Goal: Task Accomplishment & Management: Complete application form

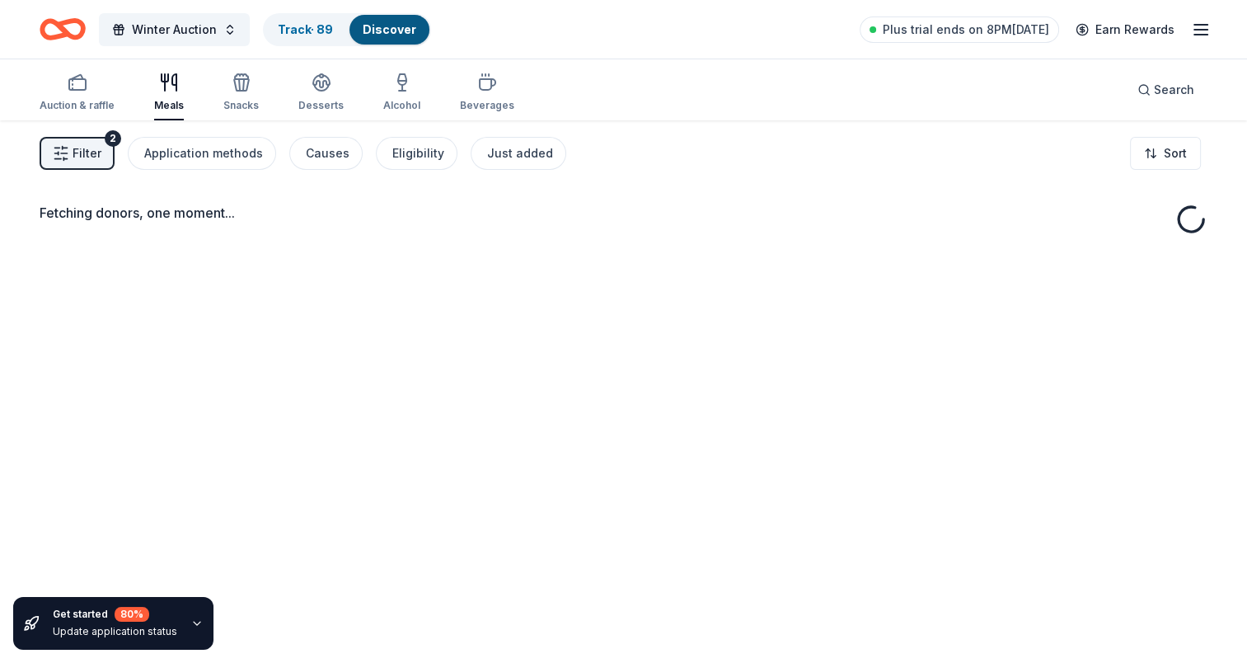
click at [482, 86] on icon "button" at bounding box center [487, 83] width 20 height 20
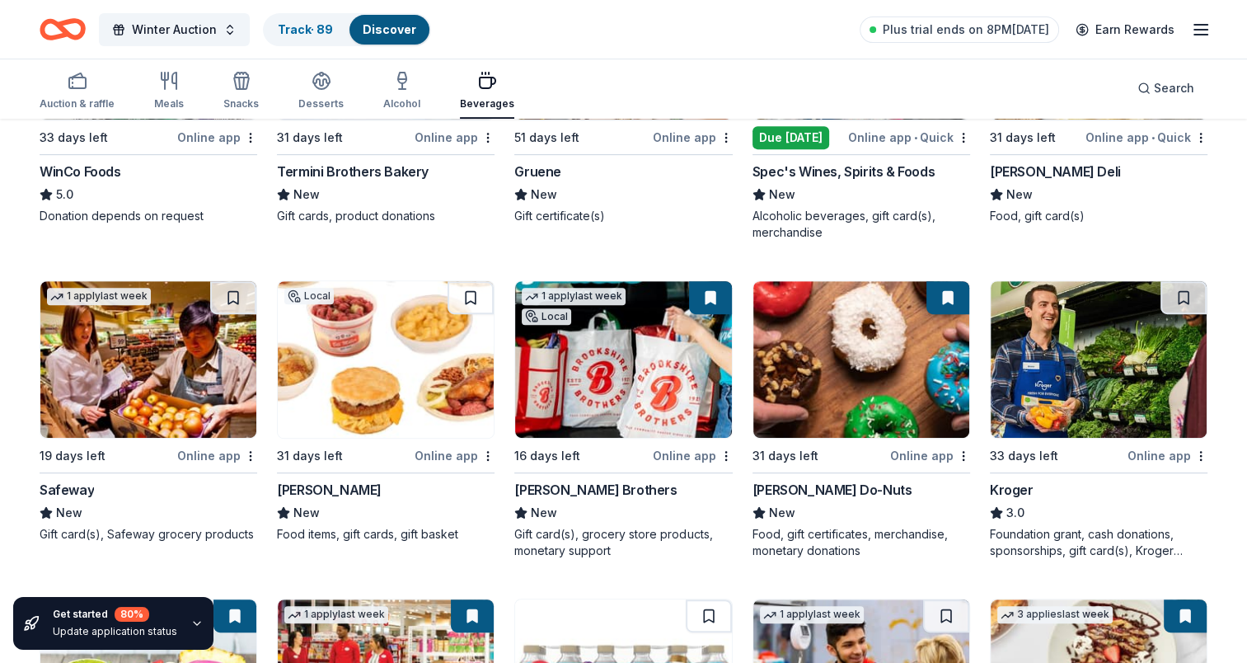
scroll to position [989, 0]
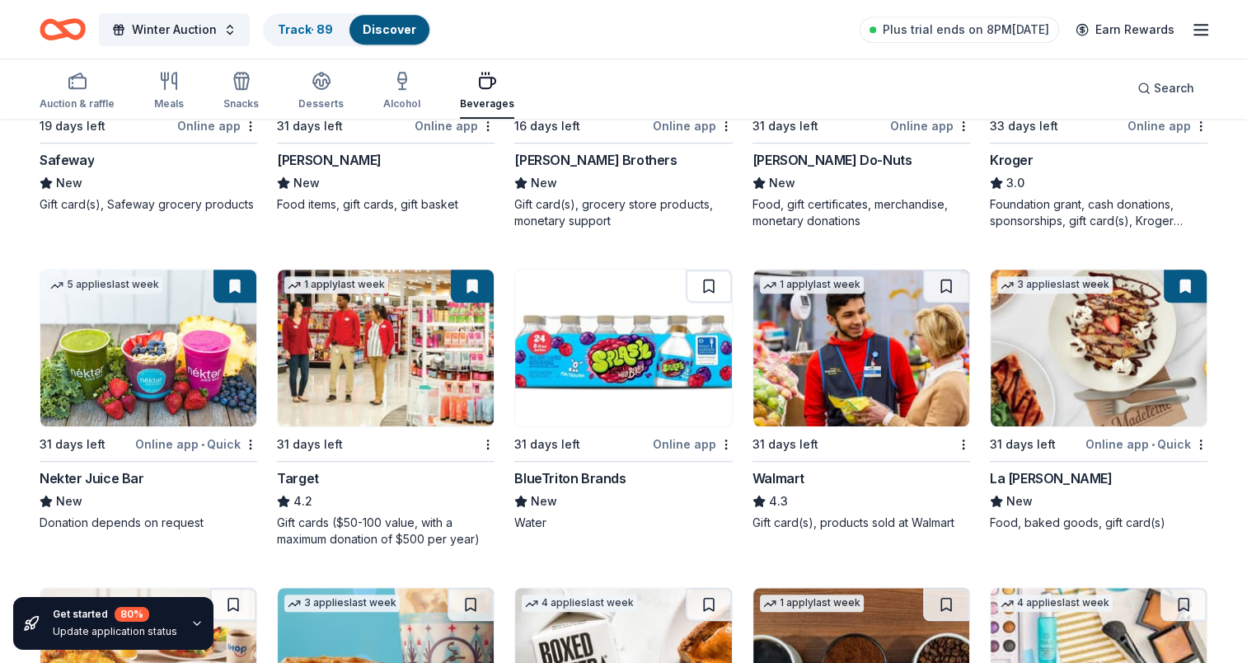
drag, startPoint x: 579, startPoint y: 465, endPoint x: 590, endPoint y: 474, distance: 14.7
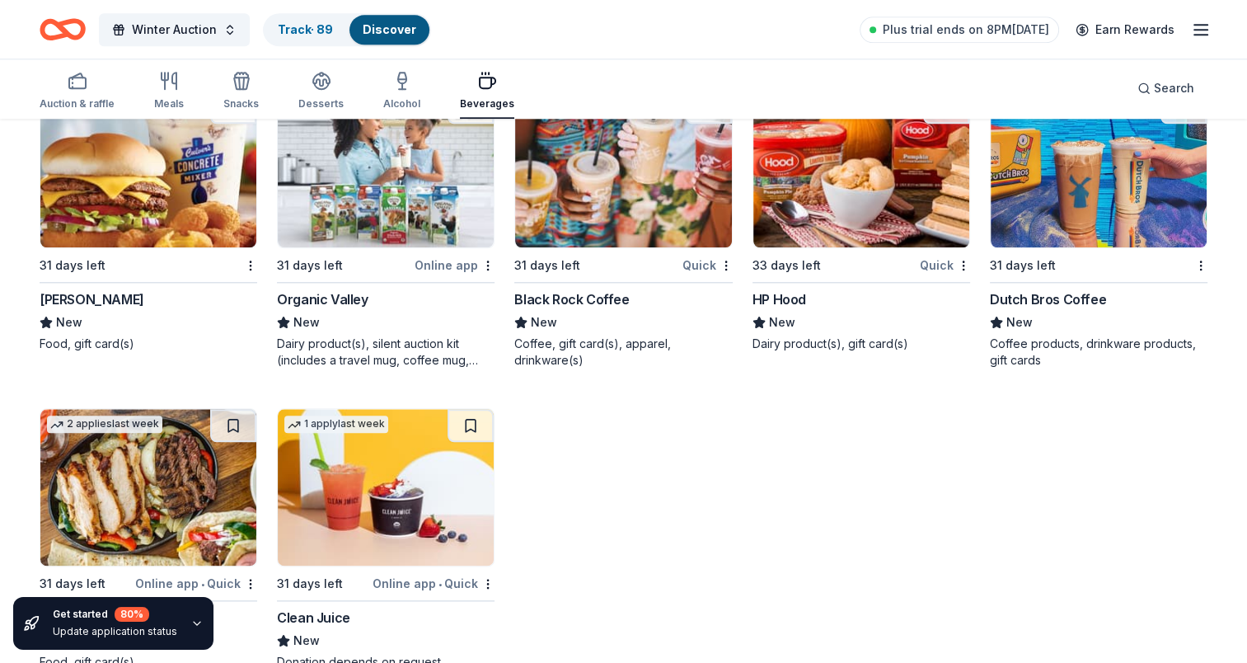
scroll to position [1827, 0]
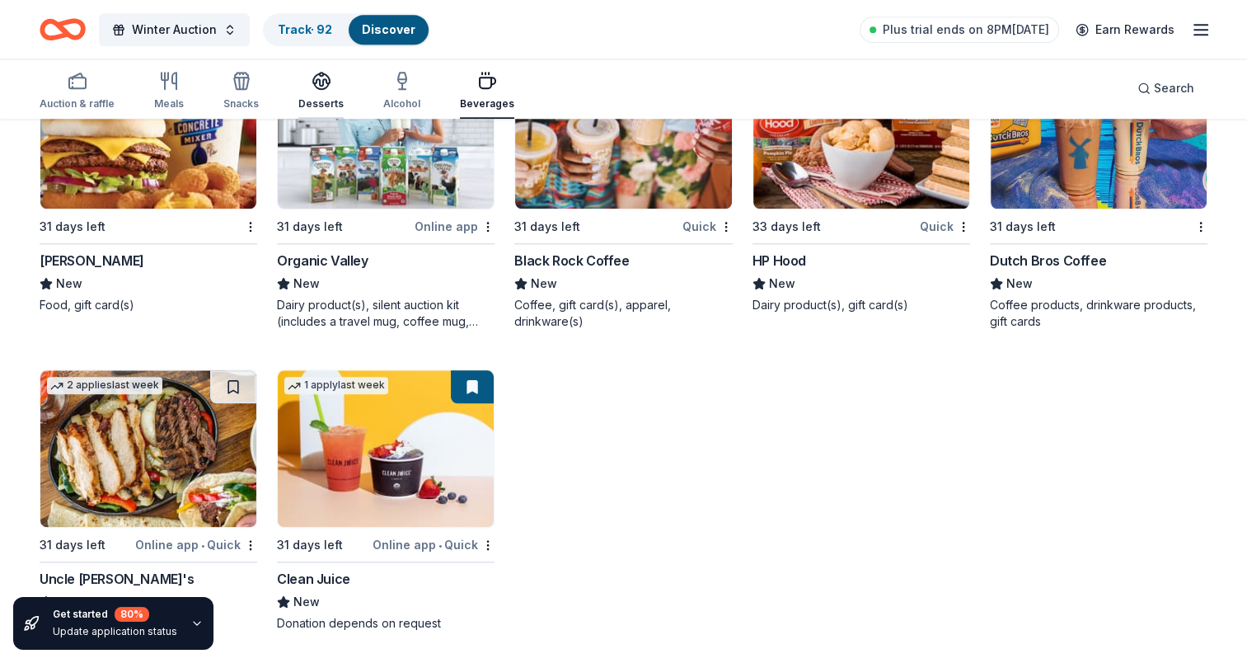
click at [331, 97] on div "Desserts" at bounding box center [320, 103] width 45 height 13
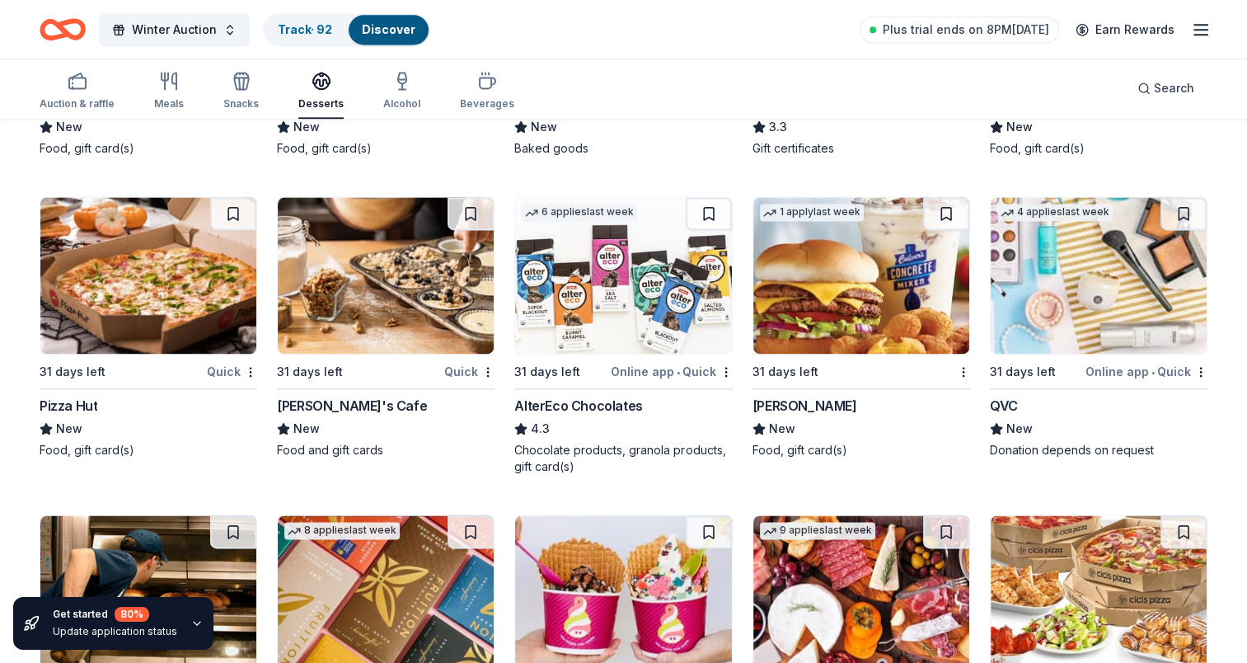
scroll to position [2491, 0]
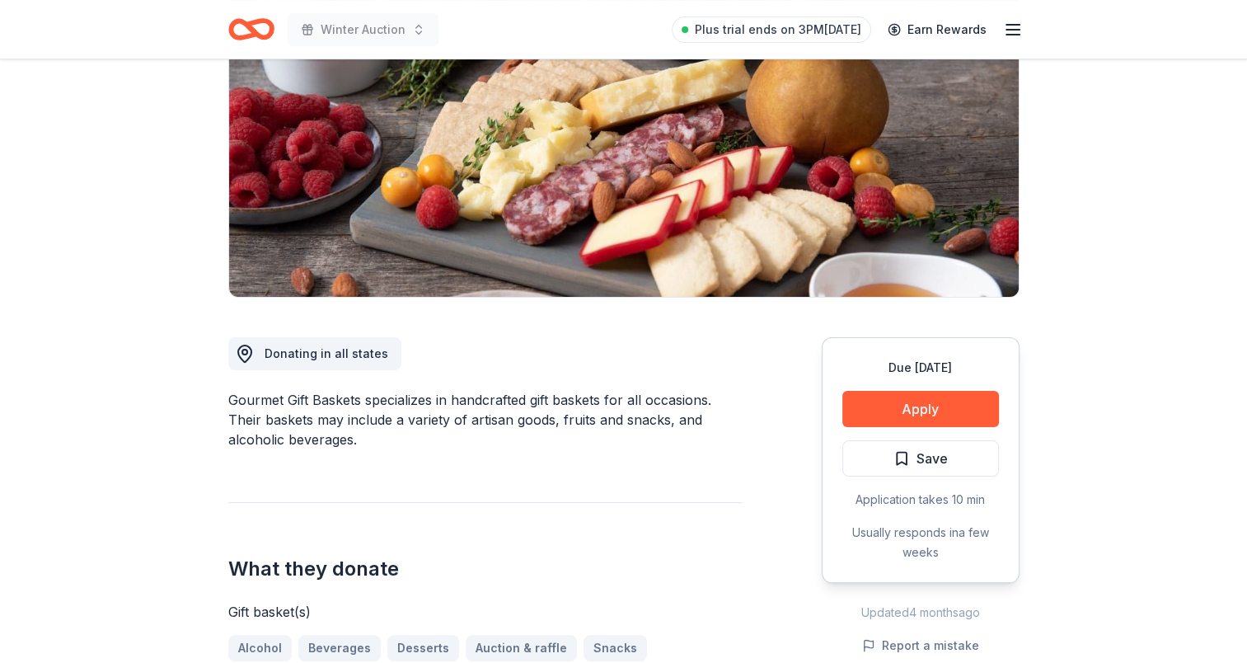
scroll to position [330, 0]
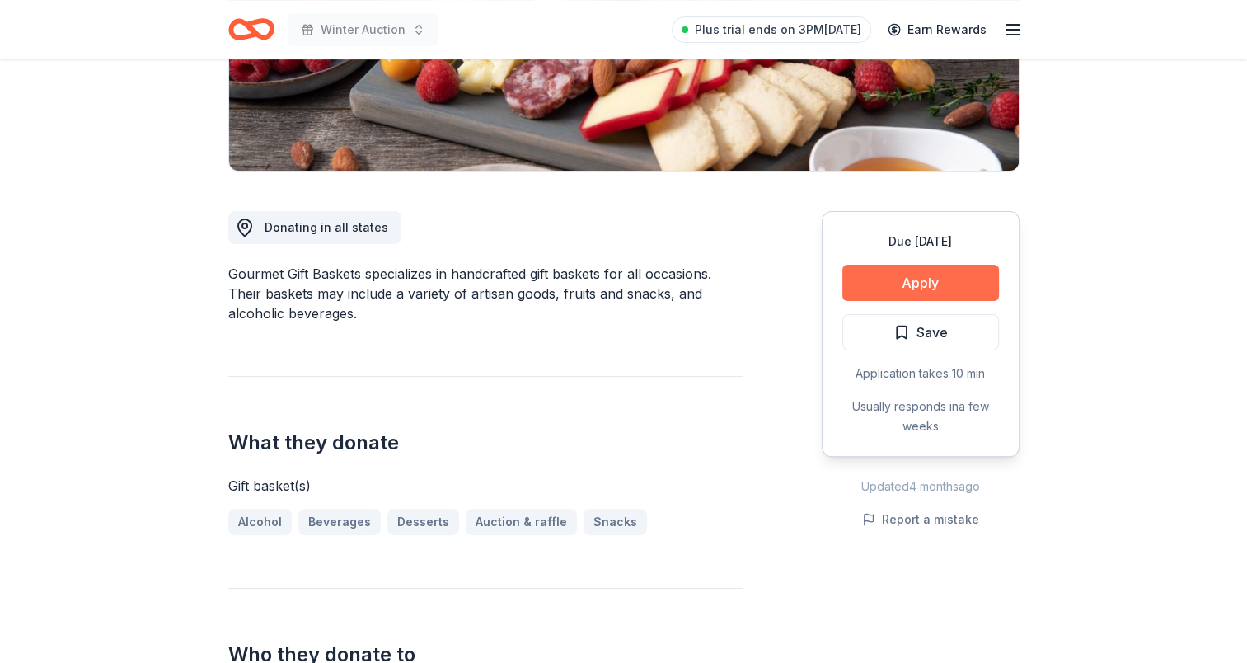
click at [933, 281] on button "Apply" at bounding box center [921, 283] width 157 height 36
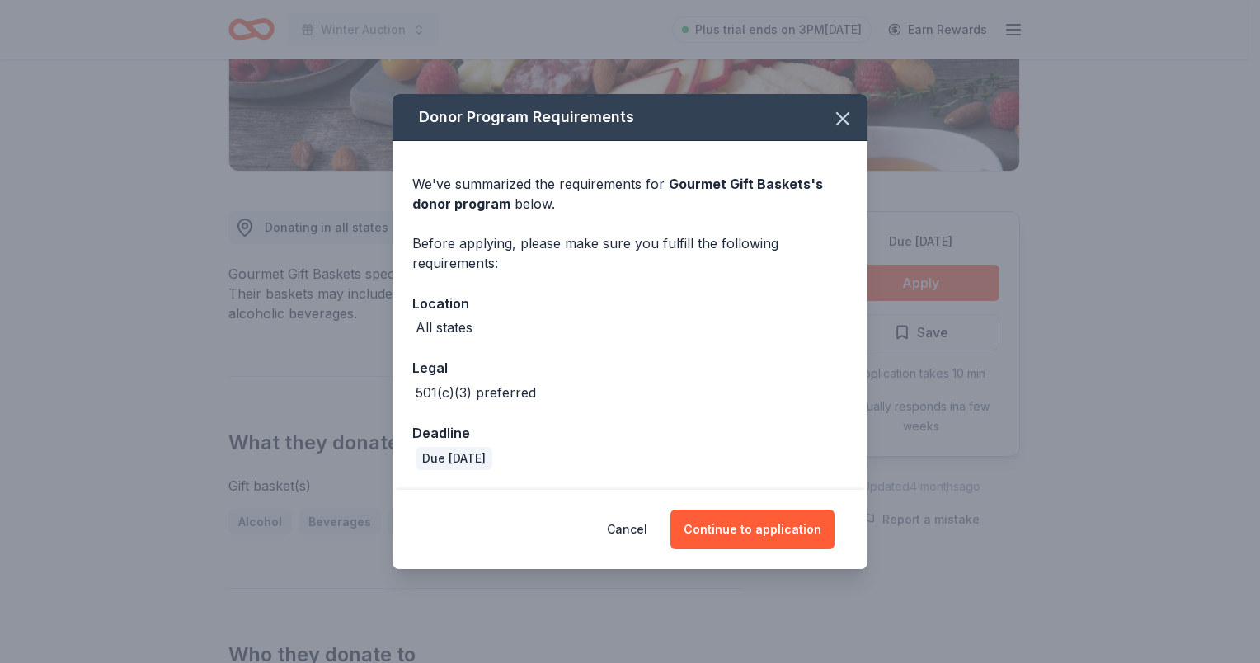
click at [781, 554] on div "Cancel Continue to application" at bounding box center [629, 529] width 475 height 79
click at [782, 536] on button "Continue to application" at bounding box center [752, 530] width 164 height 40
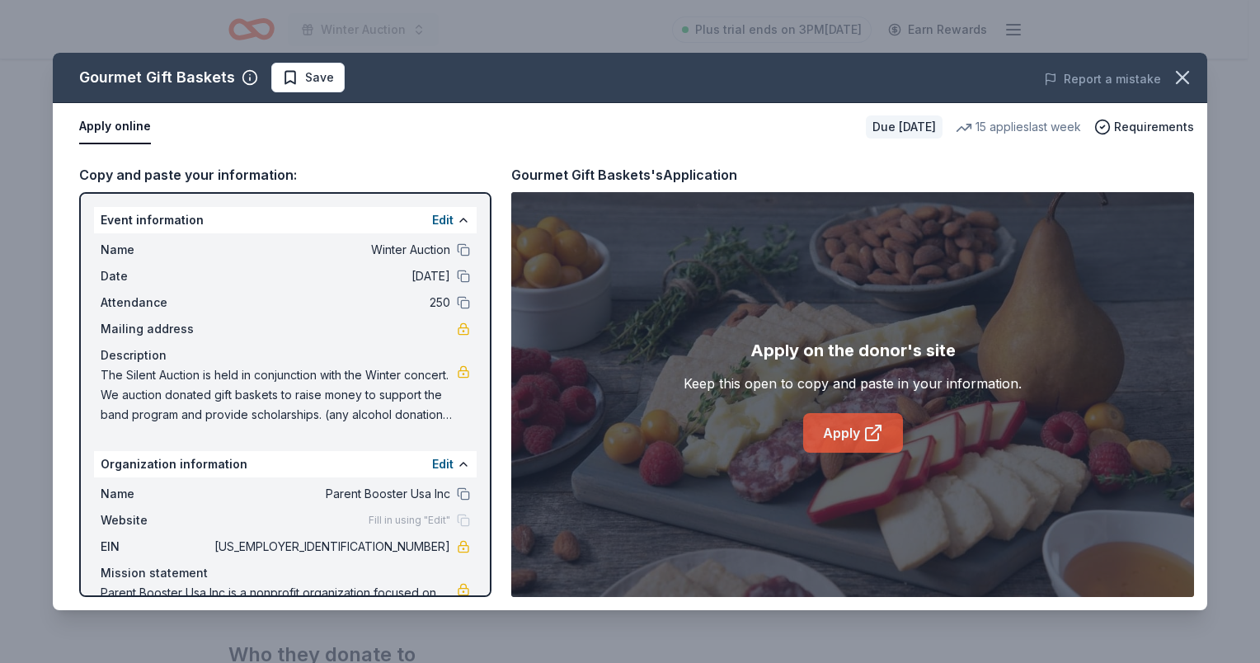
click at [872, 429] on icon at bounding box center [873, 433] width 20 height 20
click at [1185, 76] on icon "button" at bounding box center [1182, 77] width 23 height 23
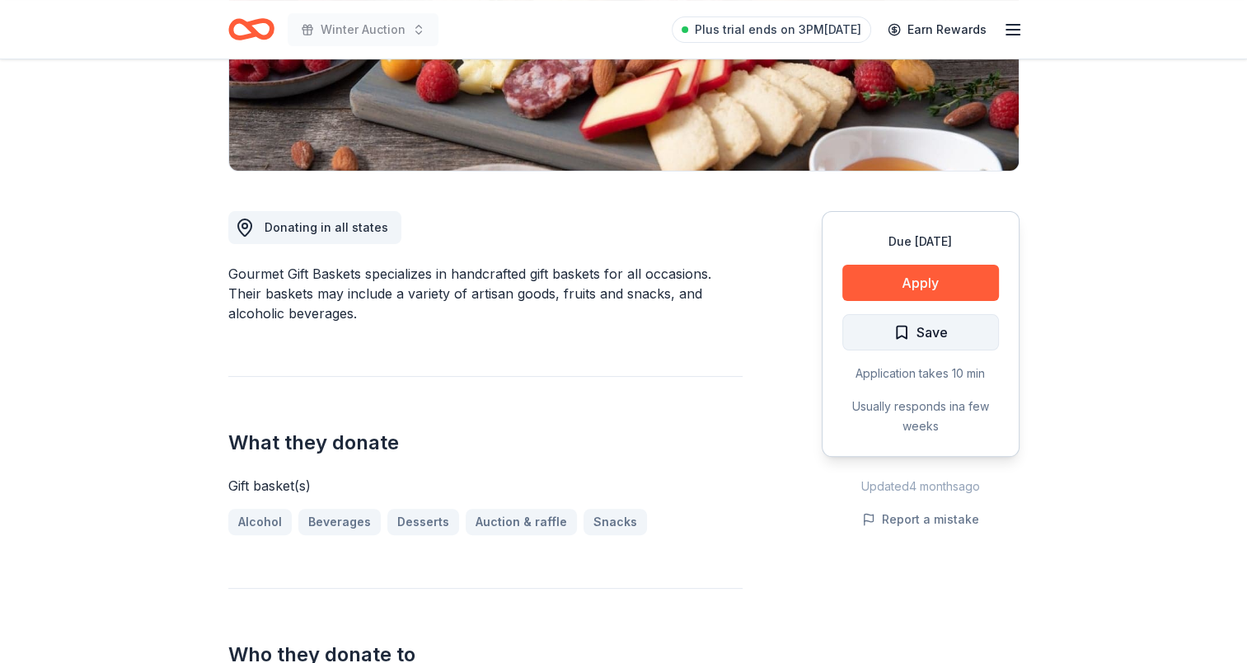
click at [910, 335] on span "Save" at bounding box center [921, 332] width 54 height 21
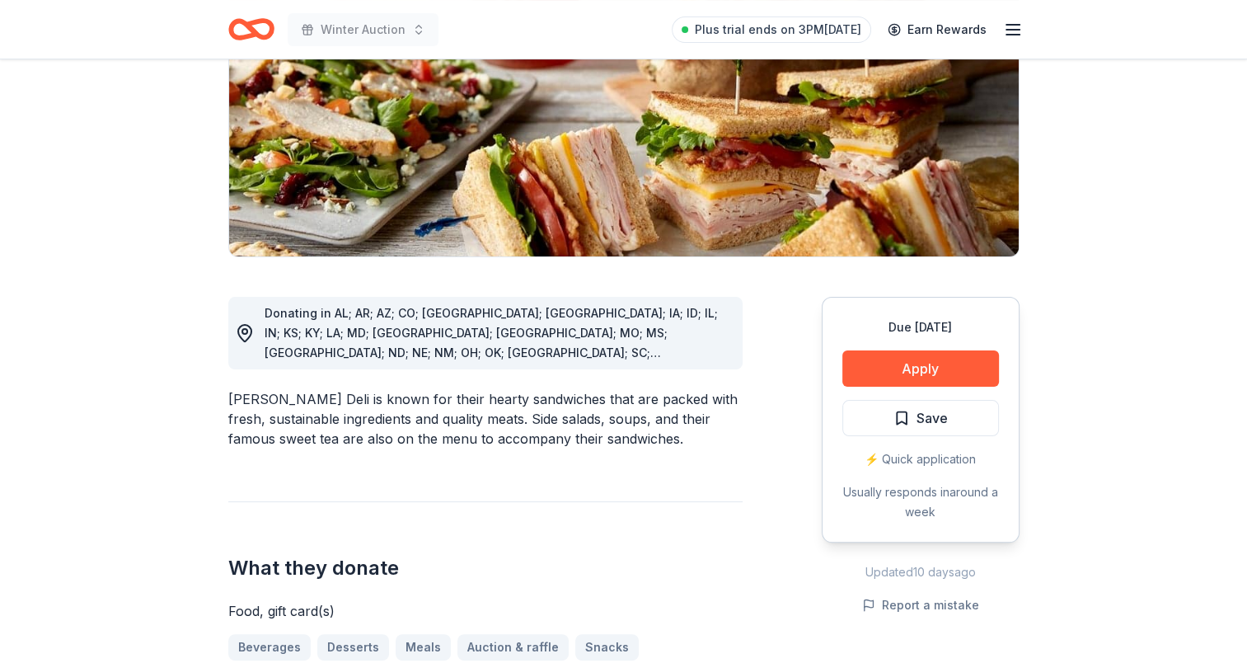
scroll to position [247, 0]
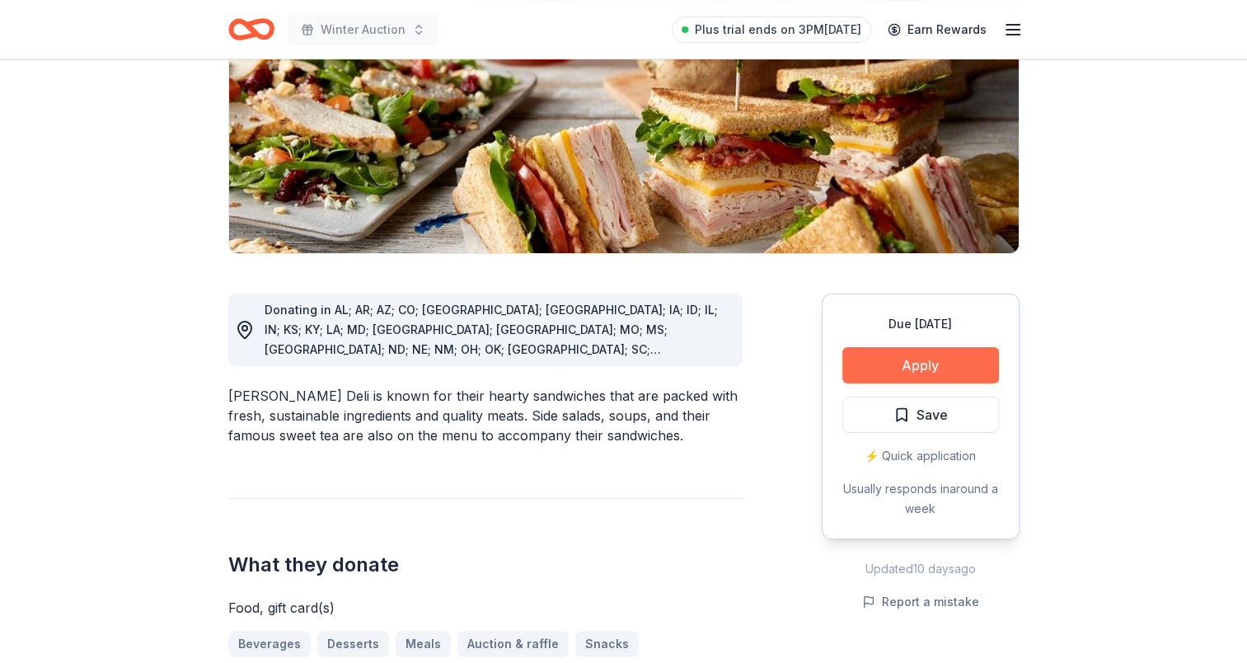
click at [950, 353] on button "Apply" at bounding box center [921, 365] width 157 height 36
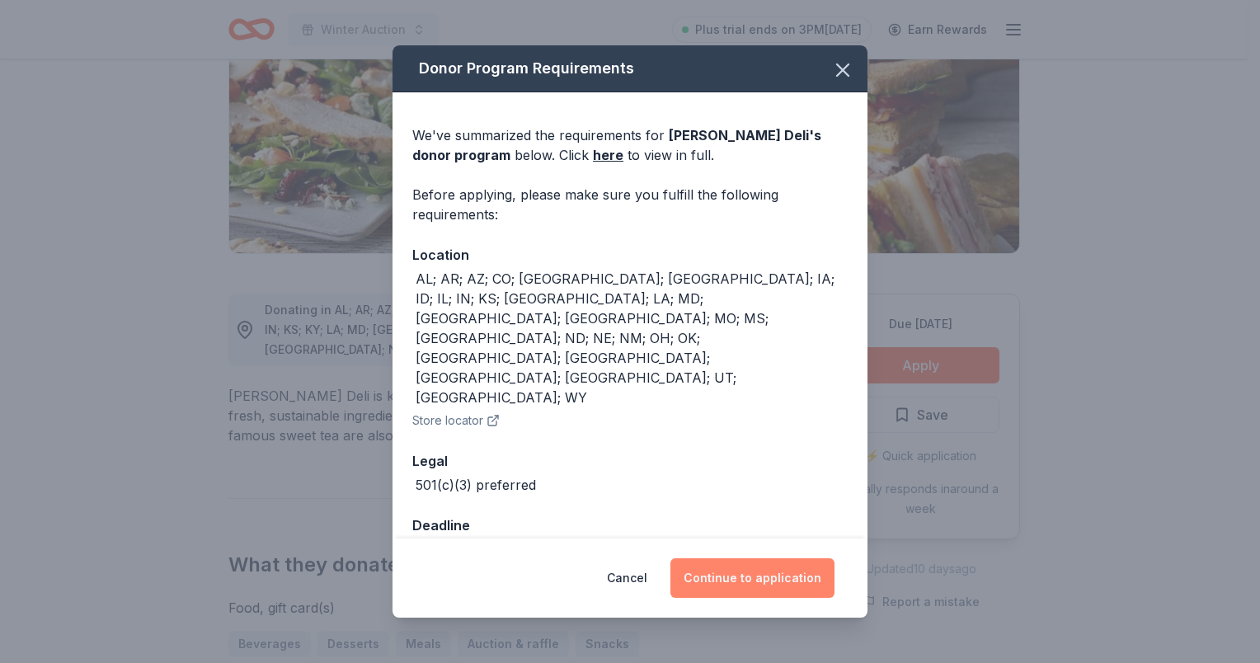
click at [772, 558] on button "Continue to application" at bounding box center [752, 578] width 164 height 40
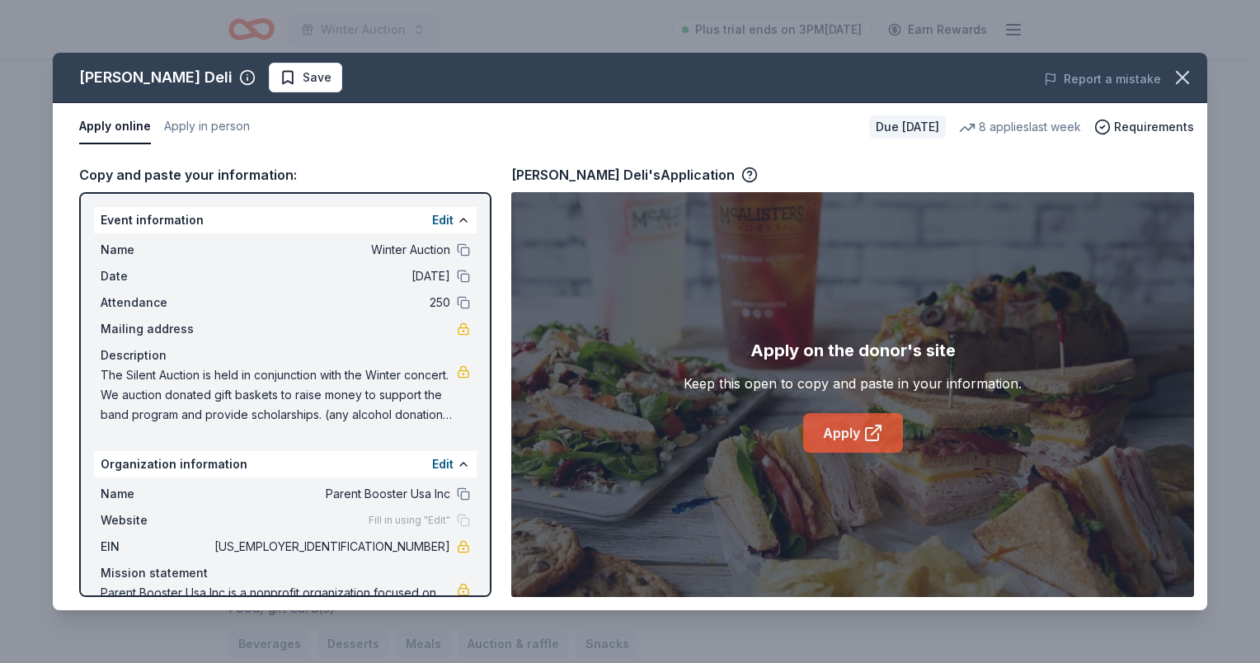
click at [874, 425] on icon at bounding box center [873, 433] width 20 height 20
click at [1187, 73] on icon "button" at bounding box center [1182, 77] width 23 height 23
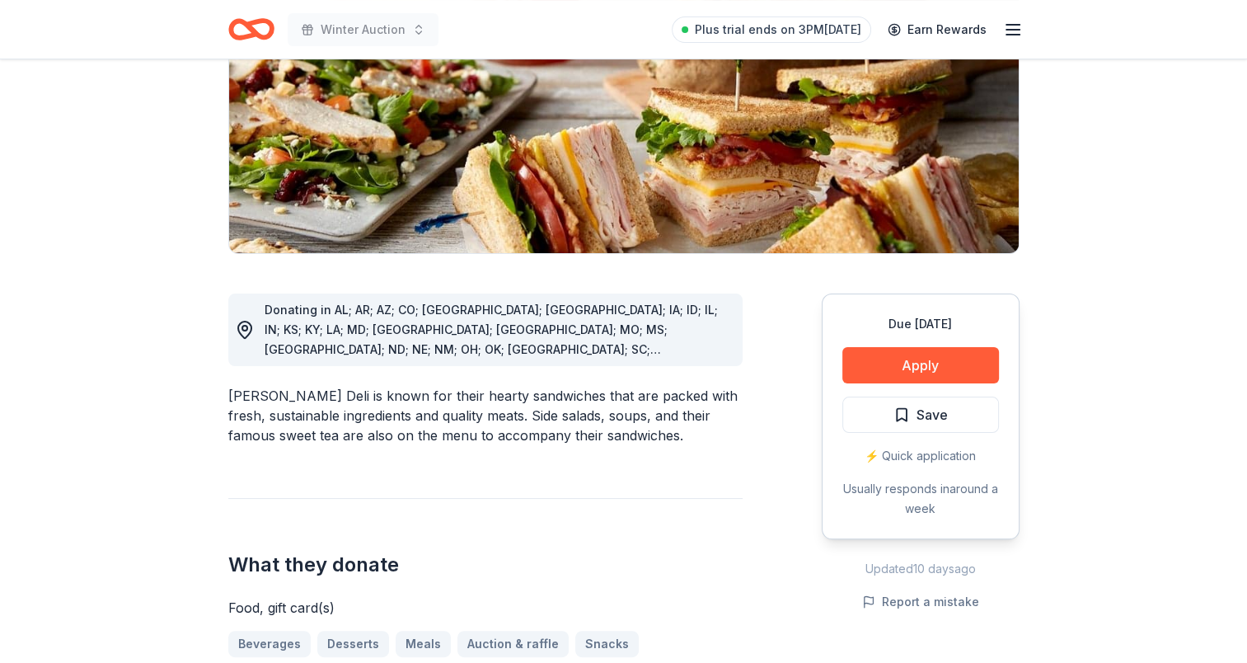
click at [914, 425] on button "Save" at bounding box center [921, 415] width 157 height 36
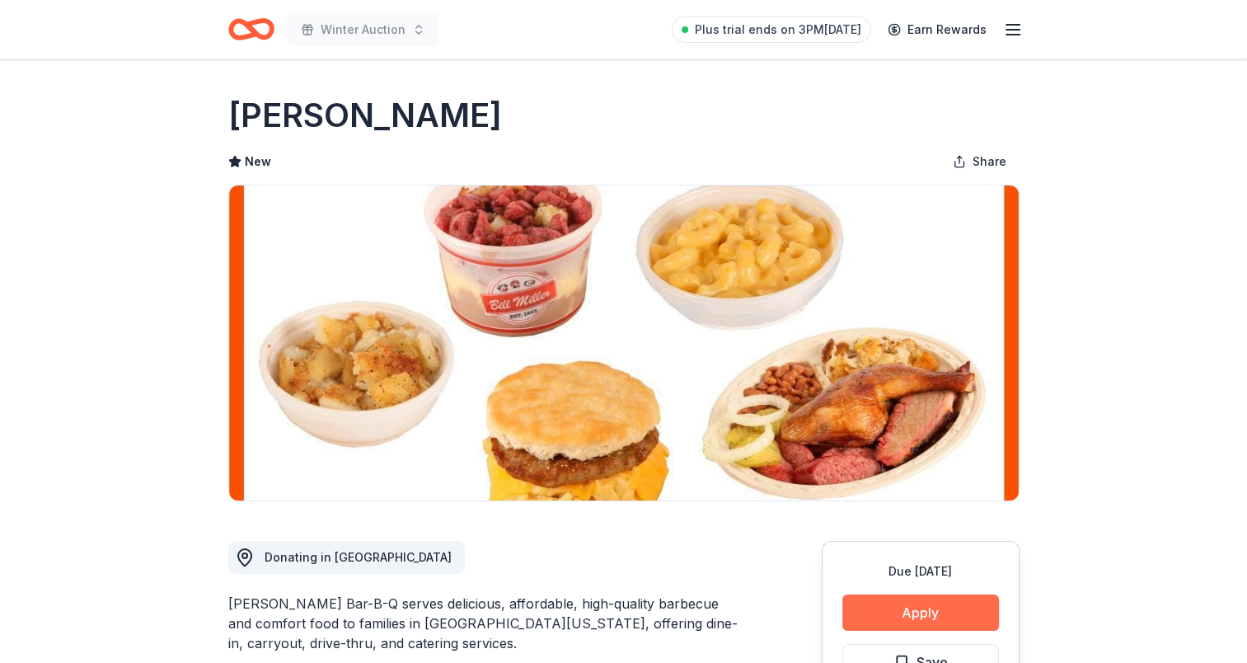
click at [943, 608] on button "Apply" at bounding box center [921, 612] width 157 height 36
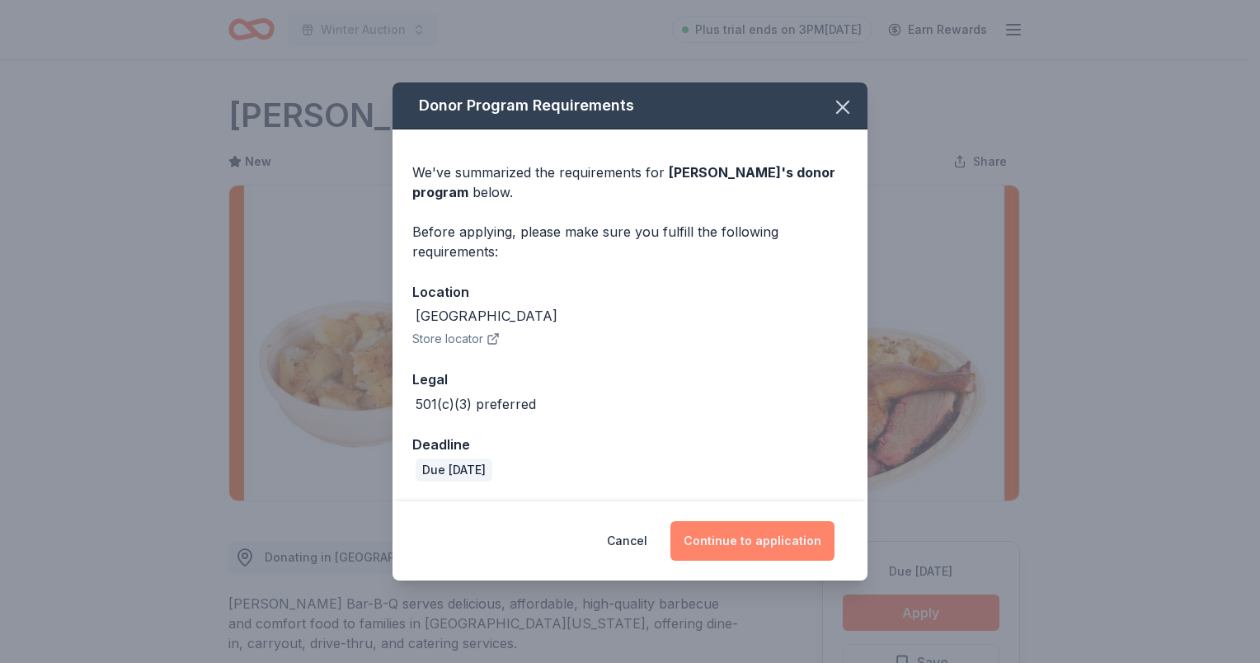
click at [749, 533] on button "Continue to application" at bounding box center [752, 541] width 164 height 40
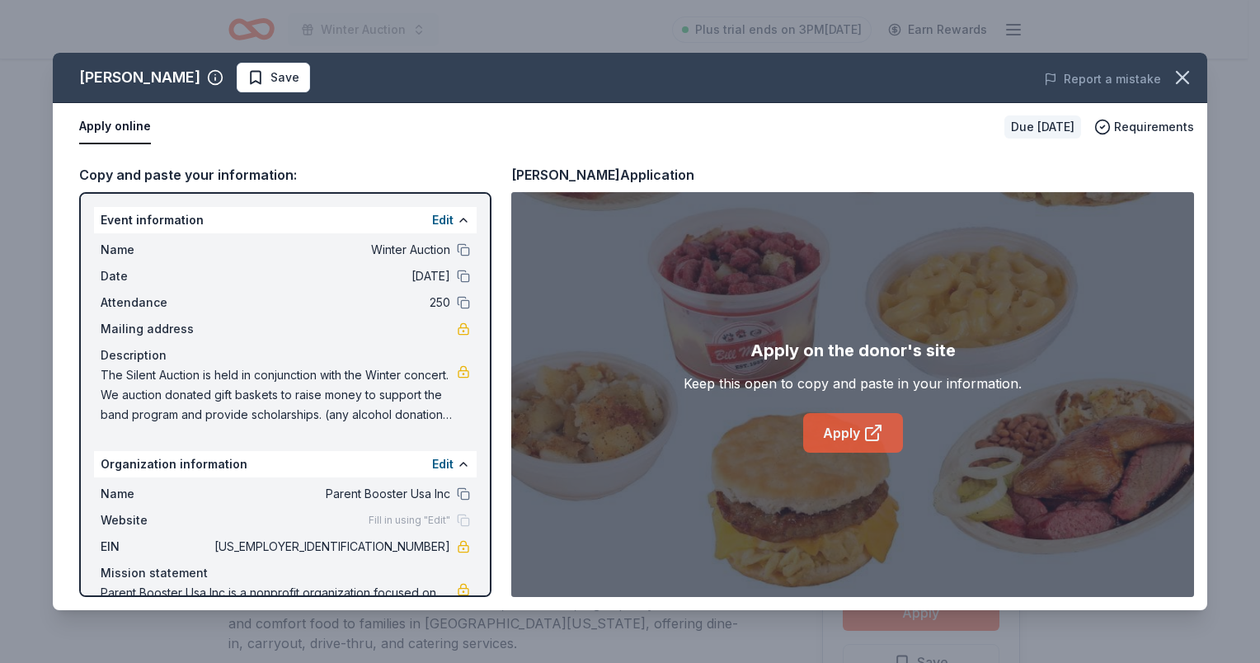
click at [834, 429] on link "Apply" at bounding box center [853, 433] width 100 height 40
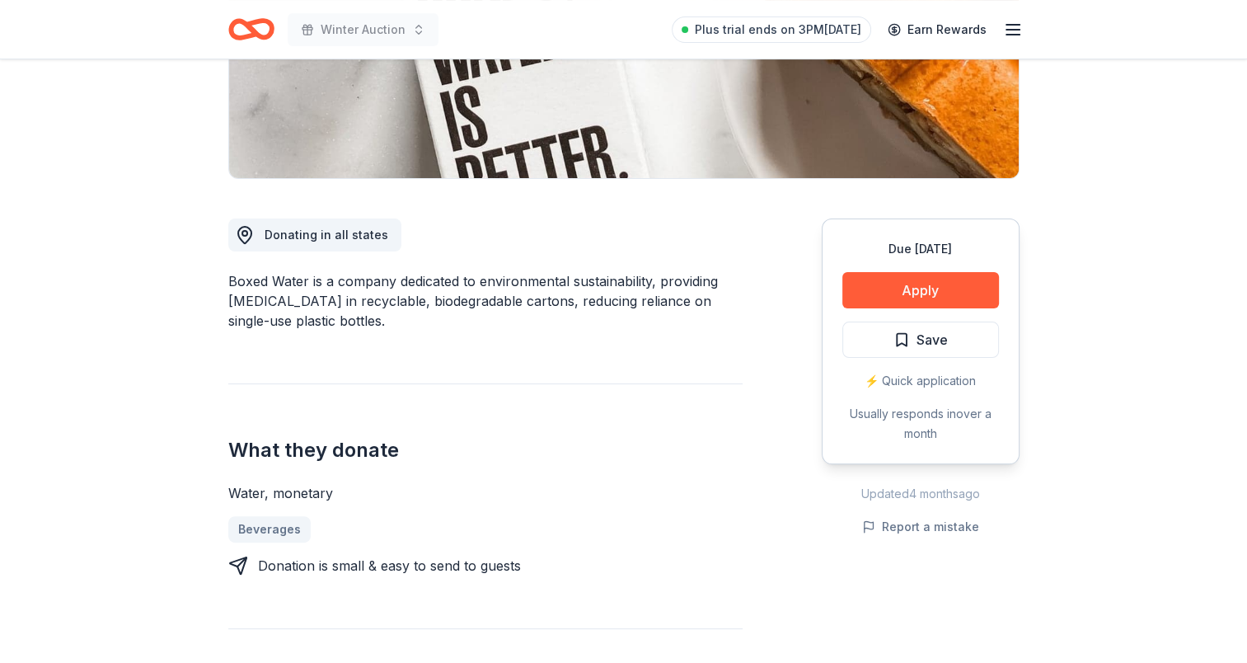
scroll to position [412, 0]
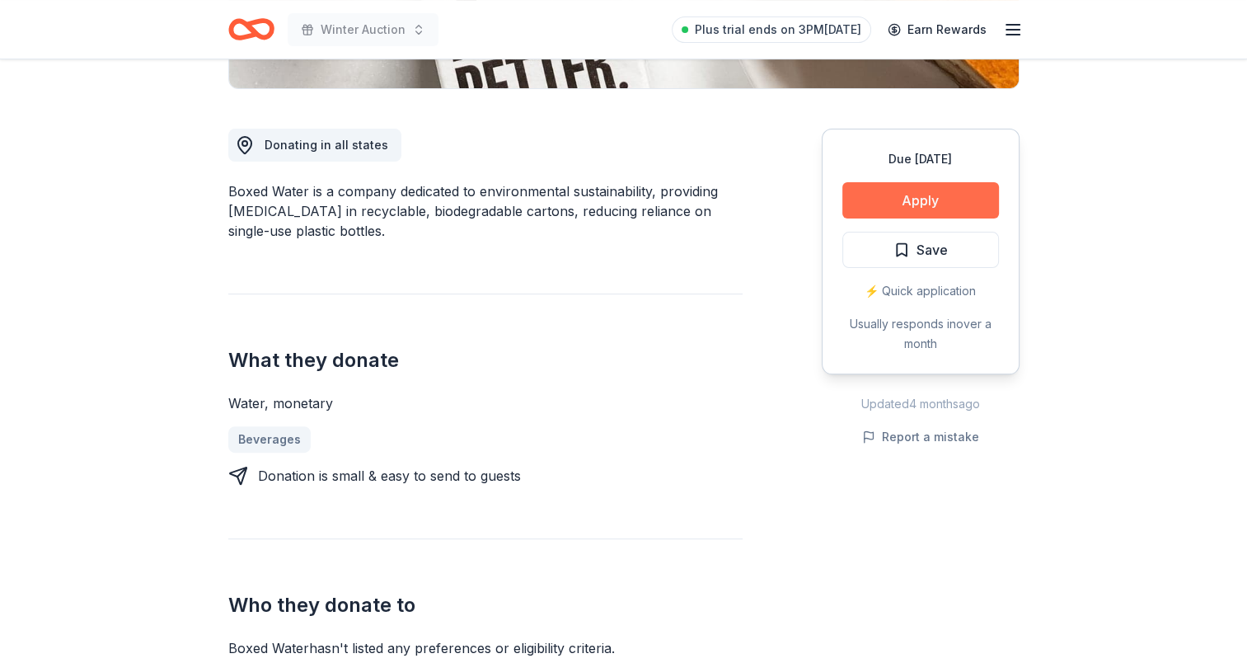
click at [953, 193] on button "Apply" at bounding box center [921, 200] width 157 height 36
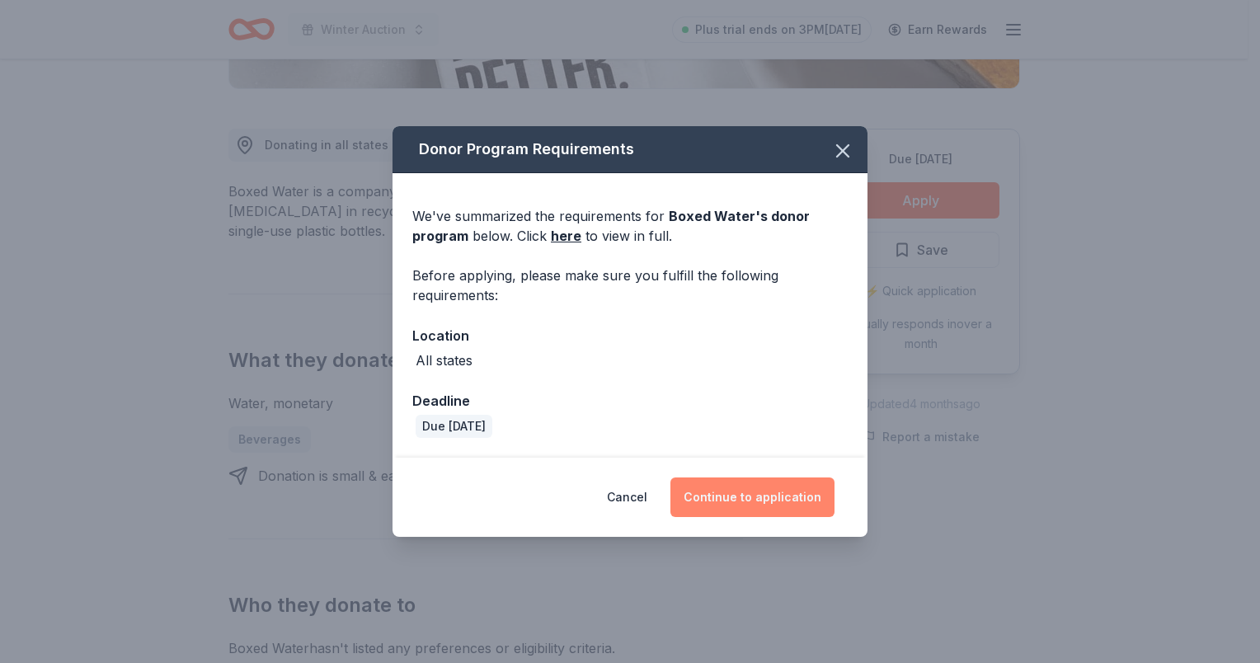
click at [786, 497] on button "Continue to application" at bounding box center [752, 497] width 164 height 40
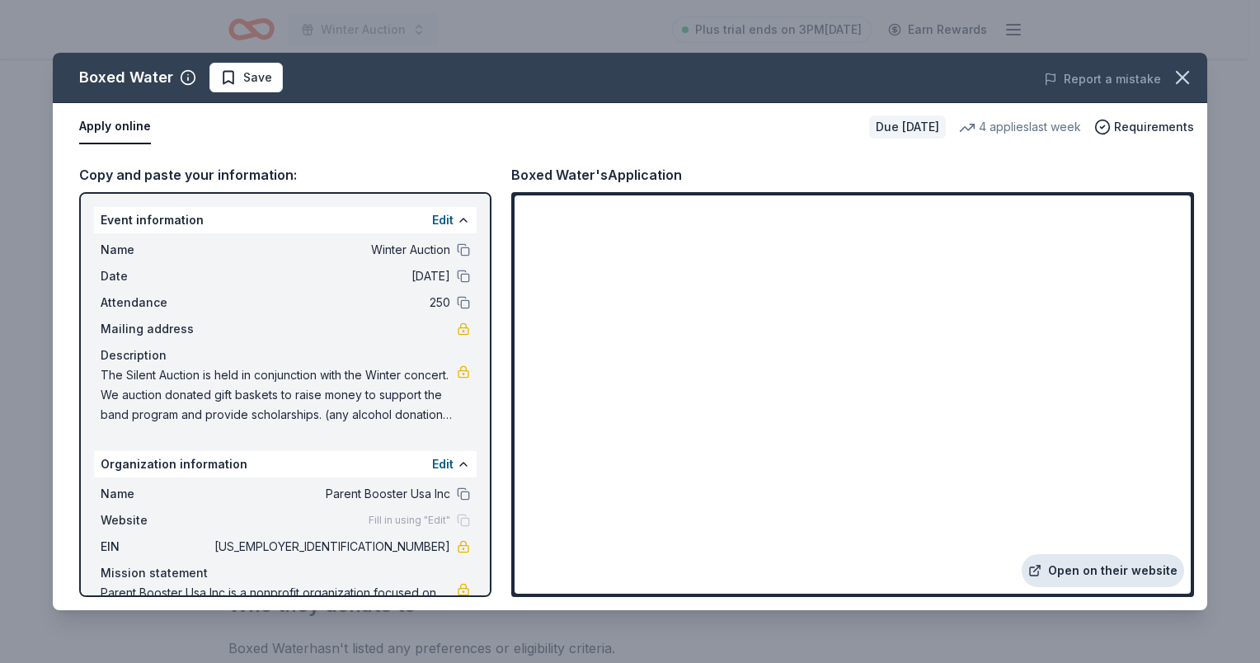
click at [1128, 571] on link "Open on their website" at bounding box center [1103, 570] width 162 height 33
click at [1185, 82] on icon "button" at bounding box center [1182, 77] width 23 height 23
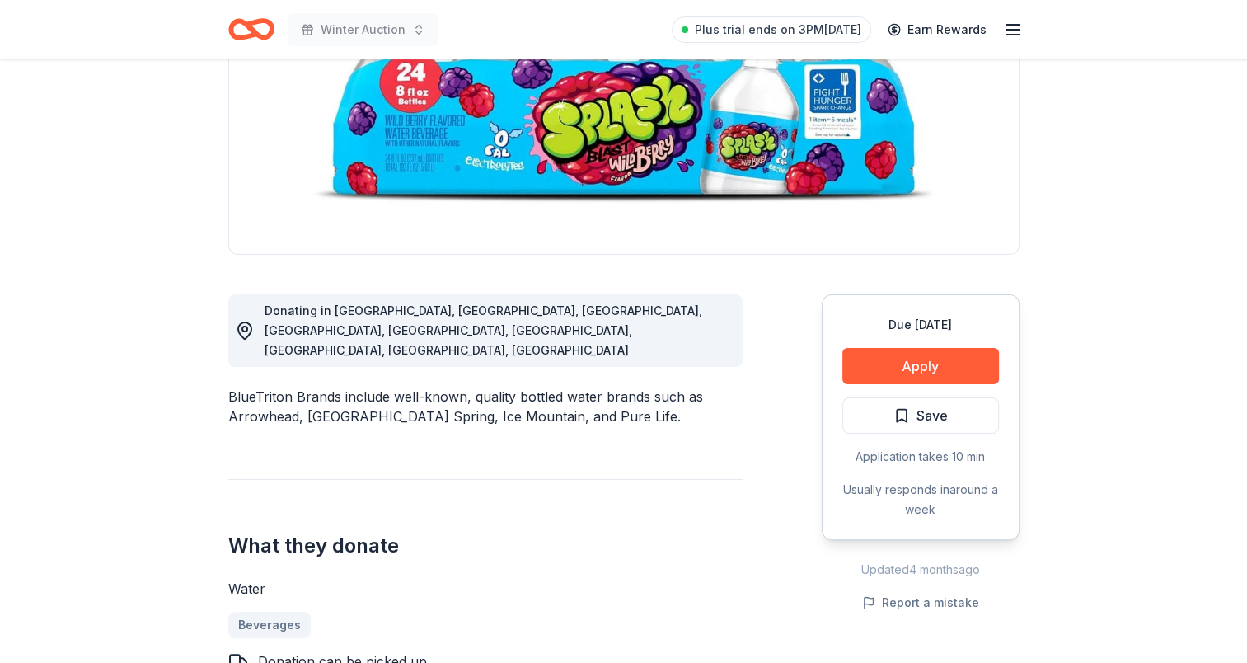
scroll to position [247, 0]
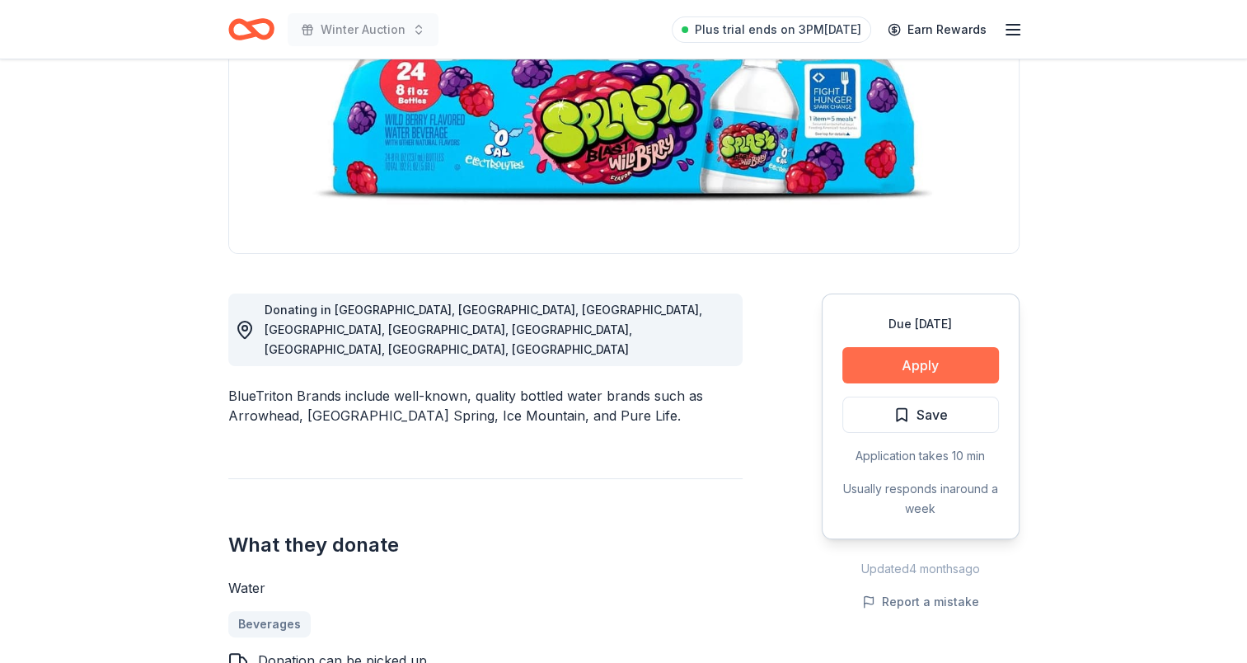
click at [903, 359] on button "Apply" at bounding box center [921, 365] width 157 height 36
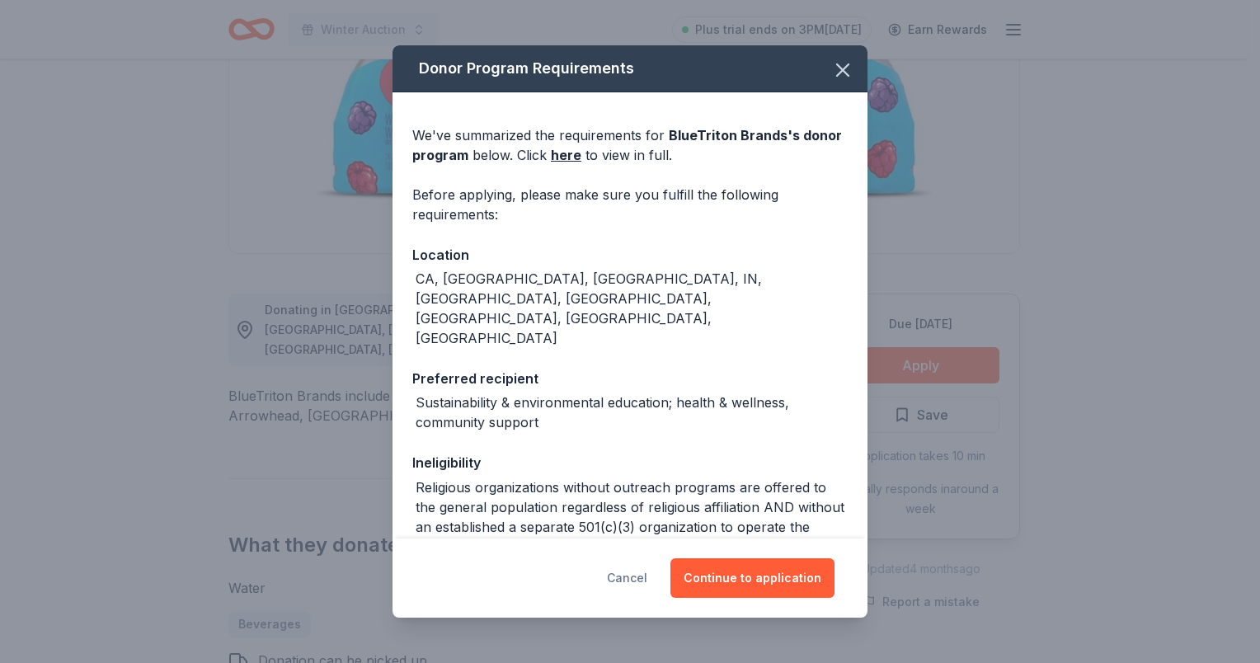
click at [638, 584] on button "Cancel" at bounding box center [627, 578] width 40 height 40
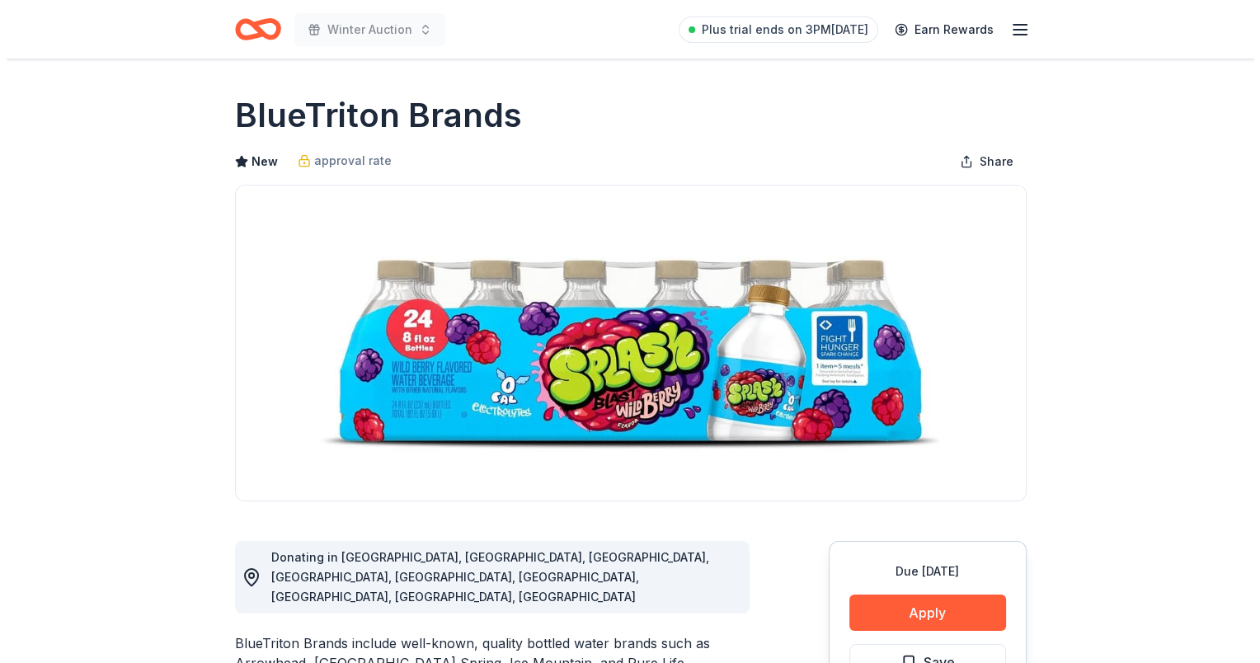
scroll to position [330, 0]
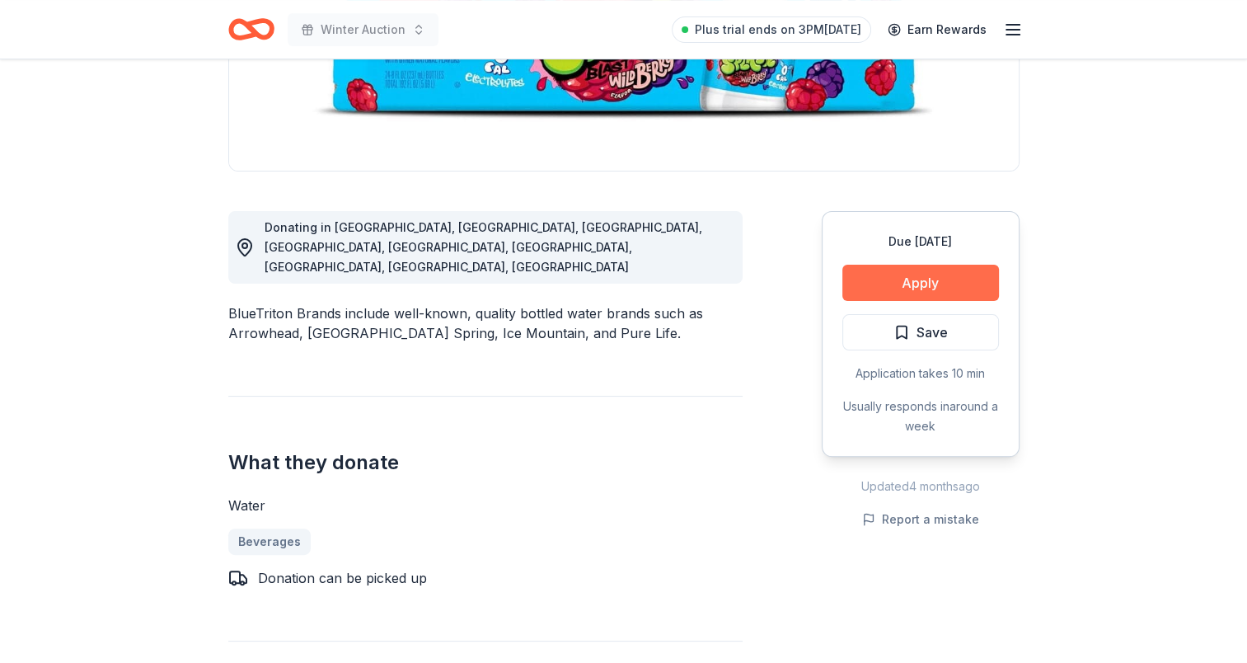
click at [932, 277] on button "Apply" at bounding box center [921, 283] width 157 height 36
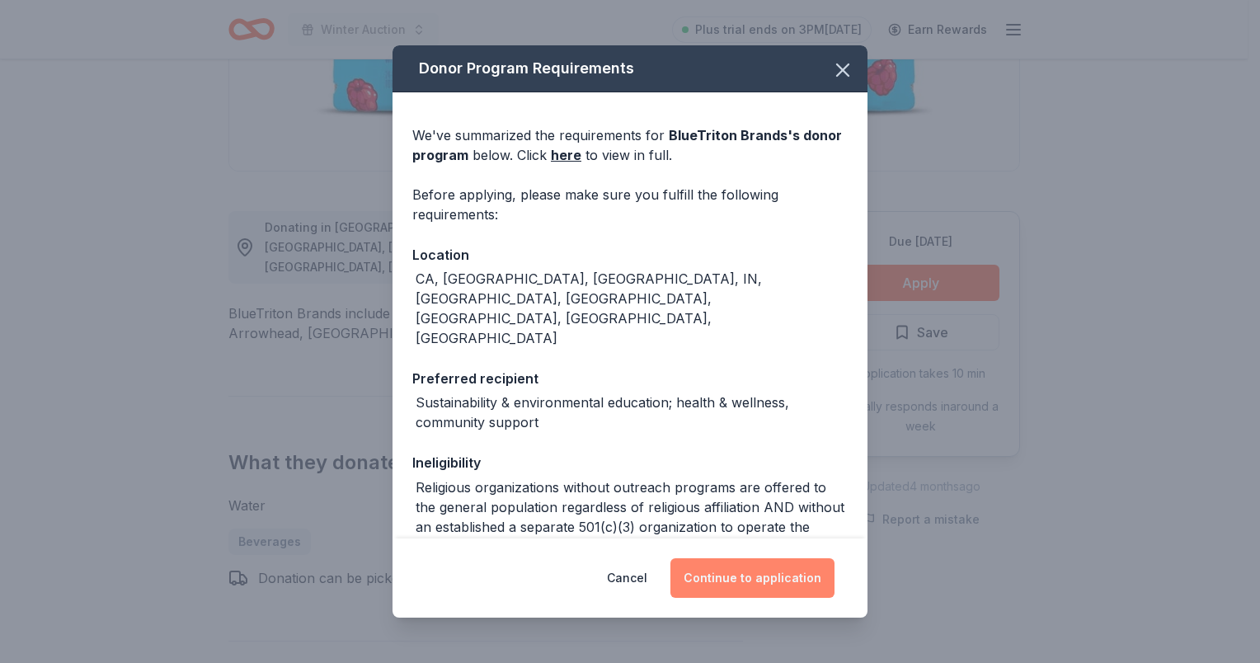
click at [788, 576] on button "Continue to application" at bounding box center [752, 578] width 164 height 40
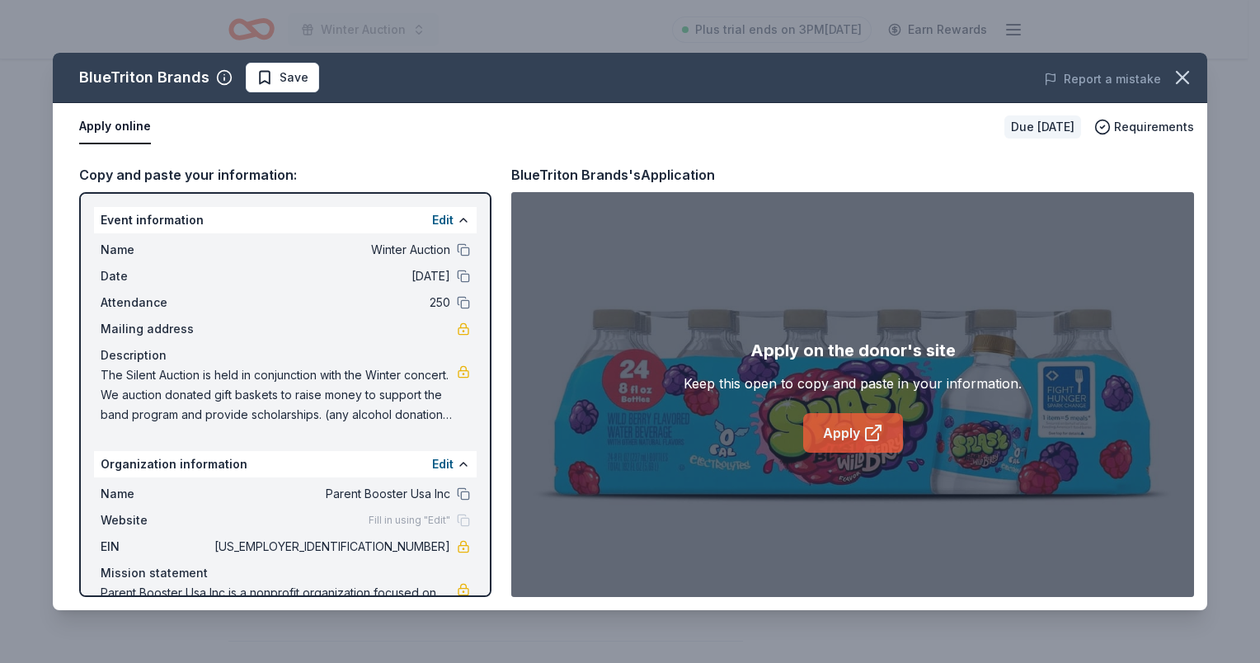
click at [851, 420] on link "Apply" at bounding box center [853, 433] width 100 height 40
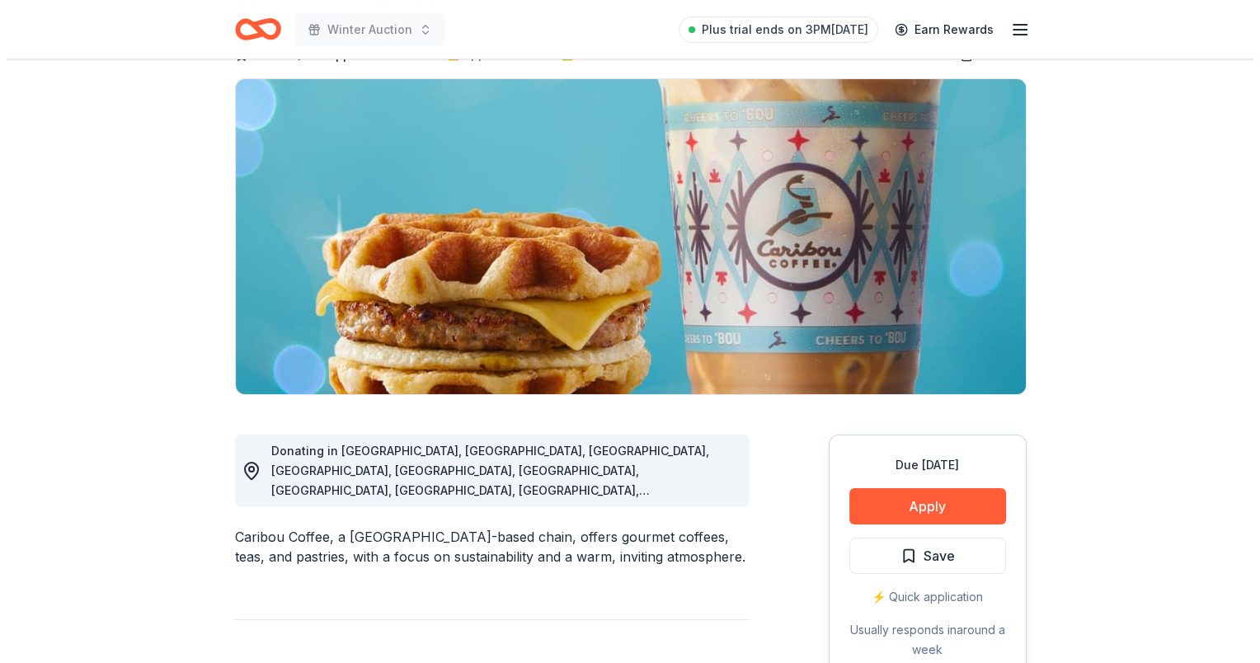
scroll to position [330, 0]
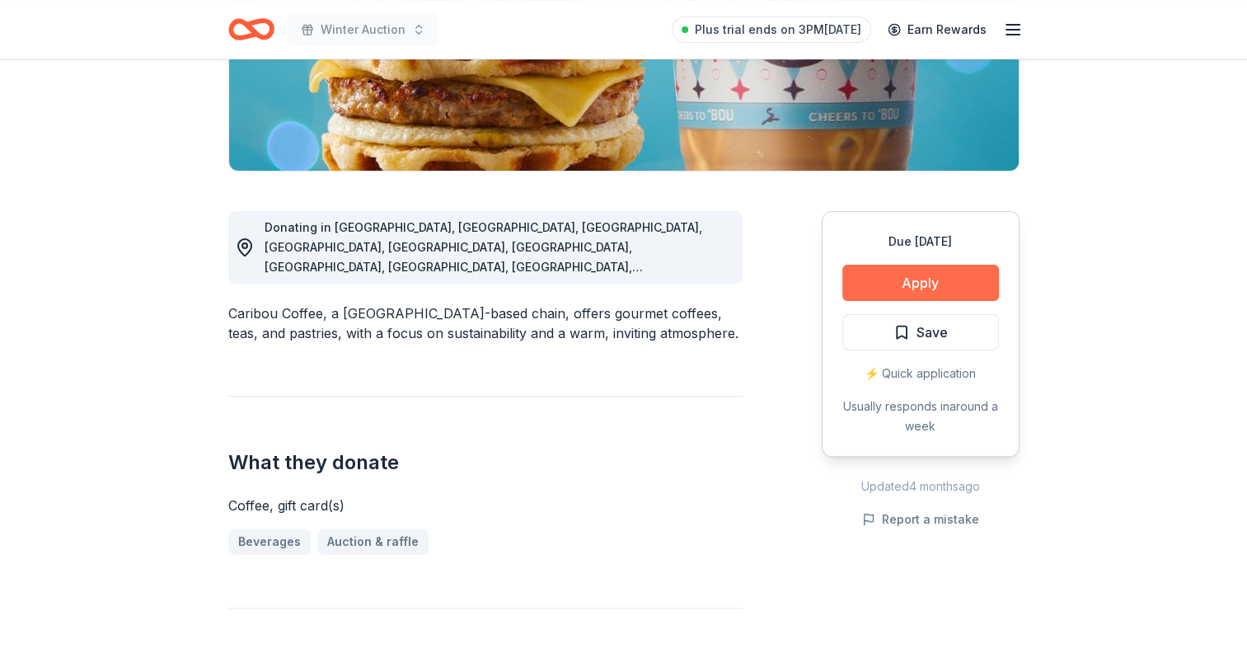
click at [937, 292] on button "Apply" at bounding box center [921, 283] width 157 height 36
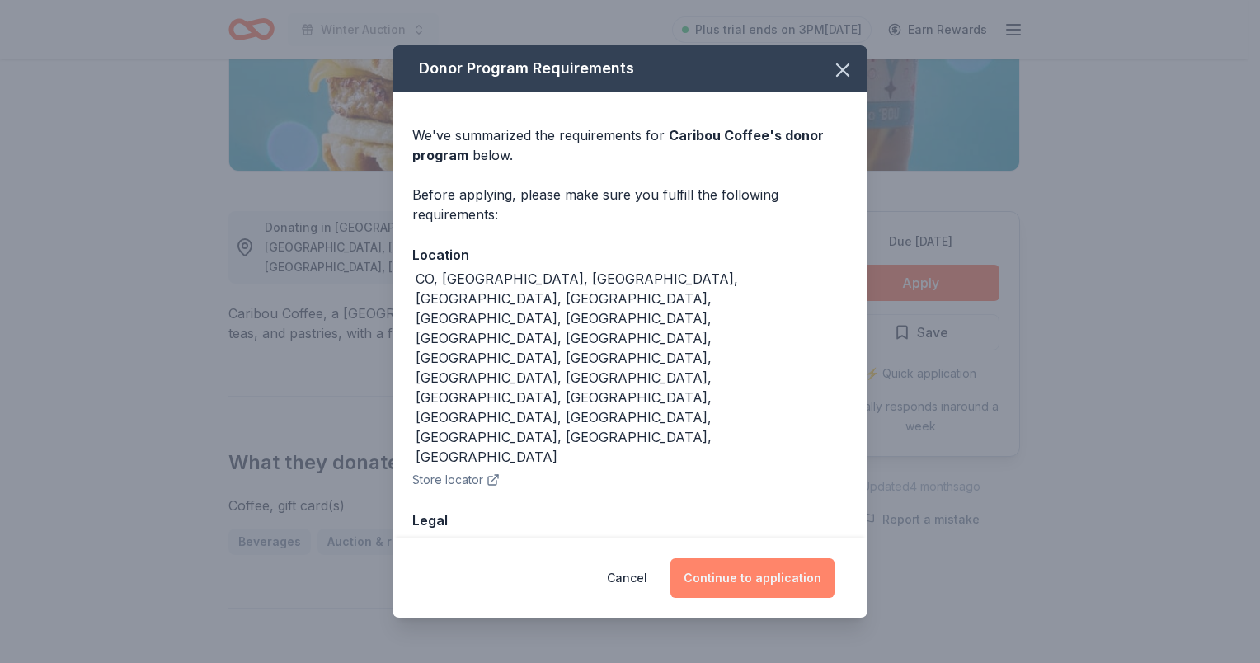
click at [777, 558] on button "Continue to application" at bounding box center [752, 578] width 164 height 40
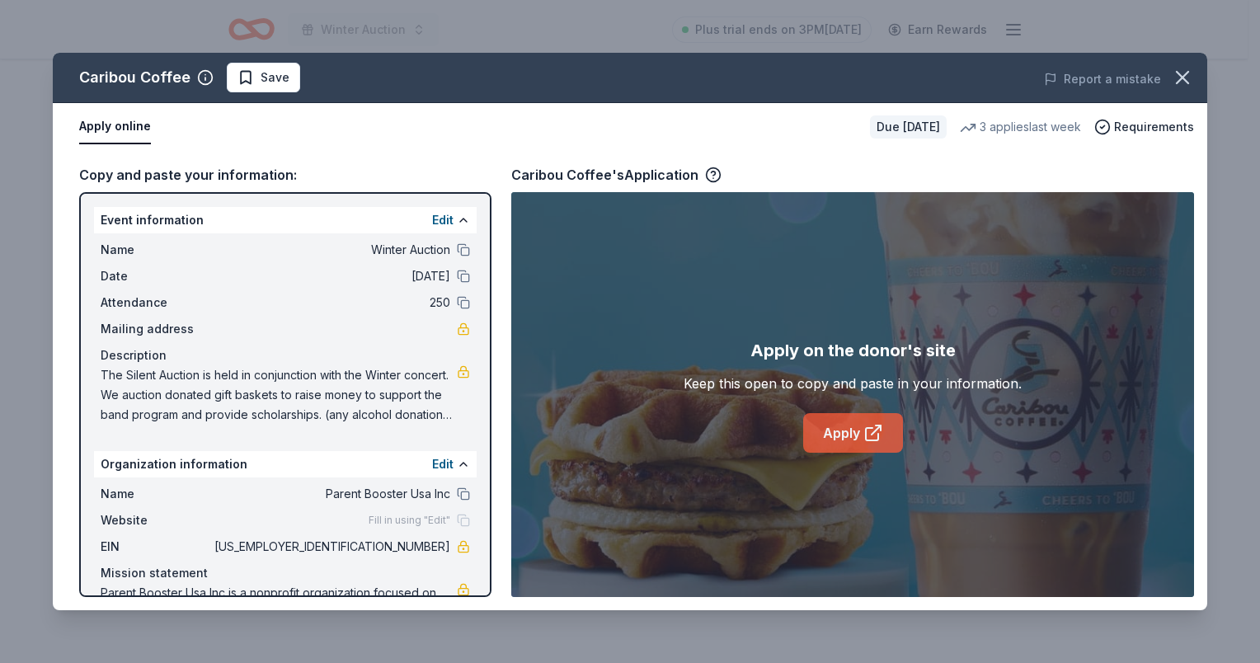
click at [867, 429] on icon at bounding box center [873, 433] width 20 height 20
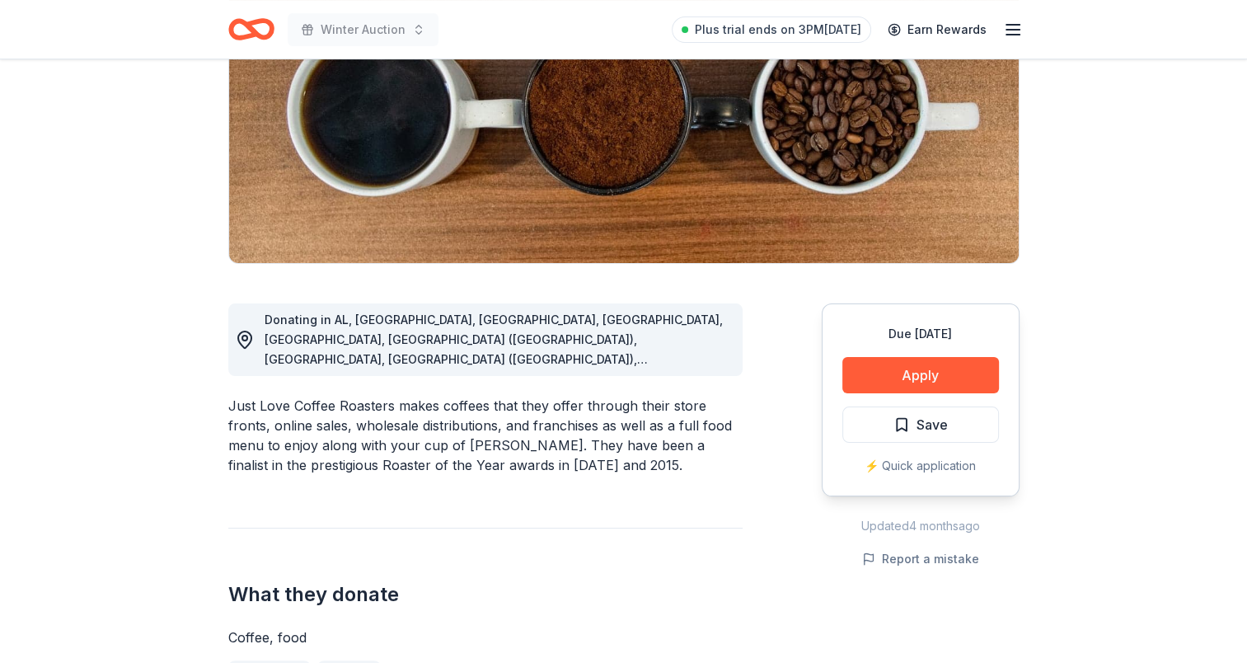
scroll to position [247, 0]
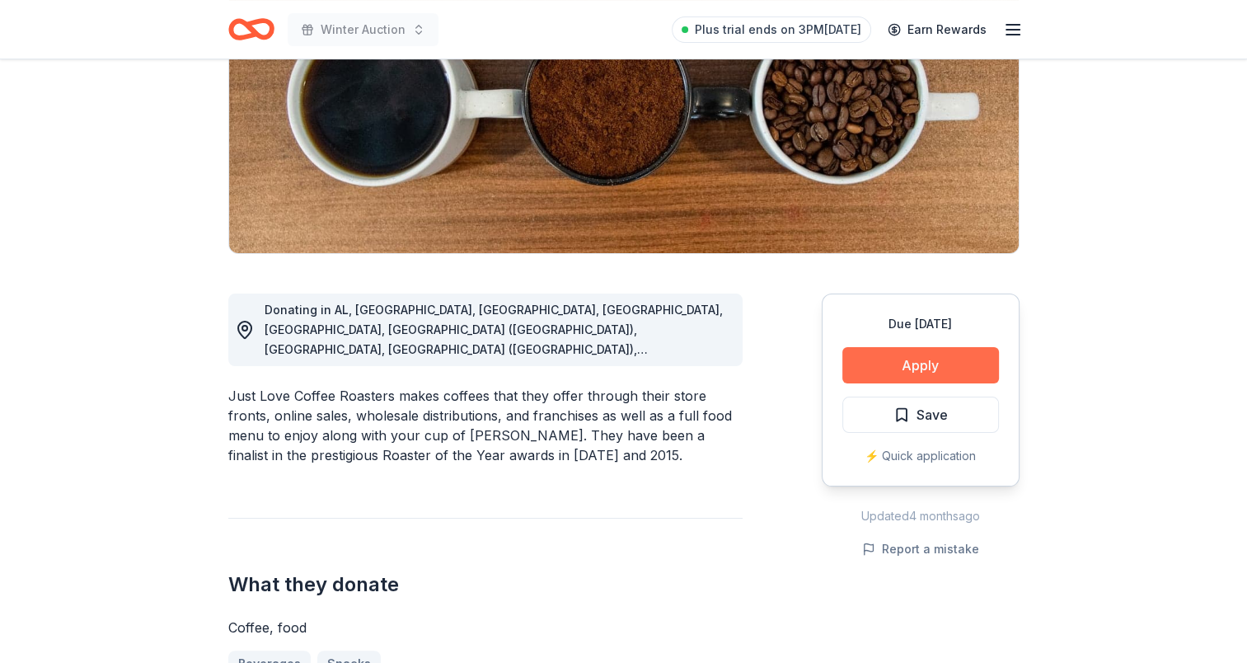
click at [956, 373] on button "Apply" at bounding box center [921, 365] width 157 height 36
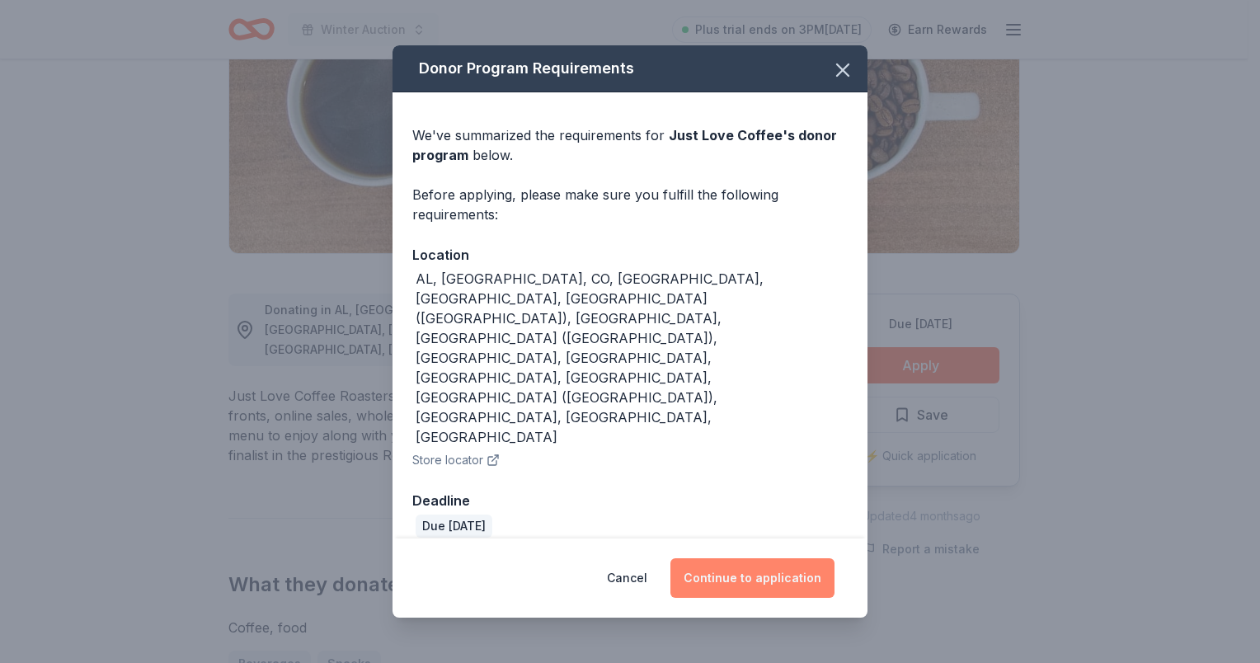
drag, startPoint x: 764, startPoint y: 518, endPoint x: 762, endPoint y: 505, distance: 13.4
click at [763, 558] on button "Continue to application" at bounding box center [752, 578] width 164 height 40
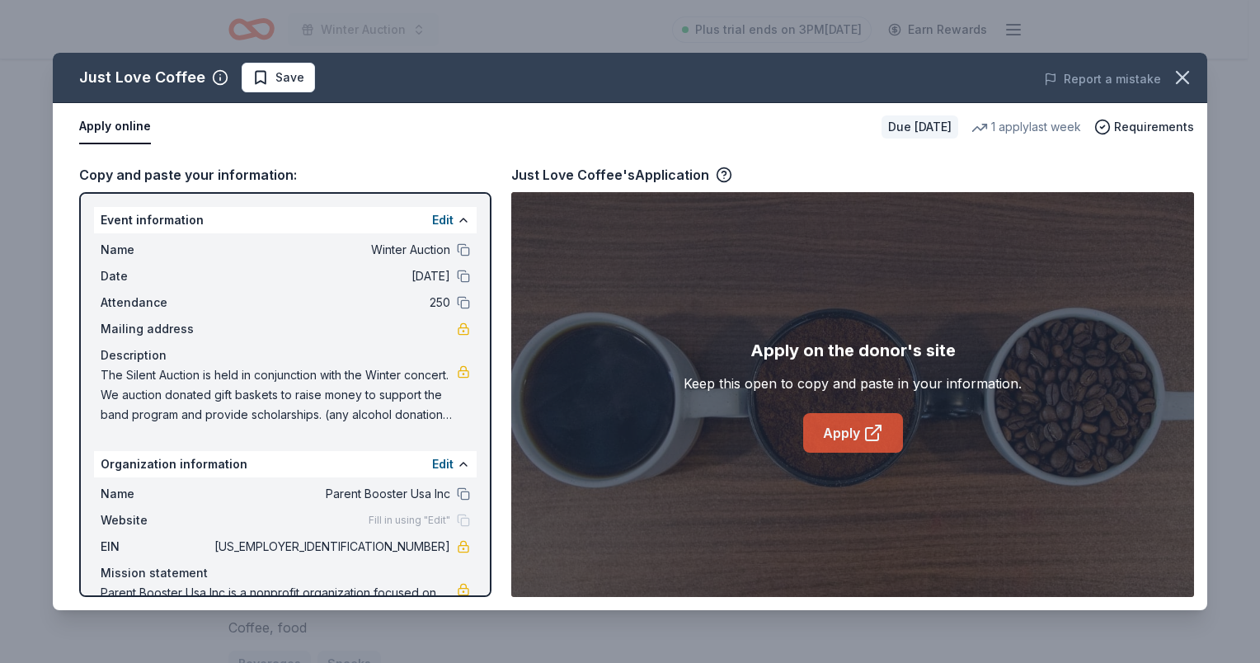
click at [826, 427] on link "Apply" at bounding box center [853, 433] width 100 height 40
click at [1184, 75] on icon "button" at bounding box center [1183, 78] width 12 height 12
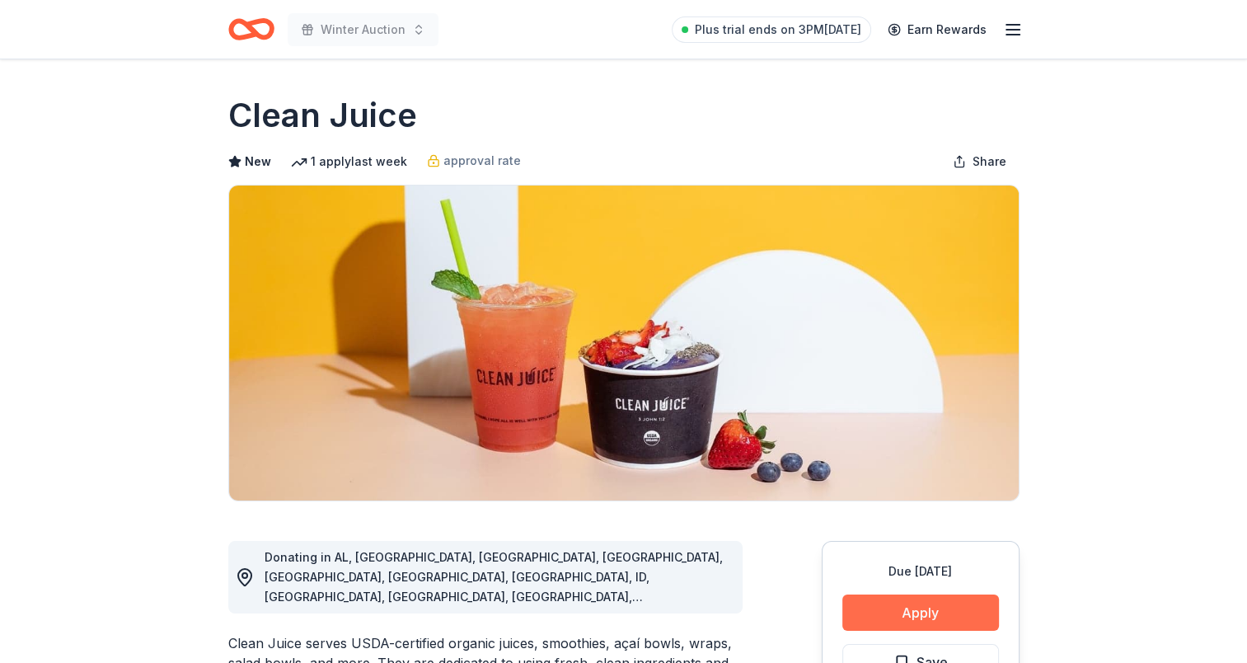
click at [927, 602] on button "Apply" at bounding box center [921, 612] width 157 height 36
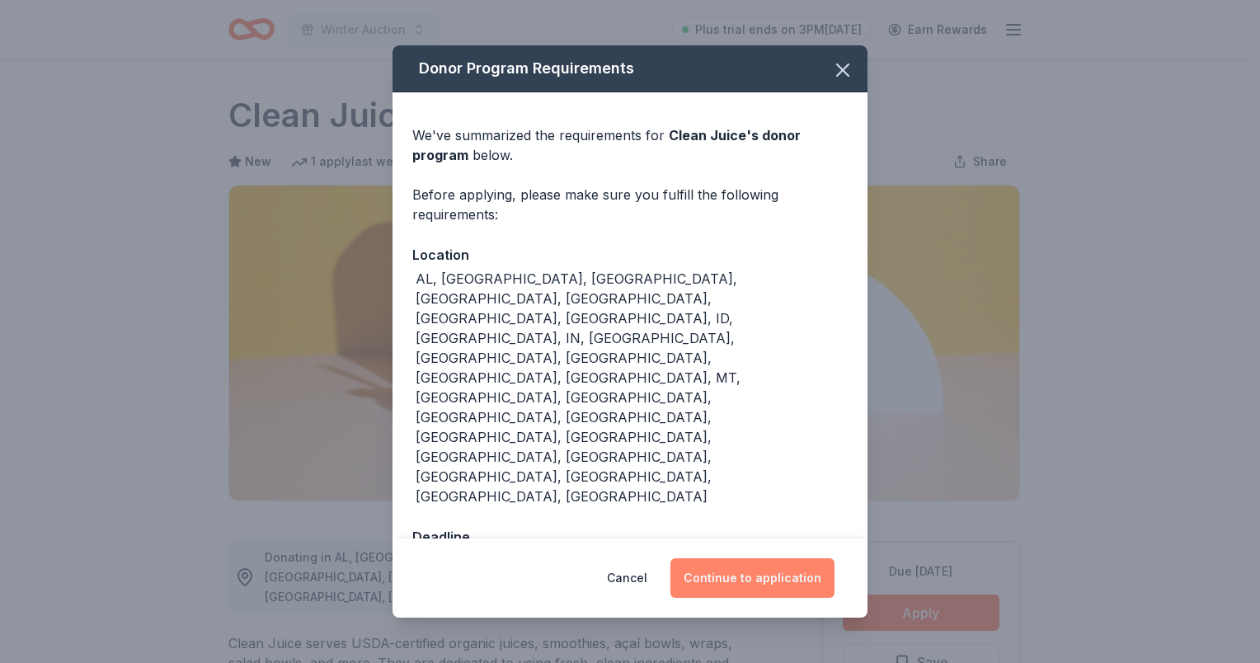
click at [722, 558] on button "Continue to application" at bounding box center [752, 578] width 164 height 40
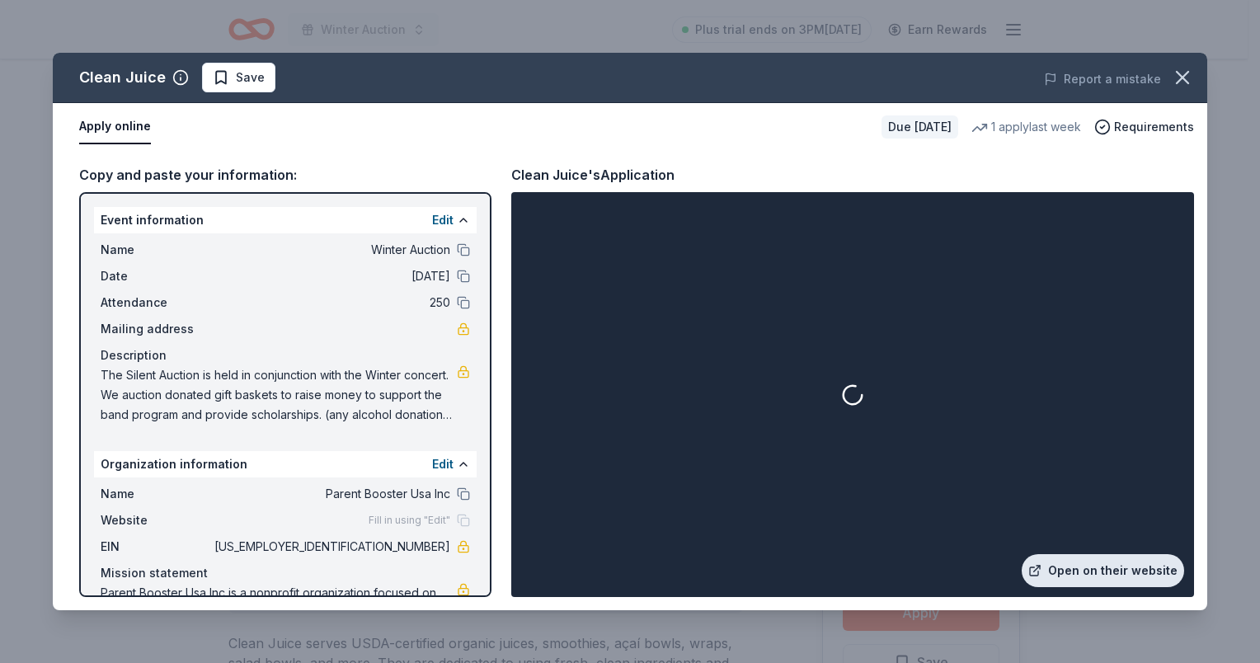
click at [1133, 564] on link "Open on their website" at bounding box center [1103, 570] width 162 height 33
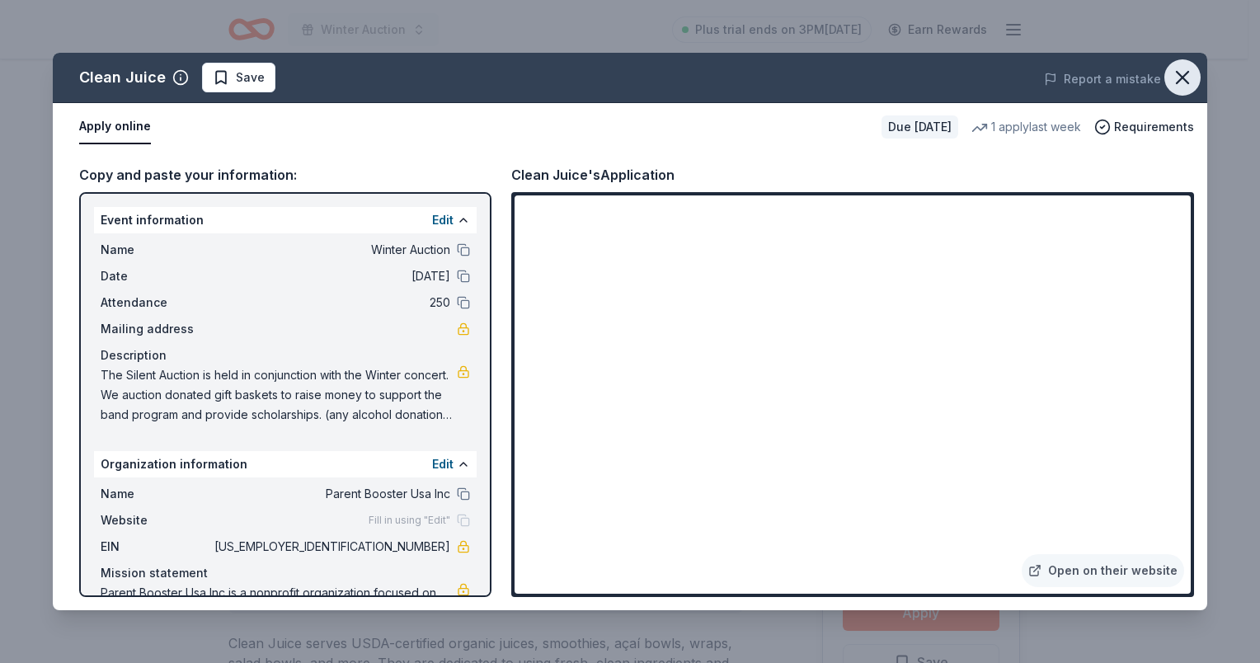
drag, startPoint x: 1185, startPoint y: 84, endPoint x: 1107, endPoint y: 201, distance: 140.4
click at [1185, 84] on icon "button" at bounding box center [1182, 77] width 23 height 23
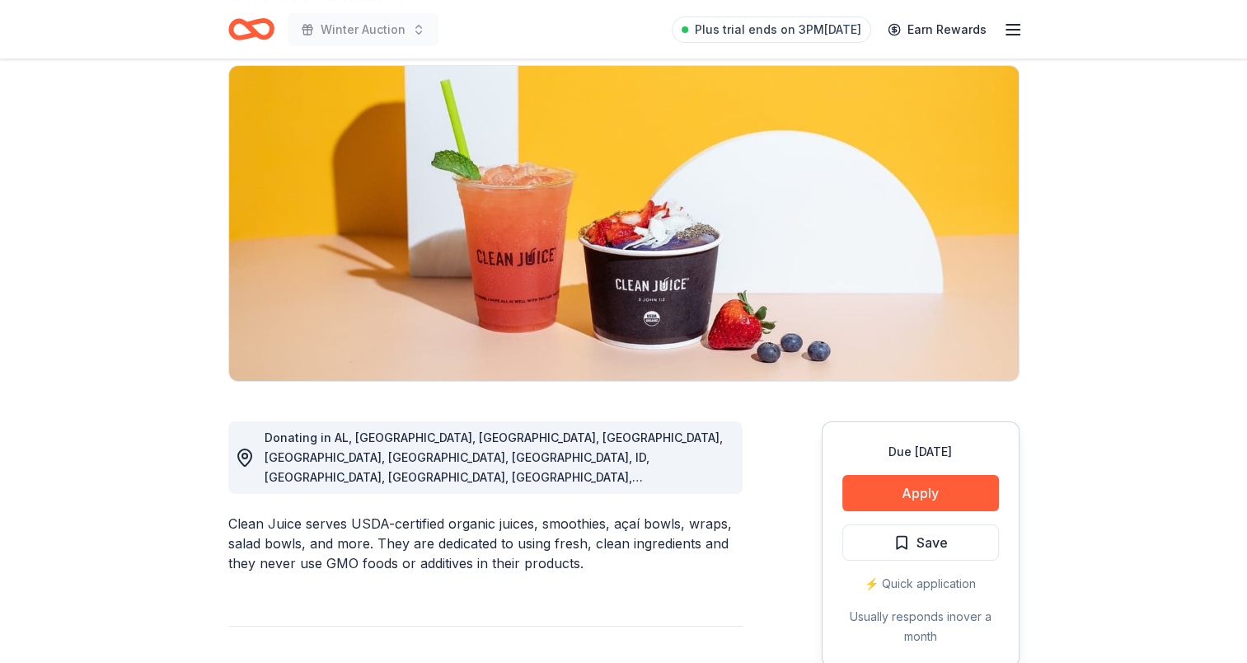
scroll to position [330, 0]
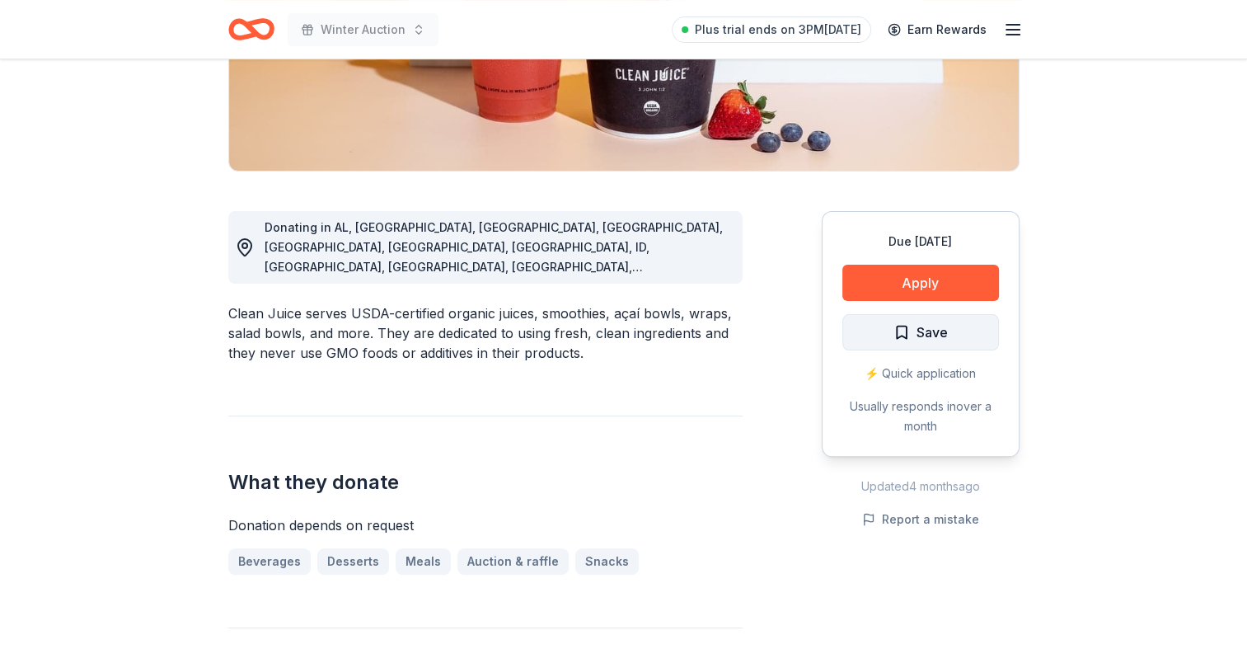
drag, startPoint x: 928, startPoint y: 326, endPoint x: 810, endPoint y: 328, distance: 117.9
click at [928, 327] on span "Save" at bounding box center [932, 332] width 31 height 21
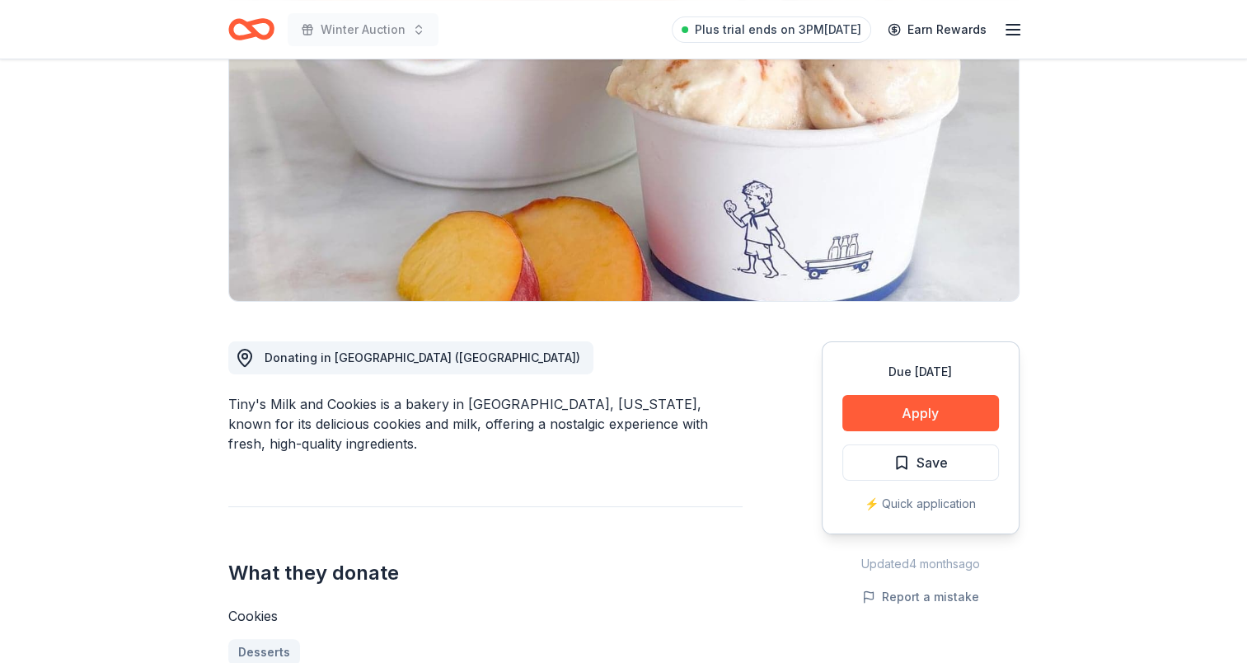
scroll to position [330, 0]
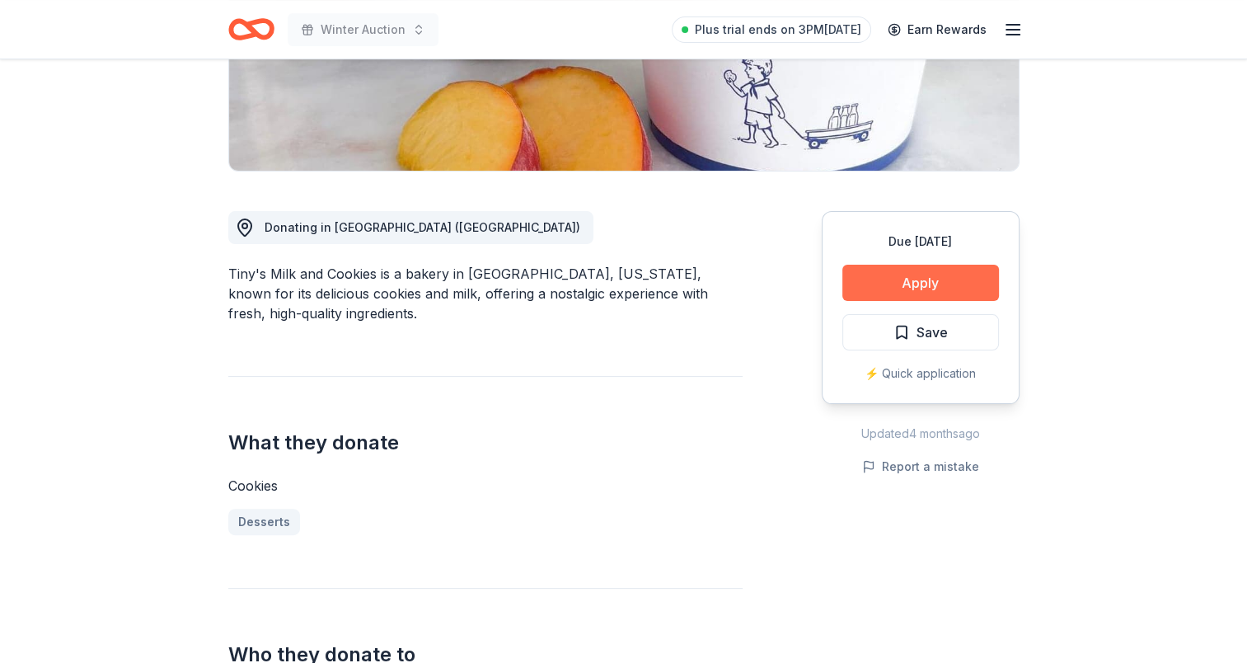
click at [896, 283] on button "Apply" at bounding box center [921, 283] width 157 height 36
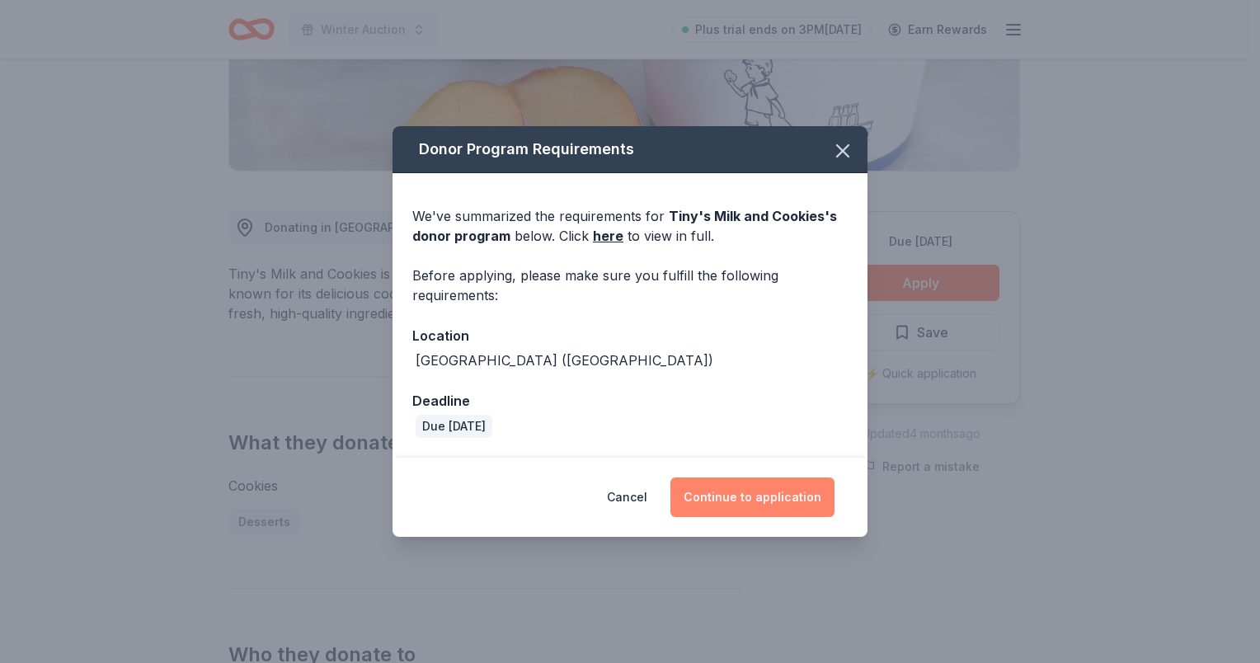
click at [790, 489] on button "Continue to application" at bounding box center [752, 497] width 164 height 40
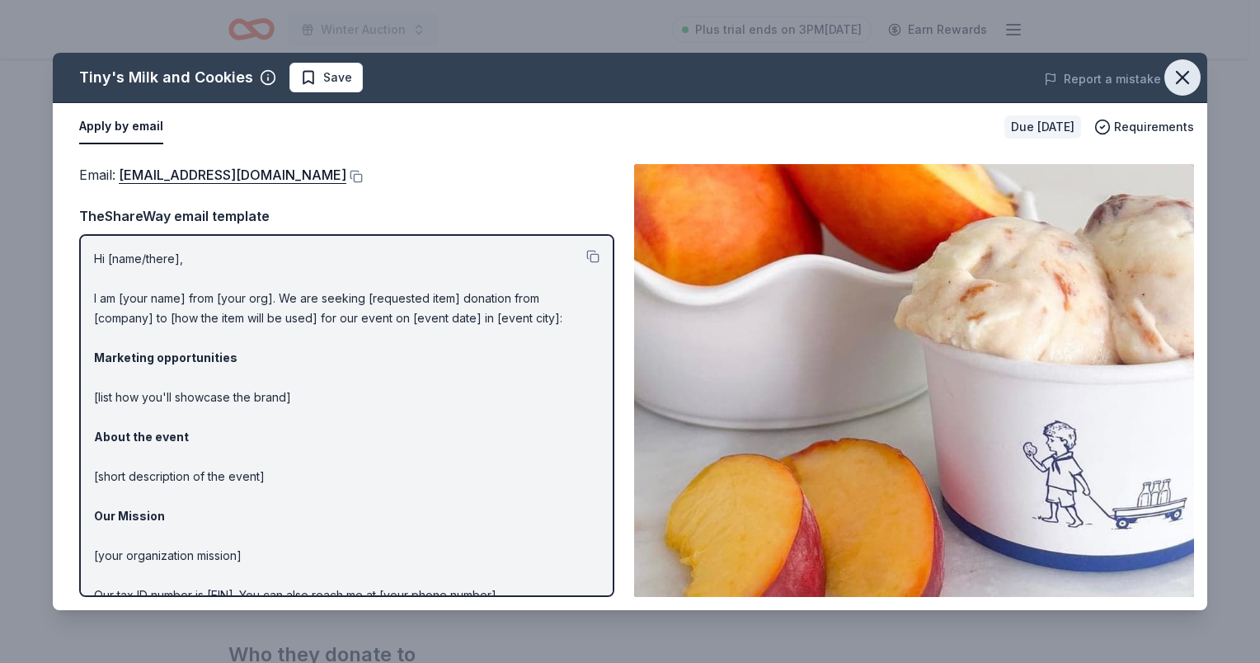
click at [1189, 71] on icon "button" at bounding box center [1182, 77] width 23 height 23
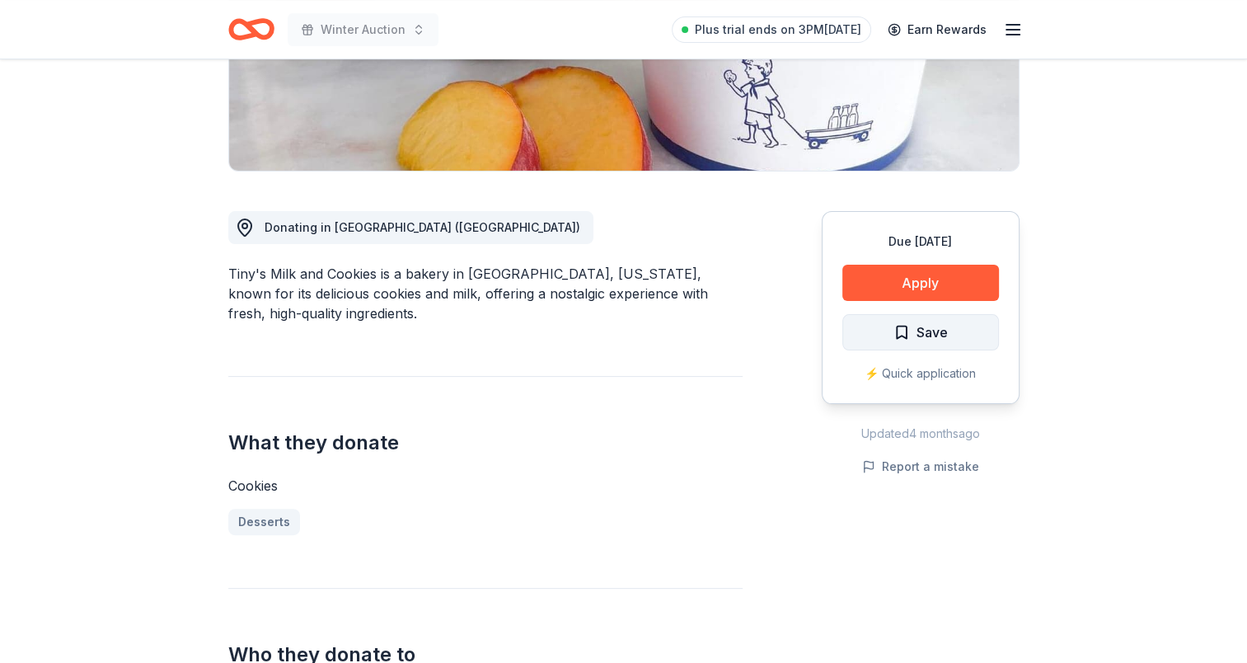
click at [912, 326] on span "Save" at bounding box center [921, 332] width 54 height 21
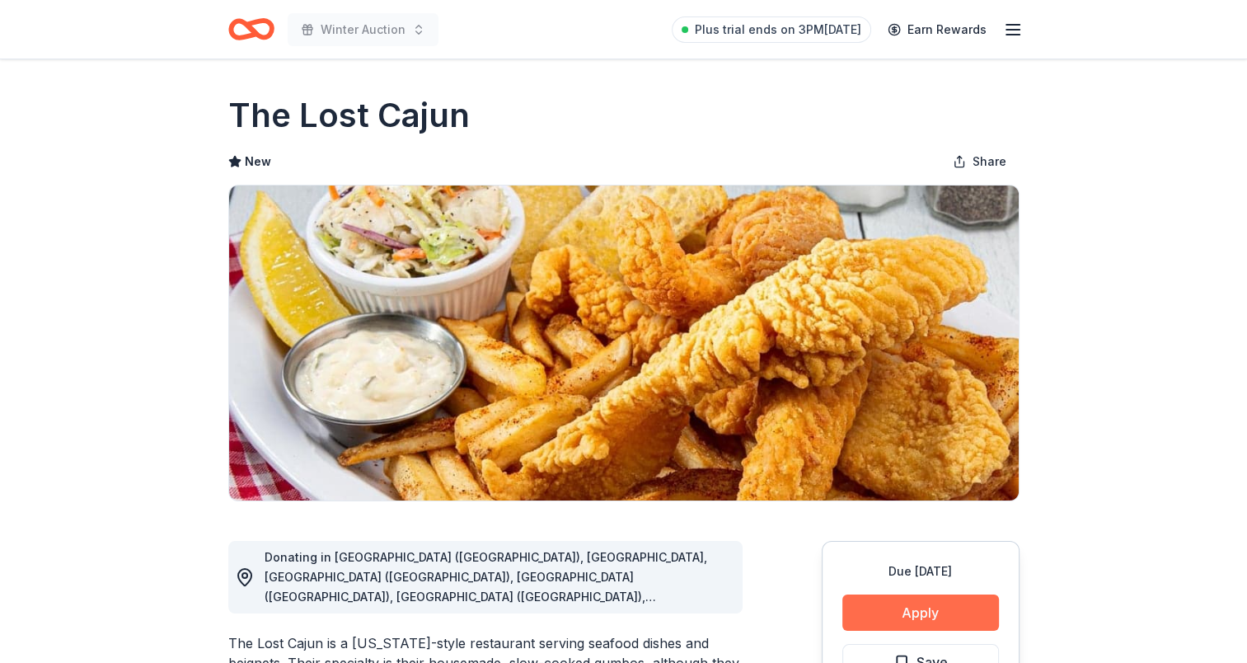
click at [937, 610] on button "Apply" at bounding box center [921, 612] width 157 height 36
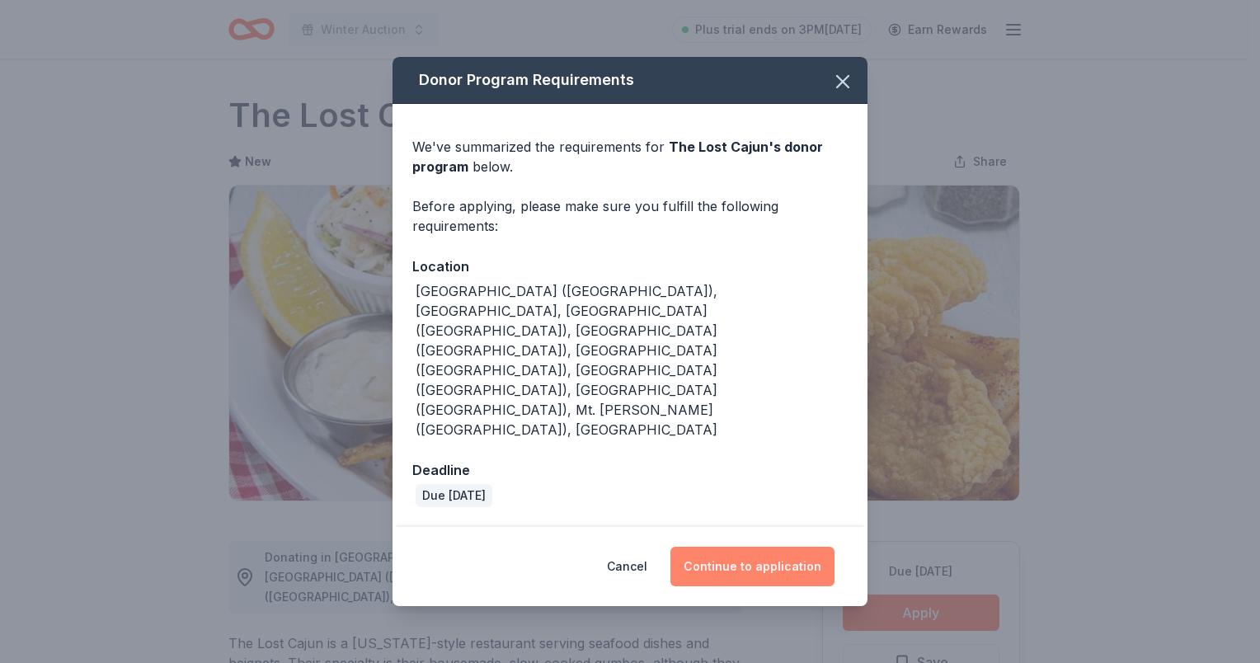
click at [726, 547] on button "Continue to application" at bounding box center [752, 567] width 164 height 40
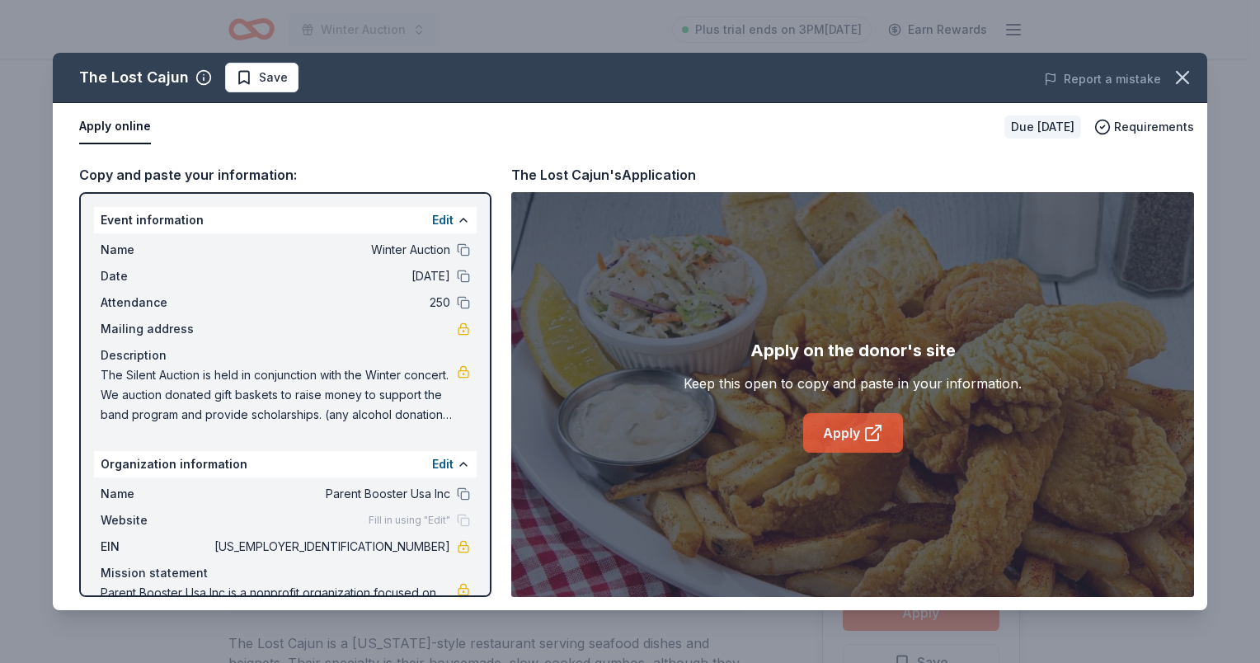
click at [833, 426] on link "Apply" at bounding box center [853, 433] width 100 height 40
click at [1194, 78] on button "button" at bounding box center [1182, 77] width 36 height 36
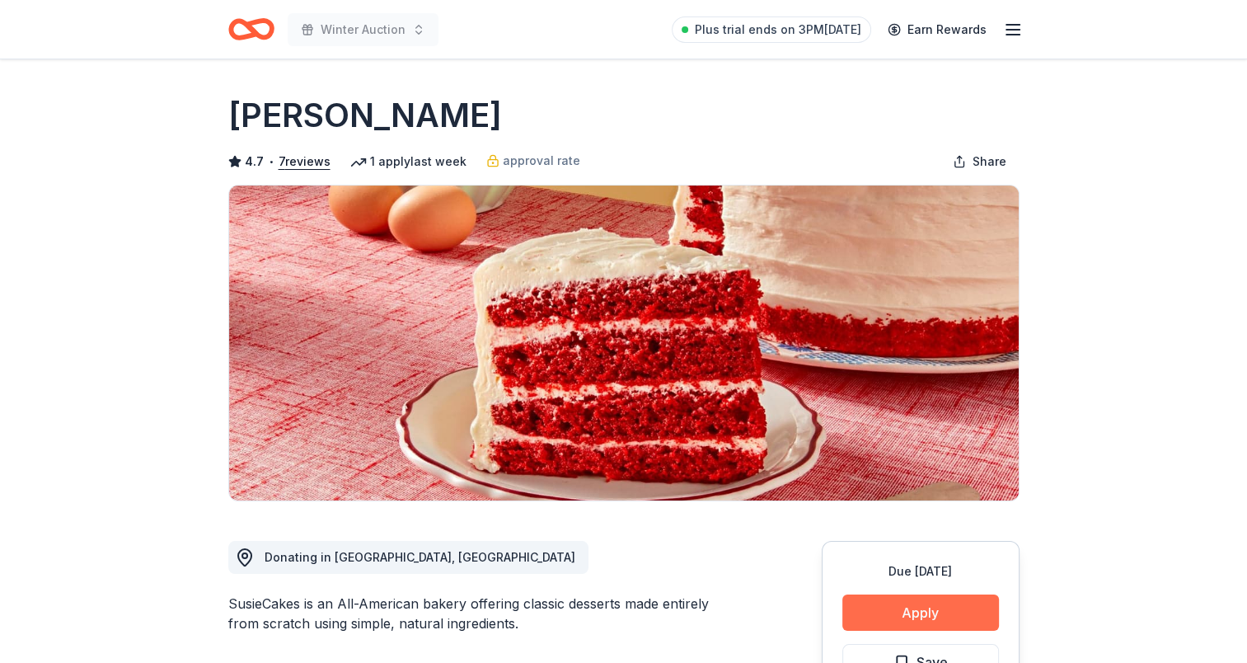
click at [933, 606] on button "Apply" at bounding box center [921, 612] width 157 height 36
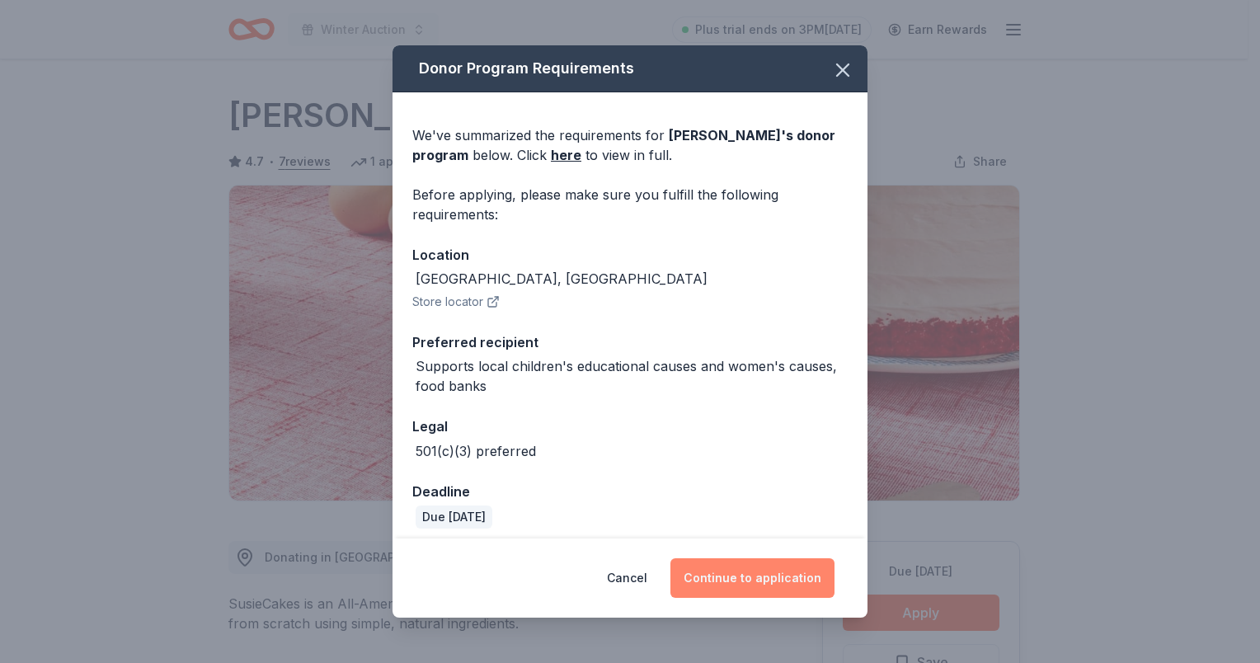
click at [778, 585] on button "Continue to application" at bounding box center [752, 578] width 164 height 40
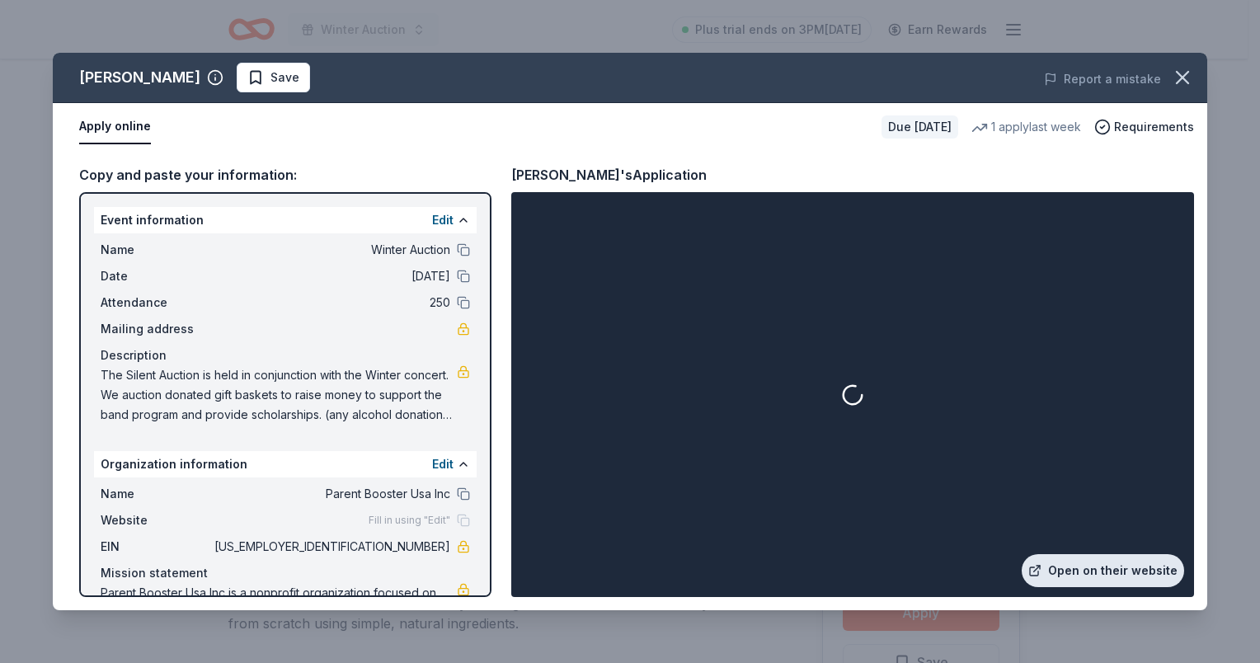
click at [1120, 571] on link "Open on their website" at bounding box center [1103, 570] width 162 height 33
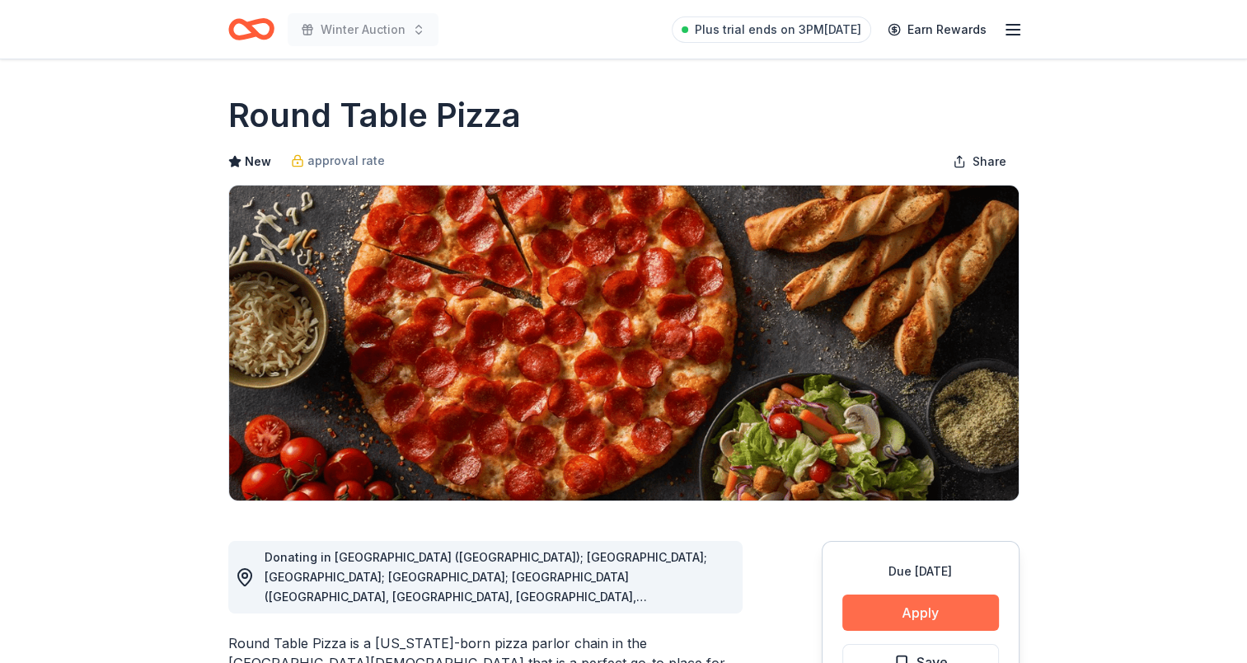
click at [933, 604] on button "Apply" at bounding box center [921, 612] width 157 height 36
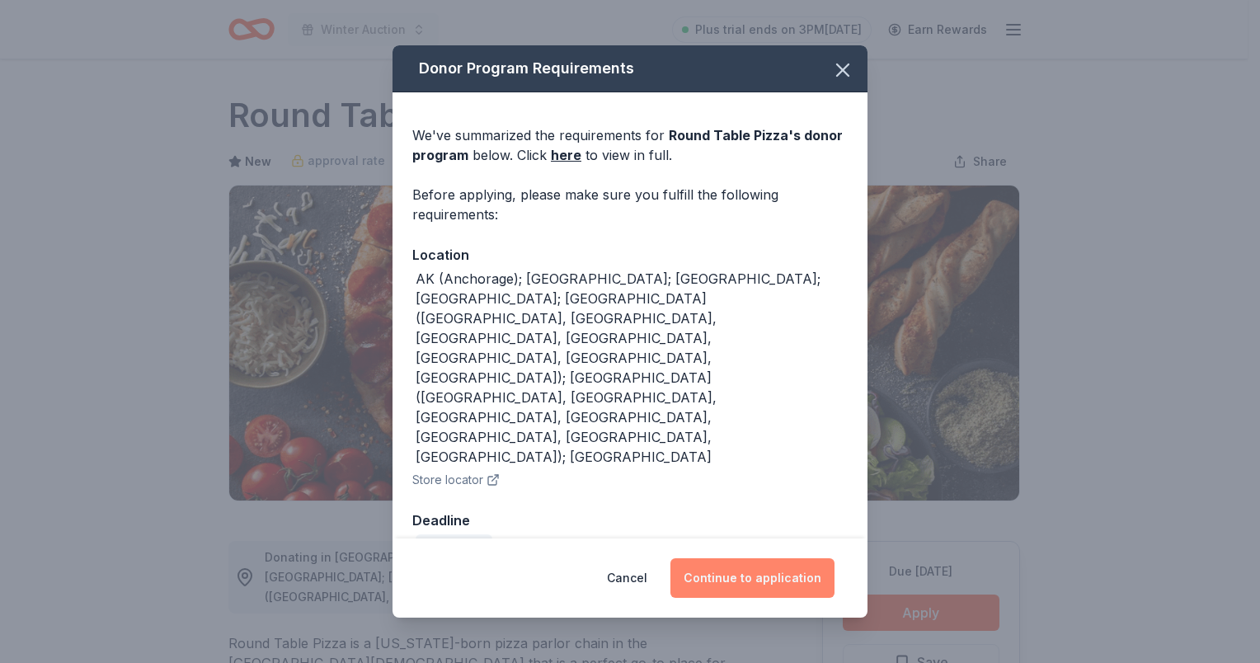
click at [752, 558] on button "Continue to application" at bounding box center [752, 578] width 164 height 40
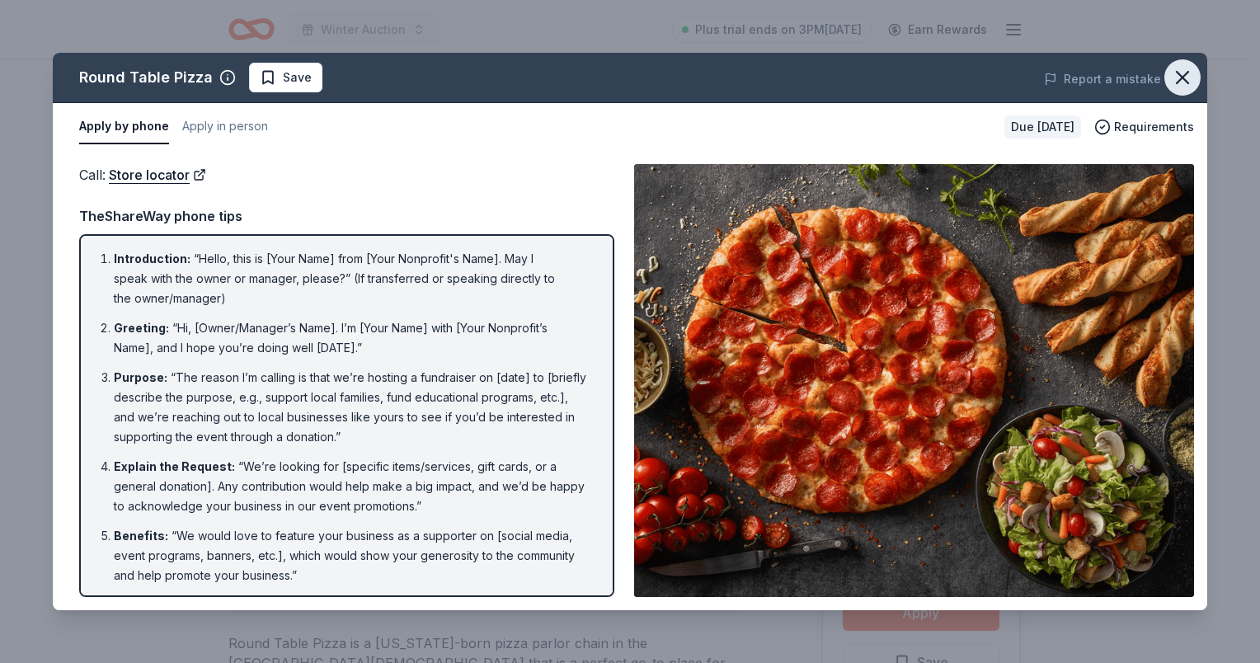
click at [1188, 76] on icon "button" at bounding box center [1182, 77] width 23 height 23
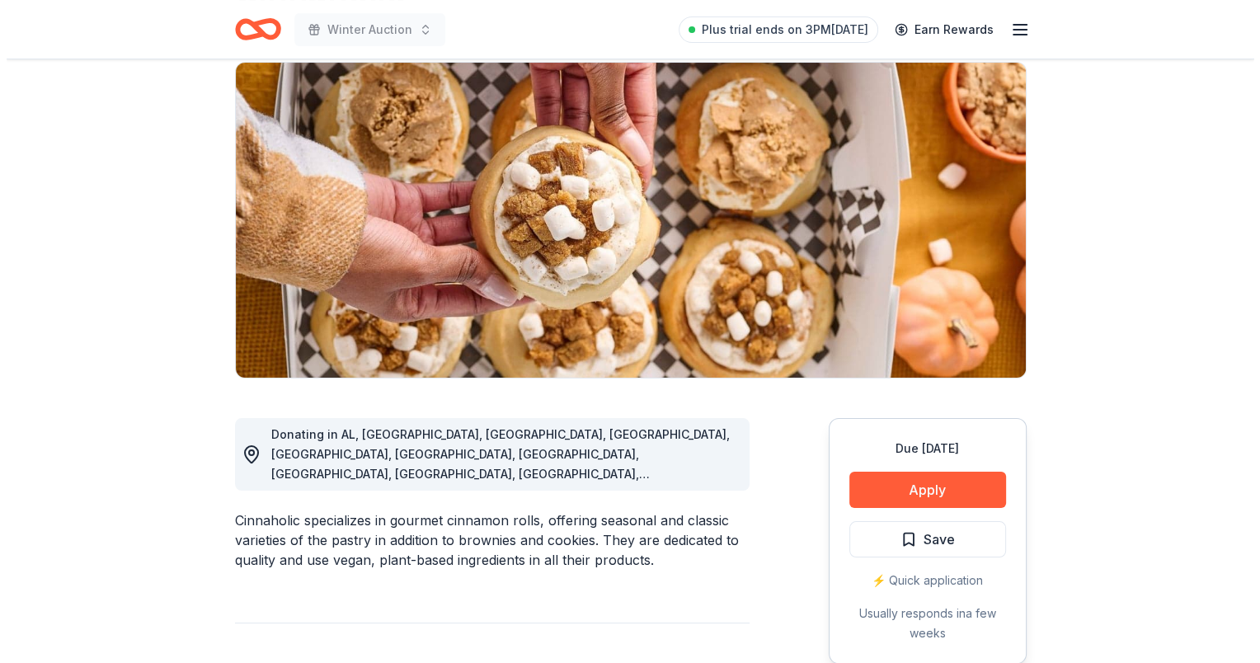
scroll to position [247, 0]
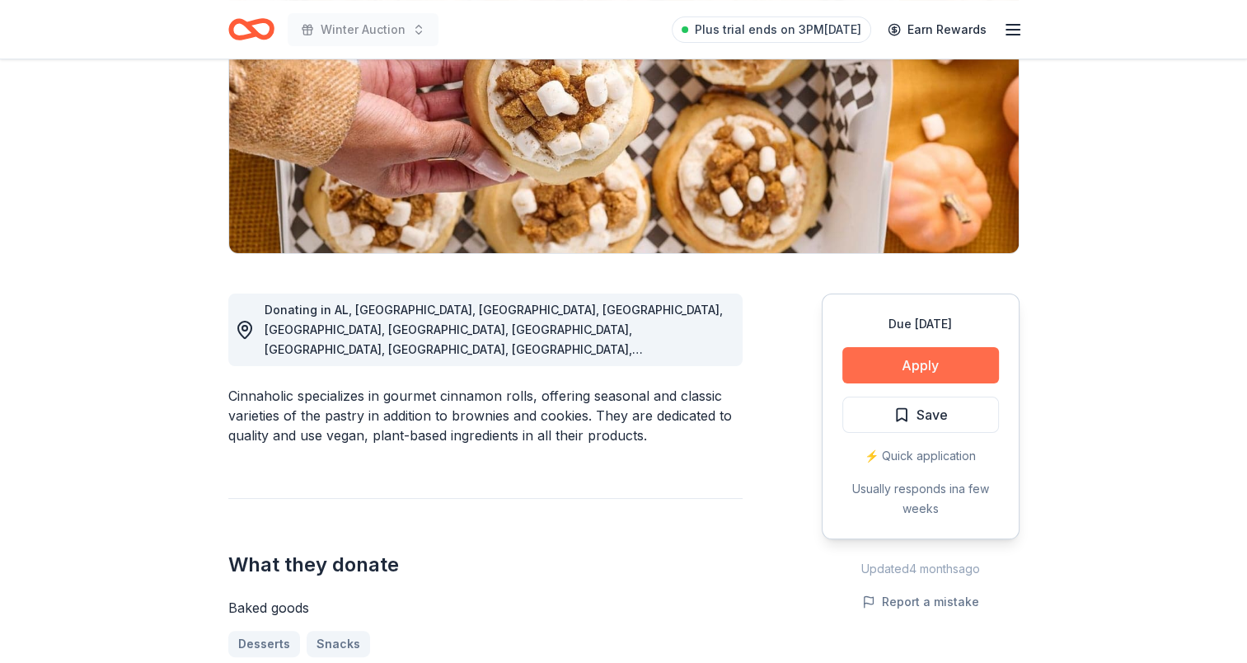
click at [935, 374] on button "Apply" at bounding box center [921, 365] width 157 height 36
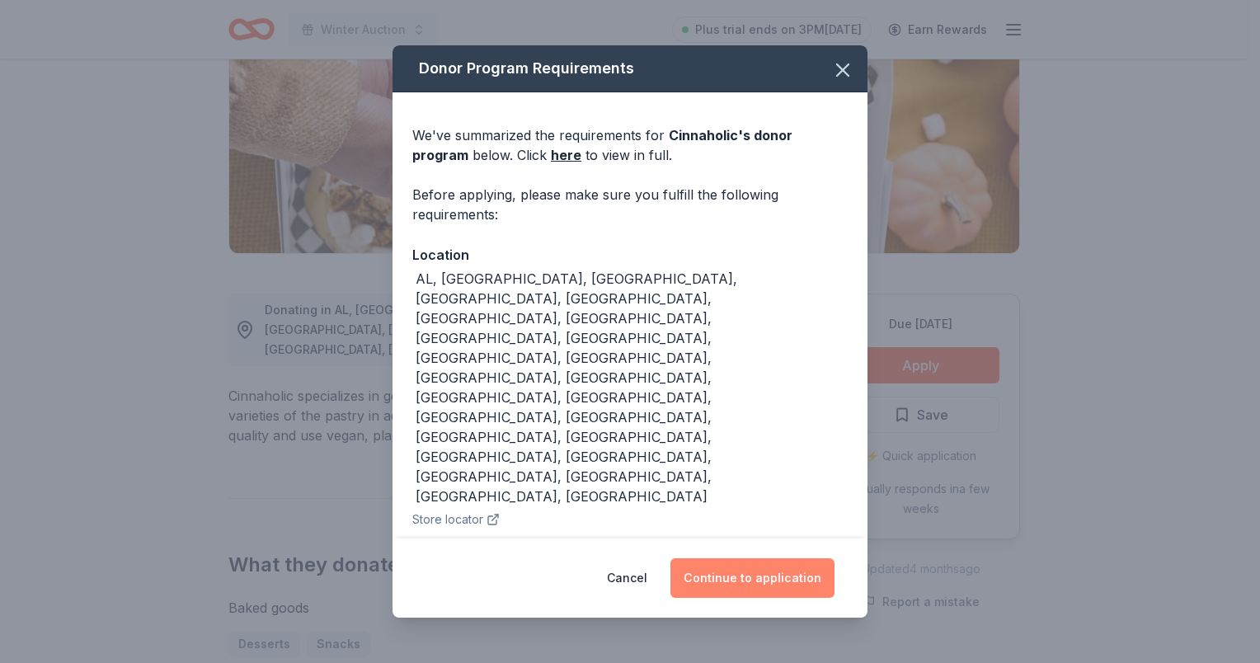
click at [745, 558] on button "Continue to application" at bounding box center [752, 578] width 164 height 40
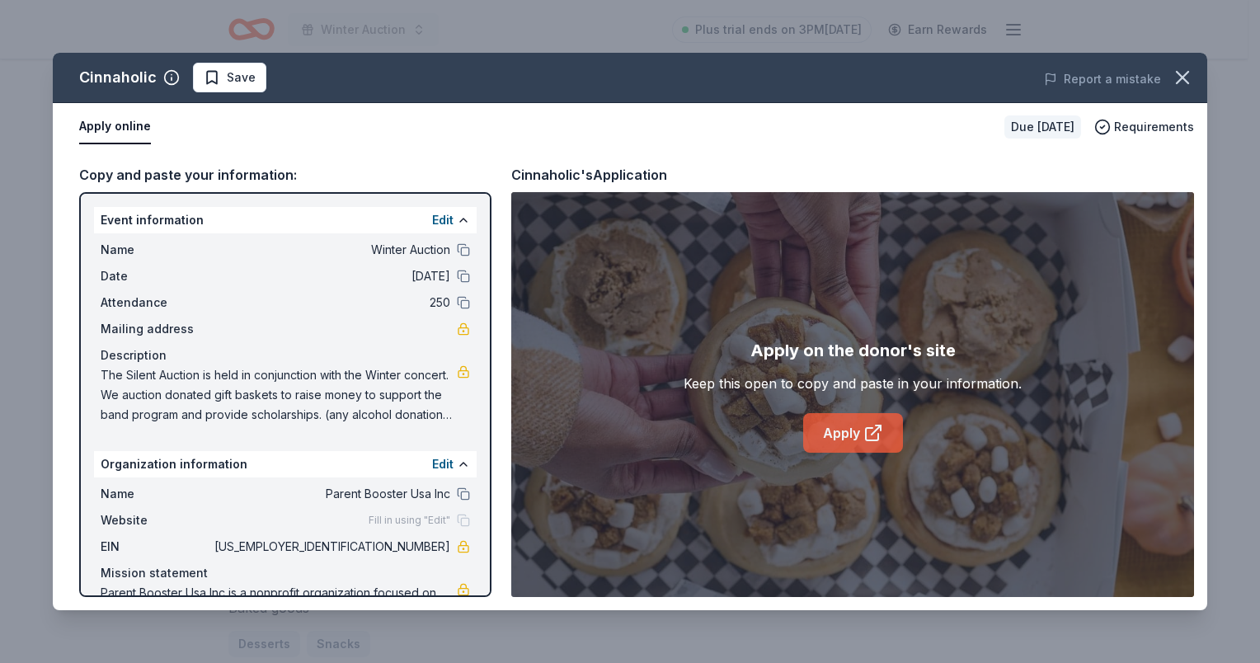
click at [843, 429] on link "Apply" at bounding box center [853, 433] width 100 height 40
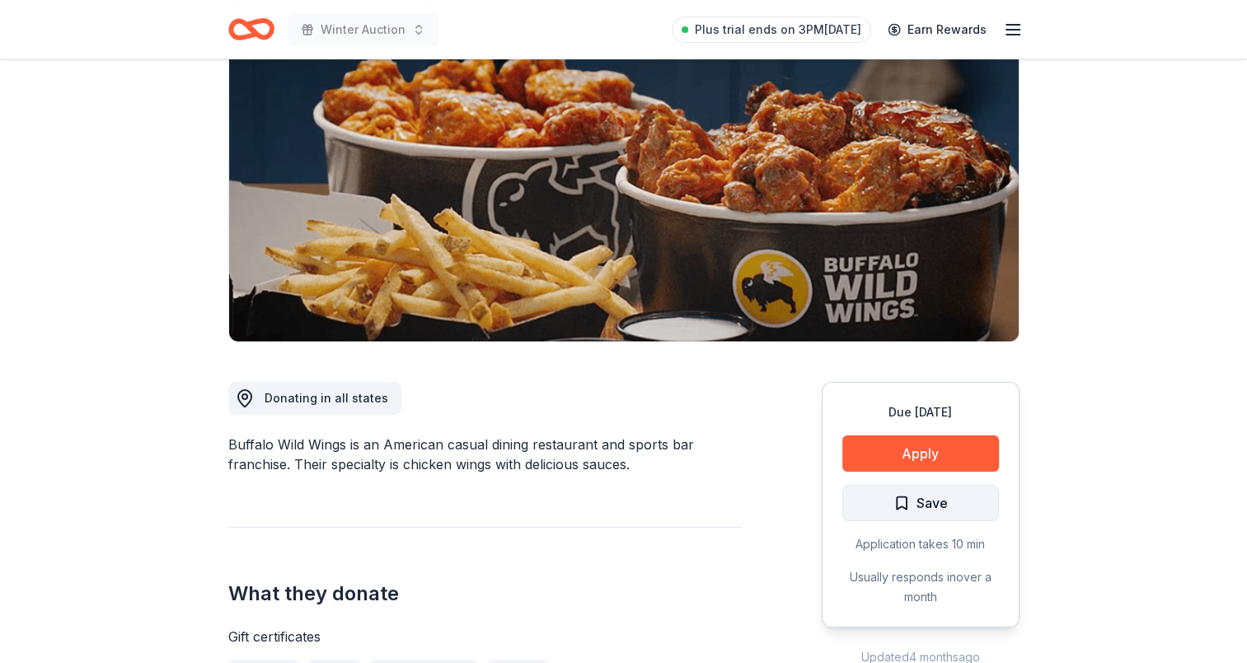
scroll to position [165, 0]
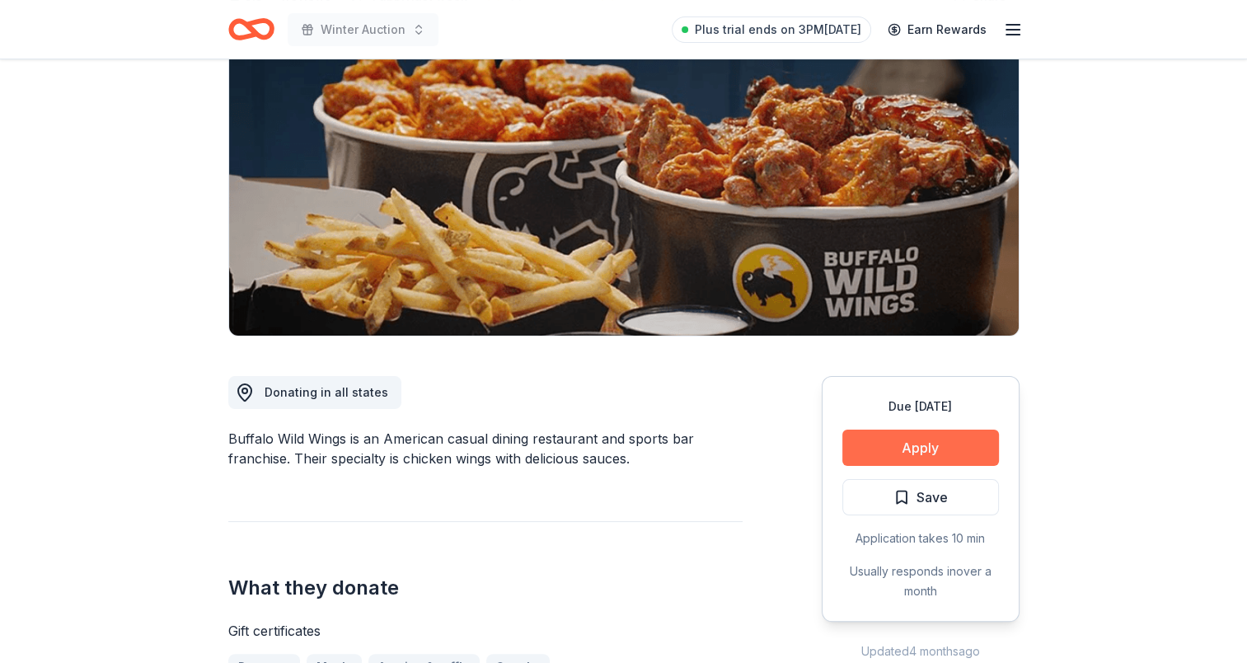
click at [933, 437] on button "Apply" at bounding box center [921, 448] width 157 height 36
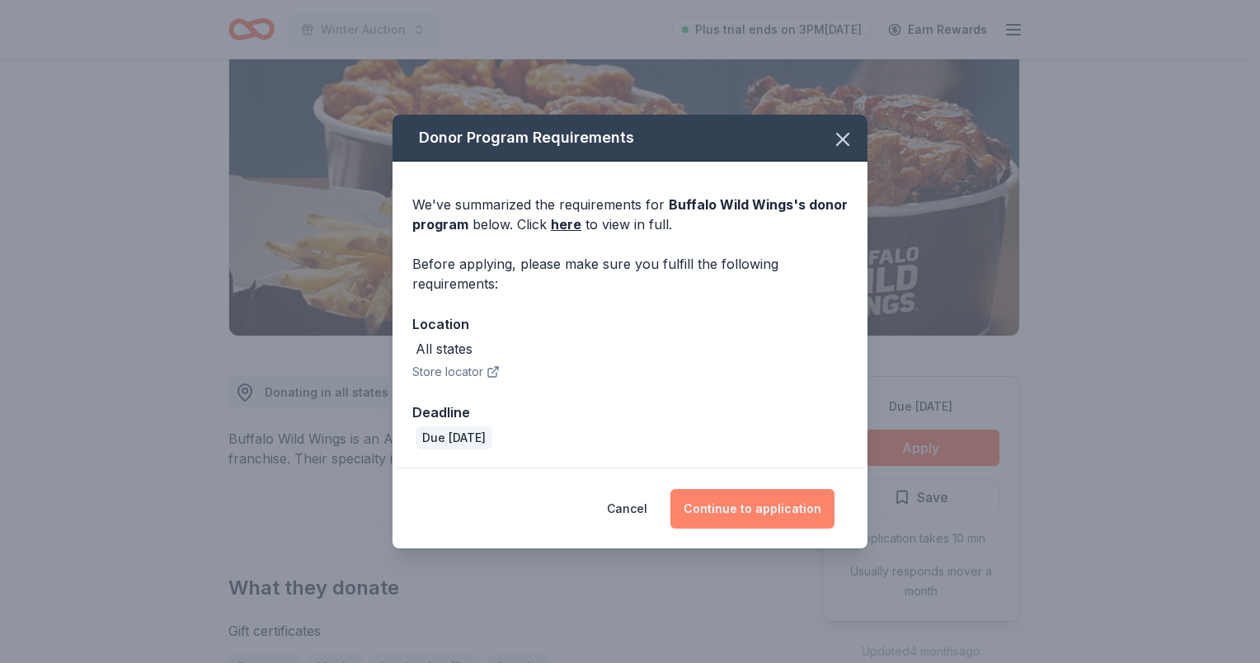
click at [760, 504] on button "Continue to application" at bounding box center [752, 509] width 164 height 40
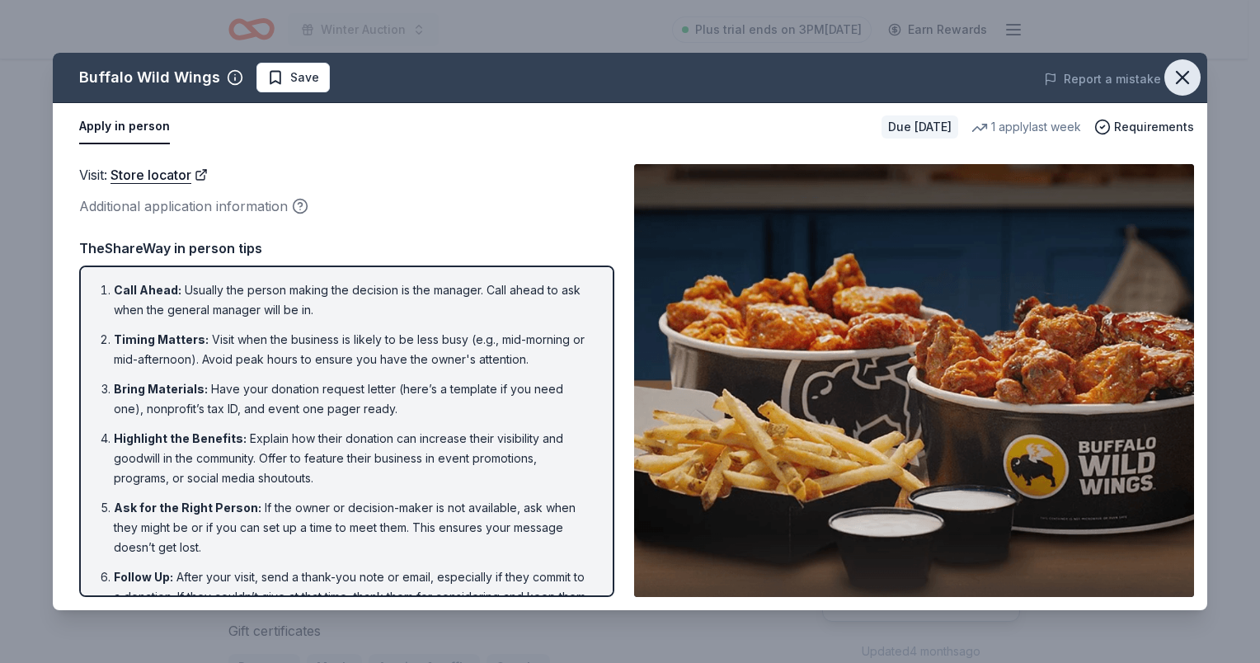
click at [1181, 87] on icon "button" at bounding box center [1182, 77] width 23 height 23
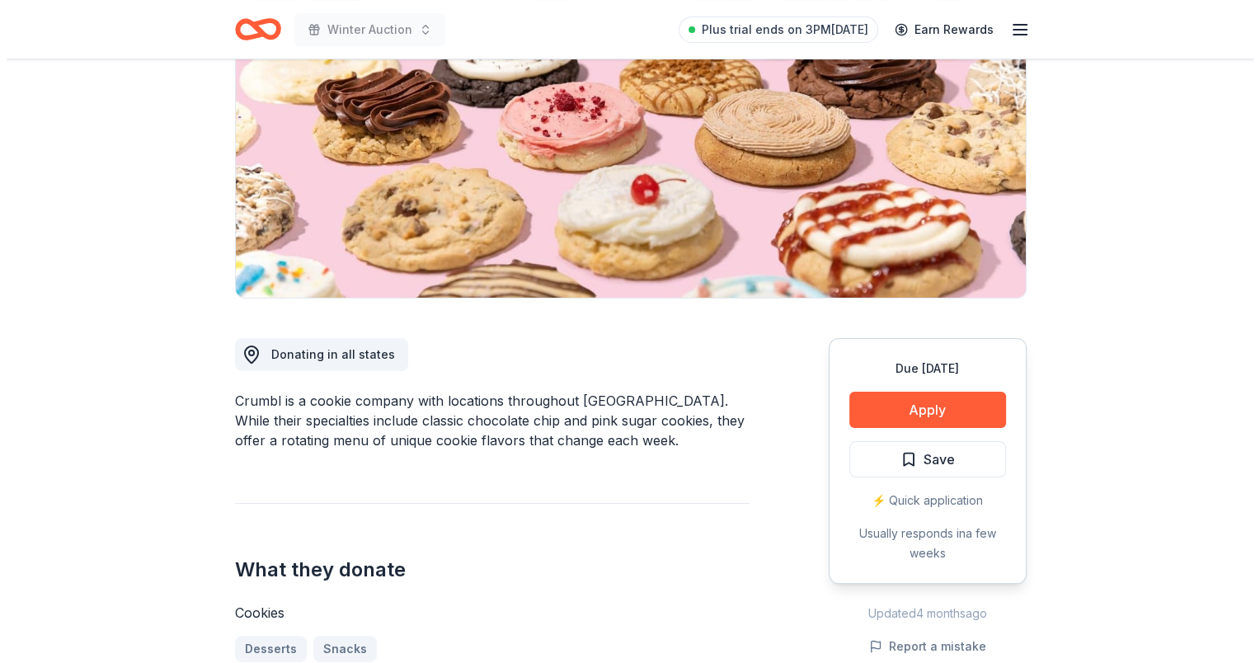
scroll to position [412, 0]
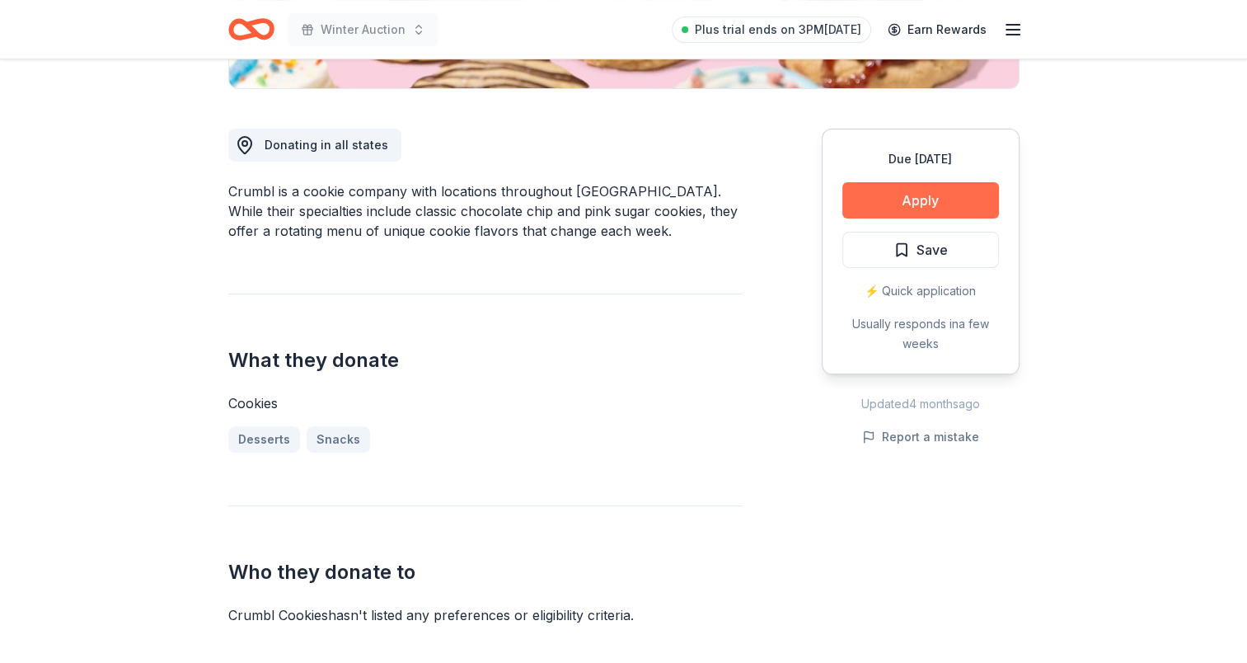
click at [954, 207] on button "Apply" at bounding box center [921, 200] width 157 height 36
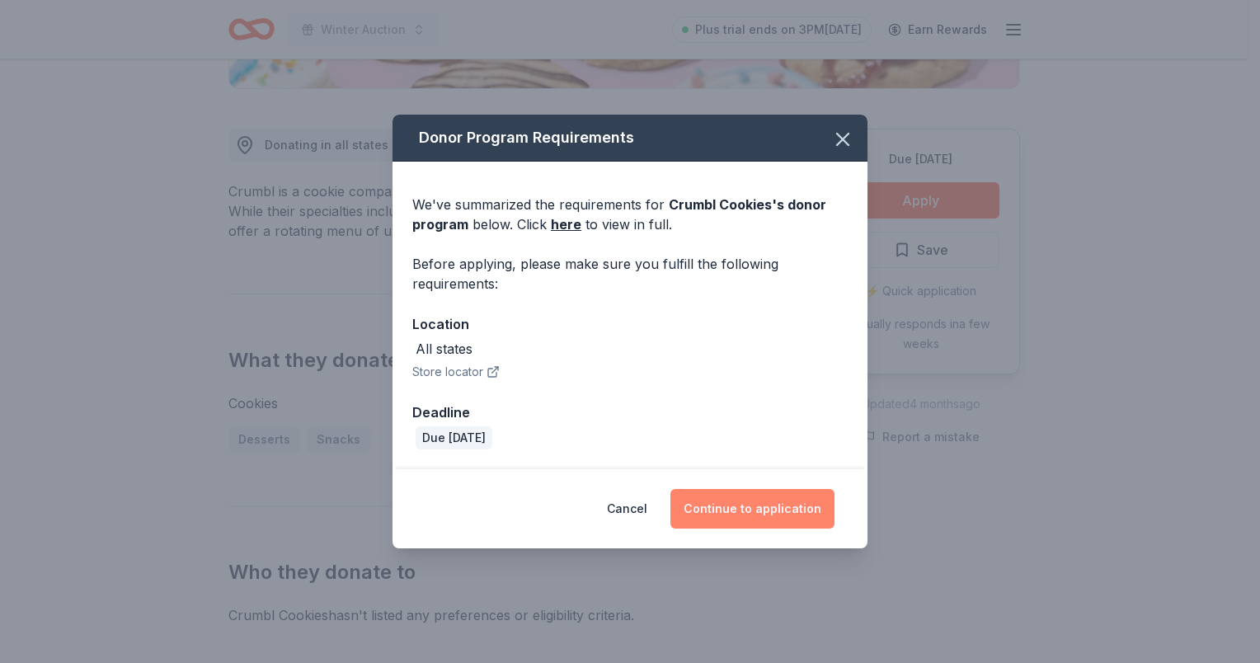
click at [742, 526] on button "Continue to application" at bounding box center [752, 509] width 164 height 40
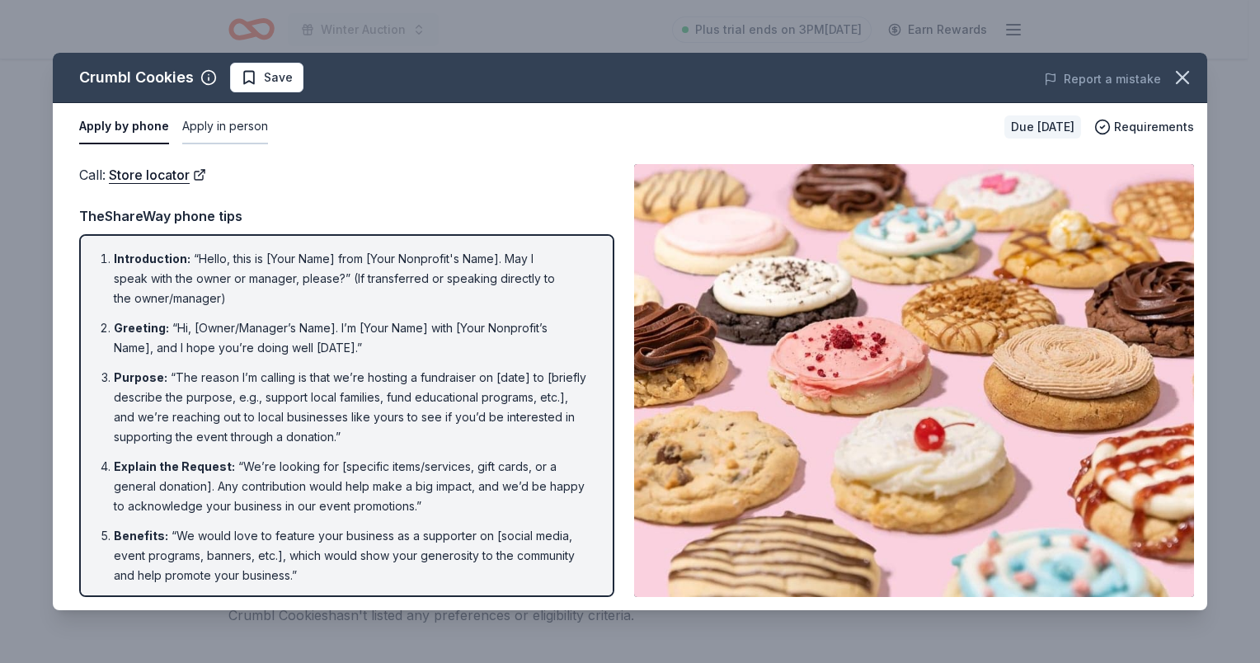
click at [232, 128] on button "Apply in person" at bounding box center [225, 127] width 86 height 35
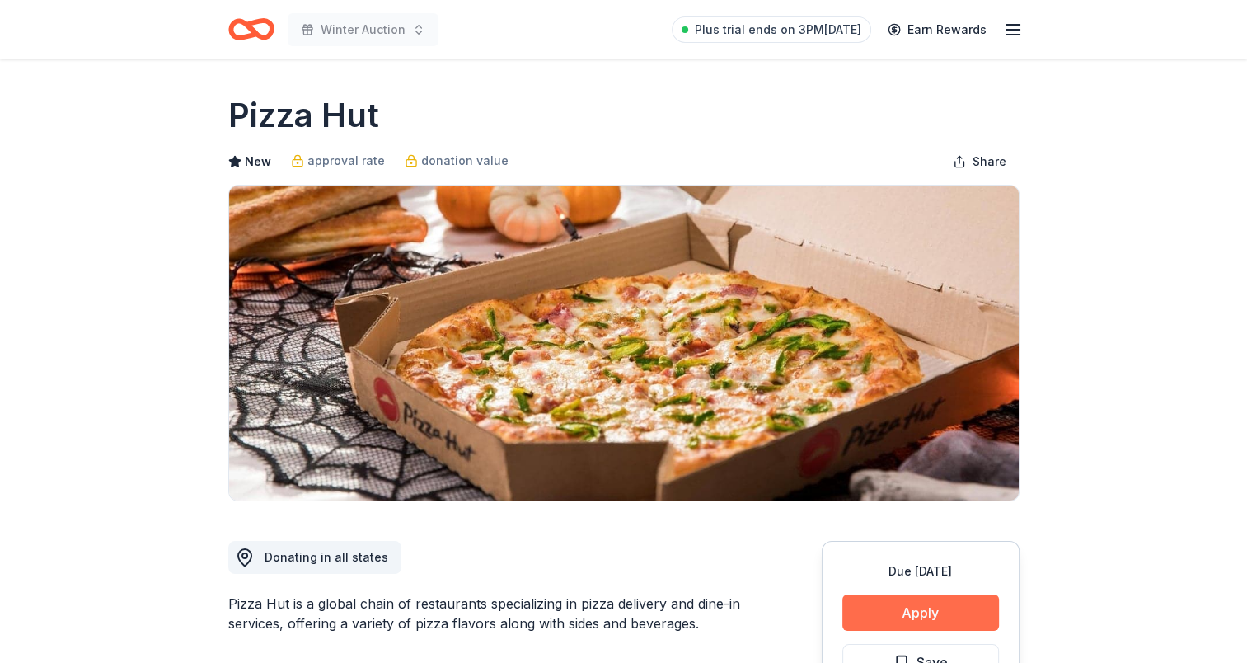
click at [948, 604] on button "Apply" at bounding box center [921, 612] width 157 height 36
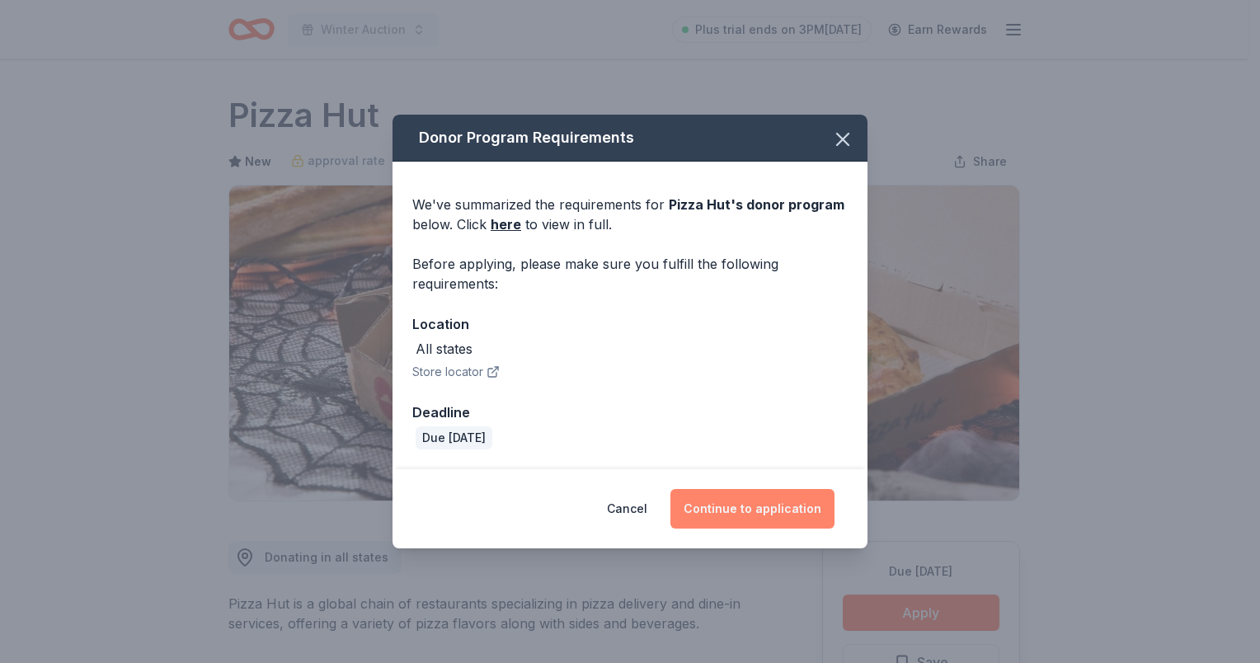
click at [742, 513] on button "Continue to application" at bounding box center [752, 509] width 164 height 40
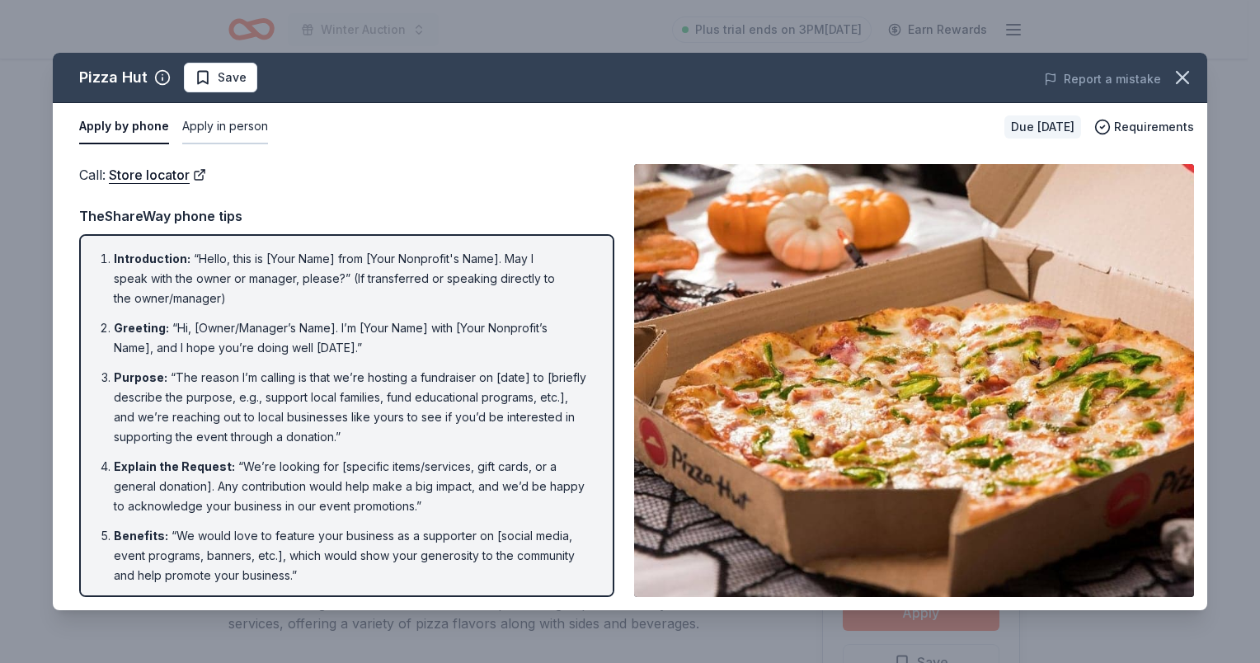
click at [216, 132] on button "Apply in person" at bounding box center [225, 127] width 86 height 35
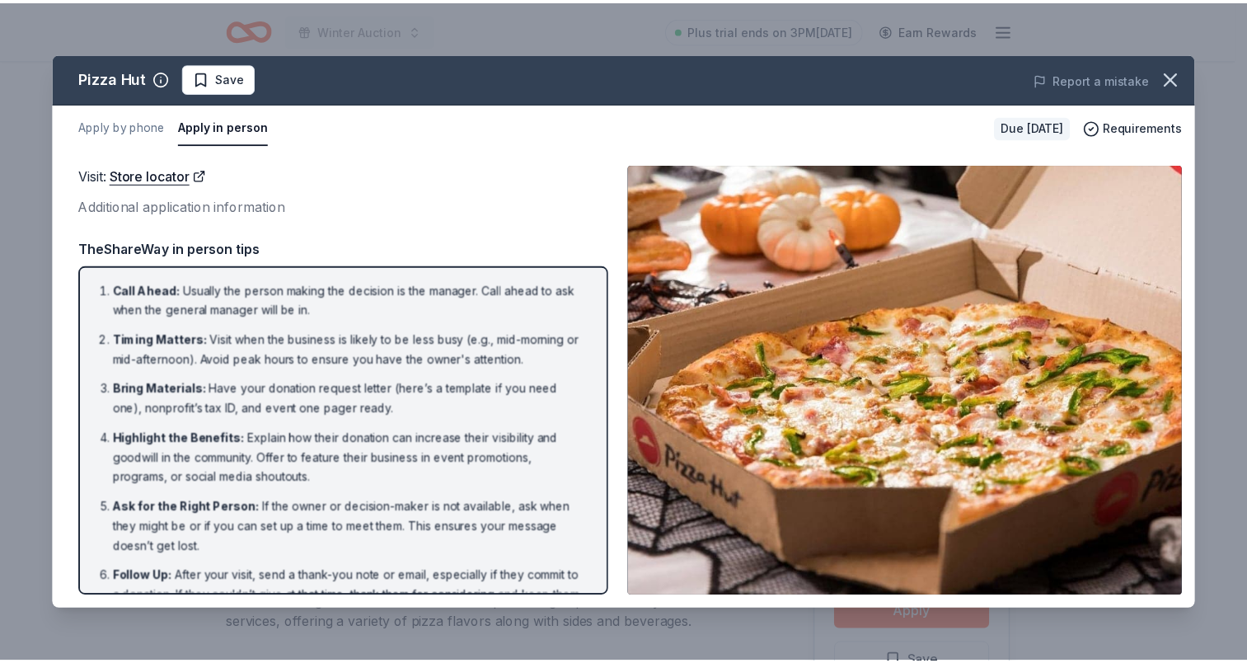
scroll to position [43, 0]
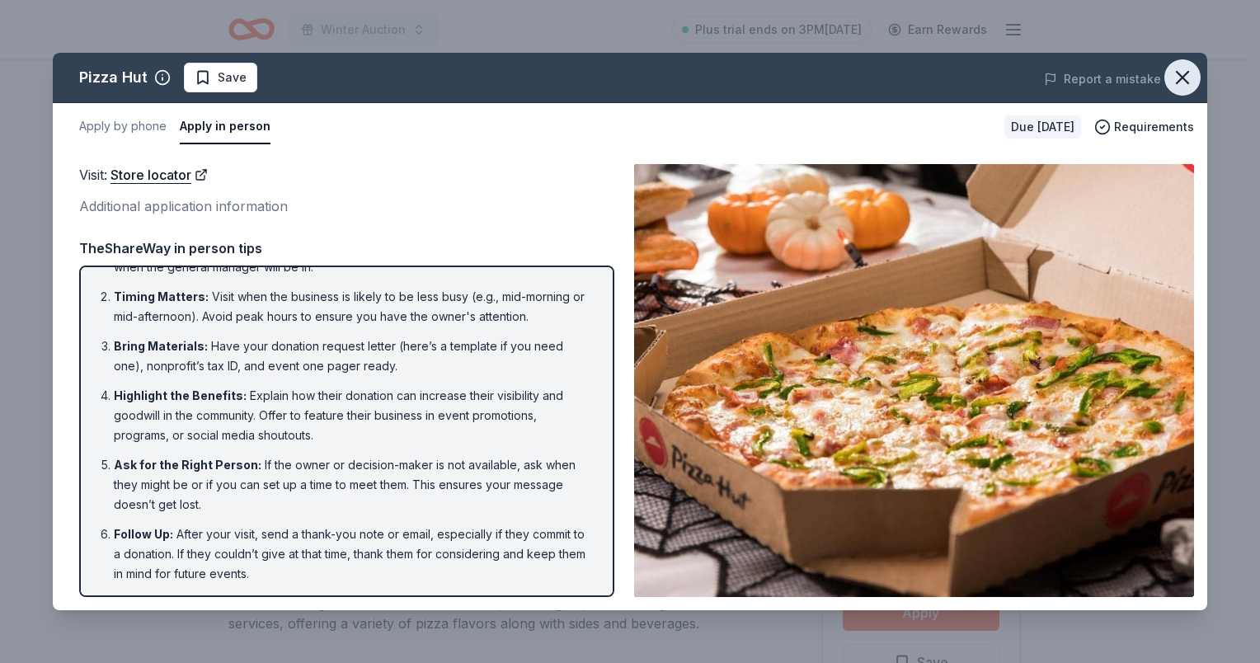
click at [1191, 77] on icon "button" at bounding box center [1182, 77] width 23 height 23
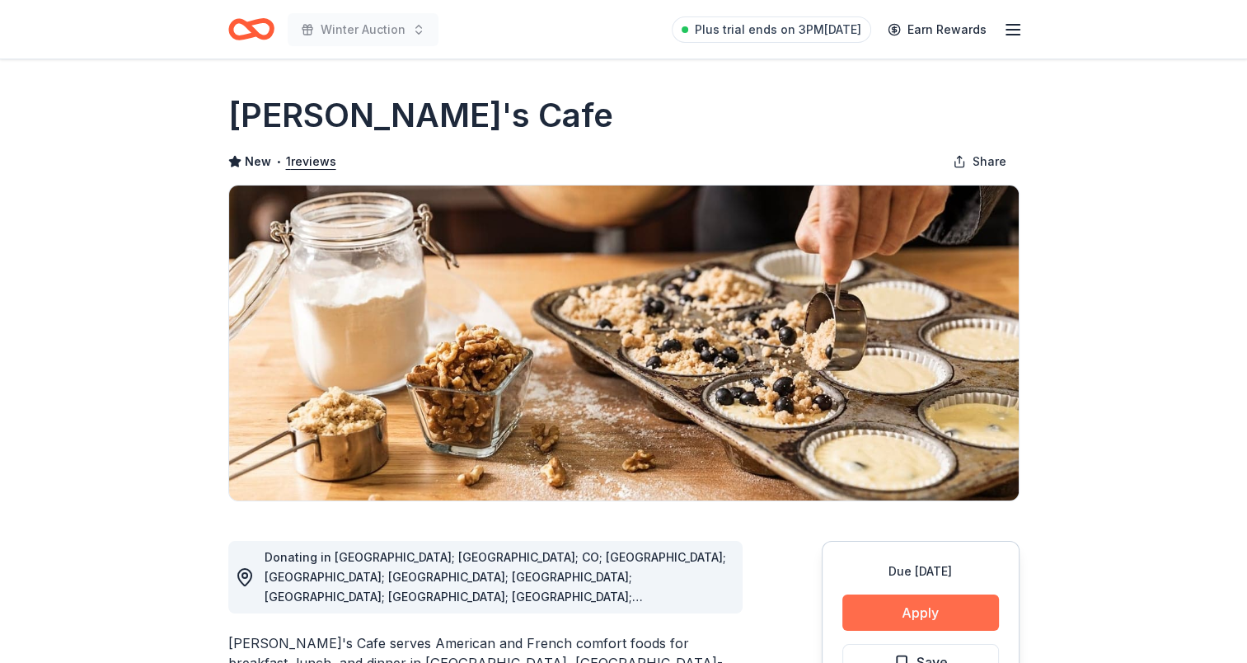
click at [930, 613] on button "Apply" at bounding box center [921, 612] width 157 height 36
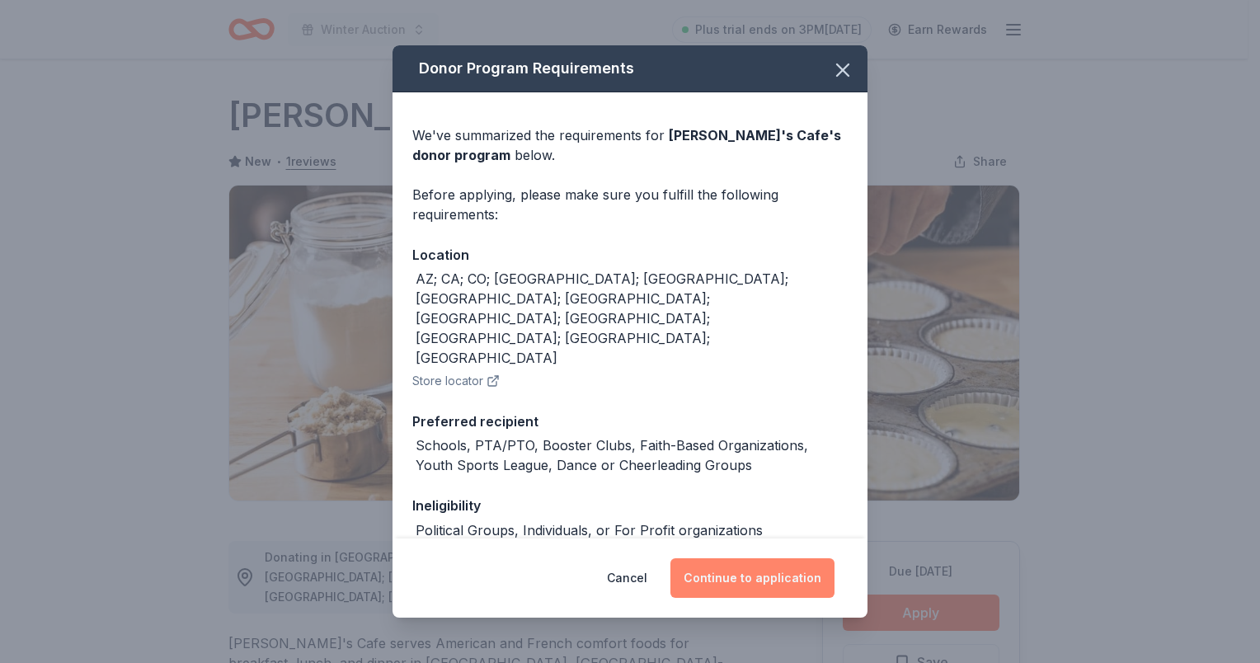
click at [726, 579] on button "Continue to application" at bounding box center [752, 578] width 164 height 40
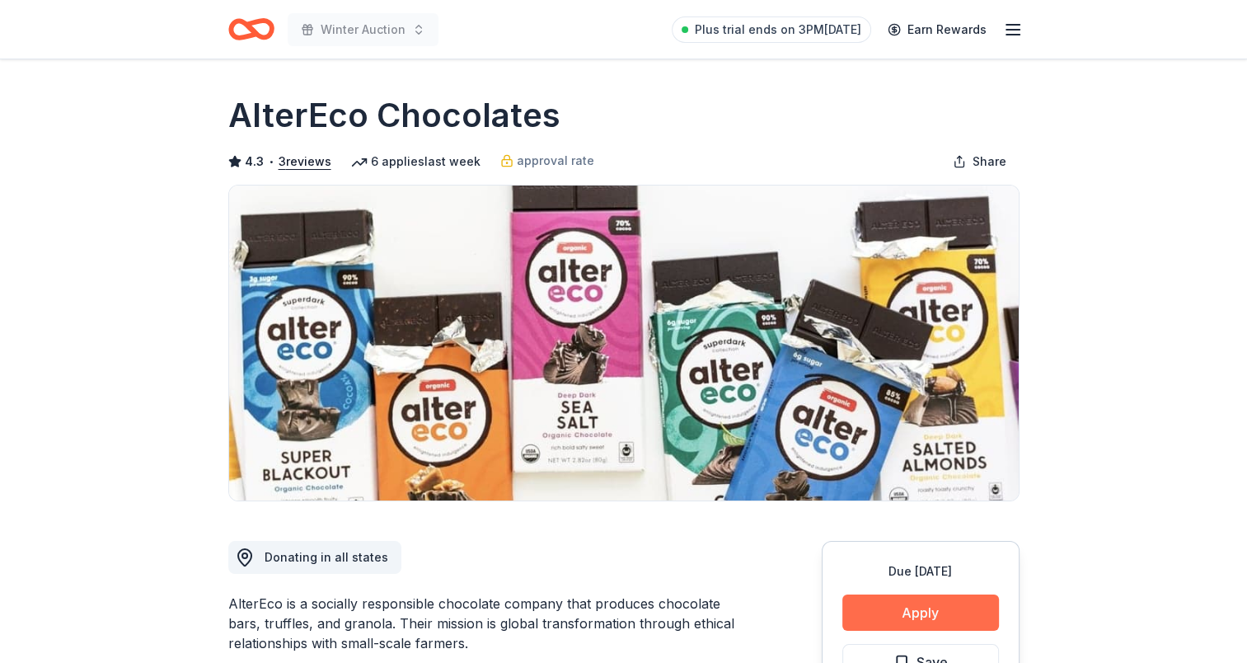
click at [890, 616] on button "Apply" at bounding box center [921, 612] width 157 height 36
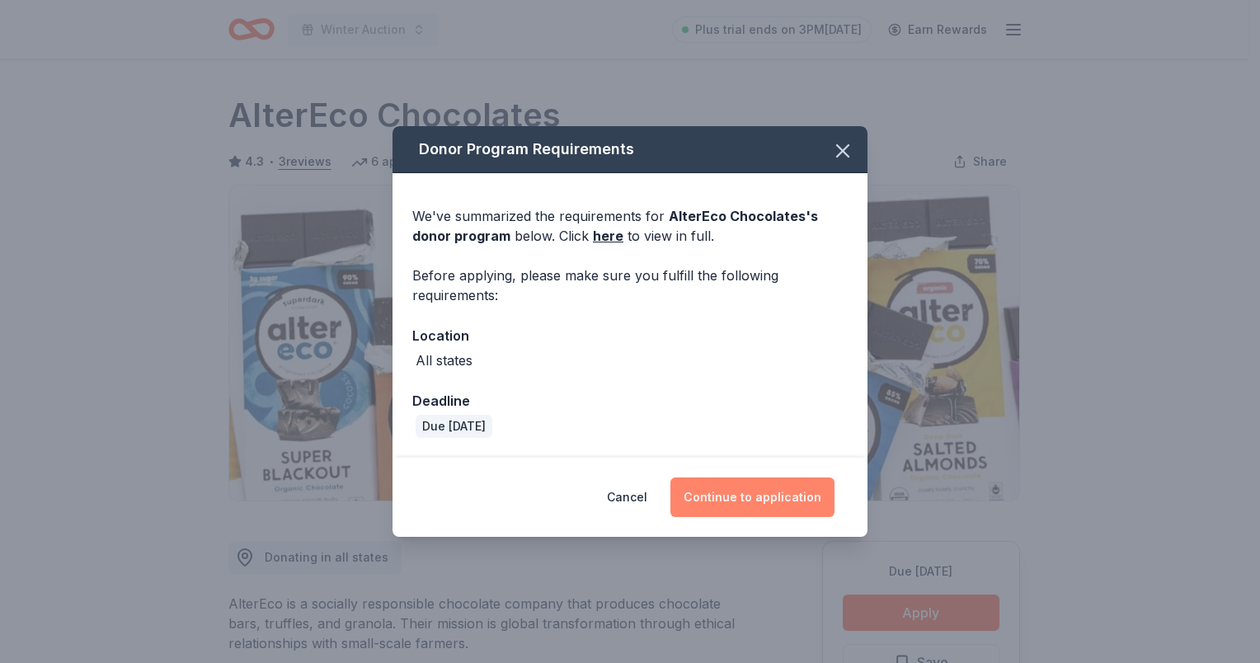
click at [735, 497] on button "Continue to application" at bounding box center [752, 497] width 164 height 40
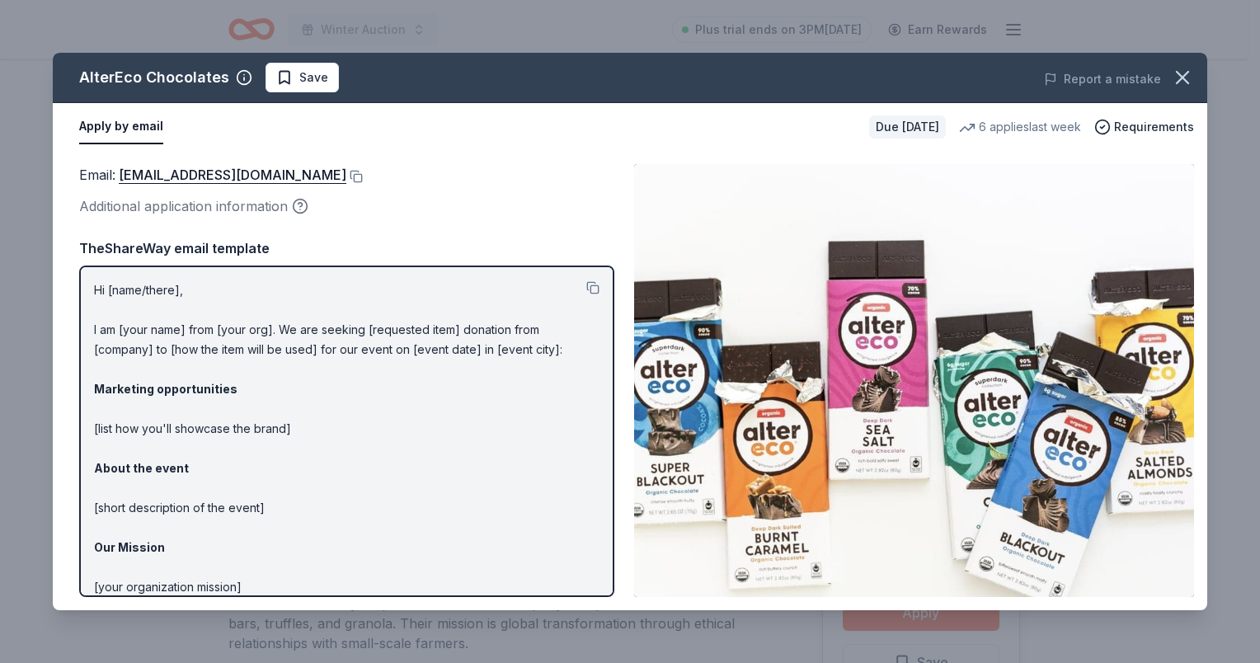
drag, startPoint x: 244, startPoint y: 173, endPoint x: 343, endPoint y: 146, distance: 102.6
click at [343, 142] on div "Apply by email" at bounding box center [467, 127] width 777 height 35
click at [346, 175] on button at bounding box center [354, 176] width 16 height 13
click at [1181, 82] on icon "button" at bounding box center [1182, 77] width 23 height 23
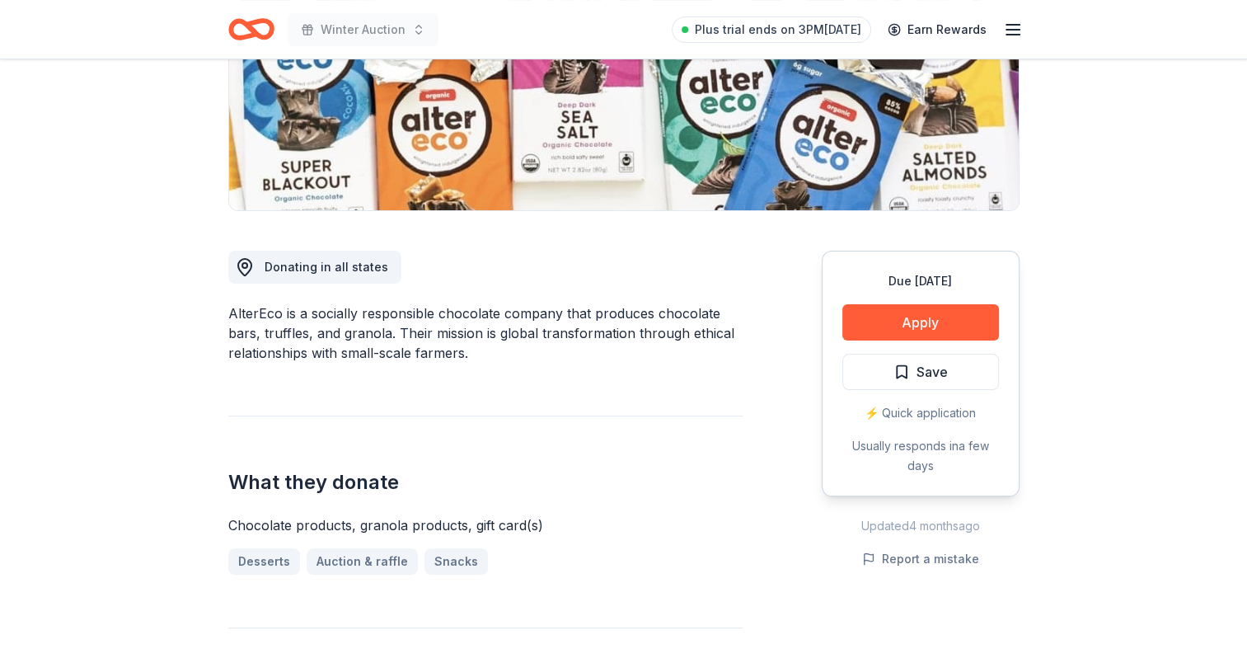
scroll to position [412, 0]
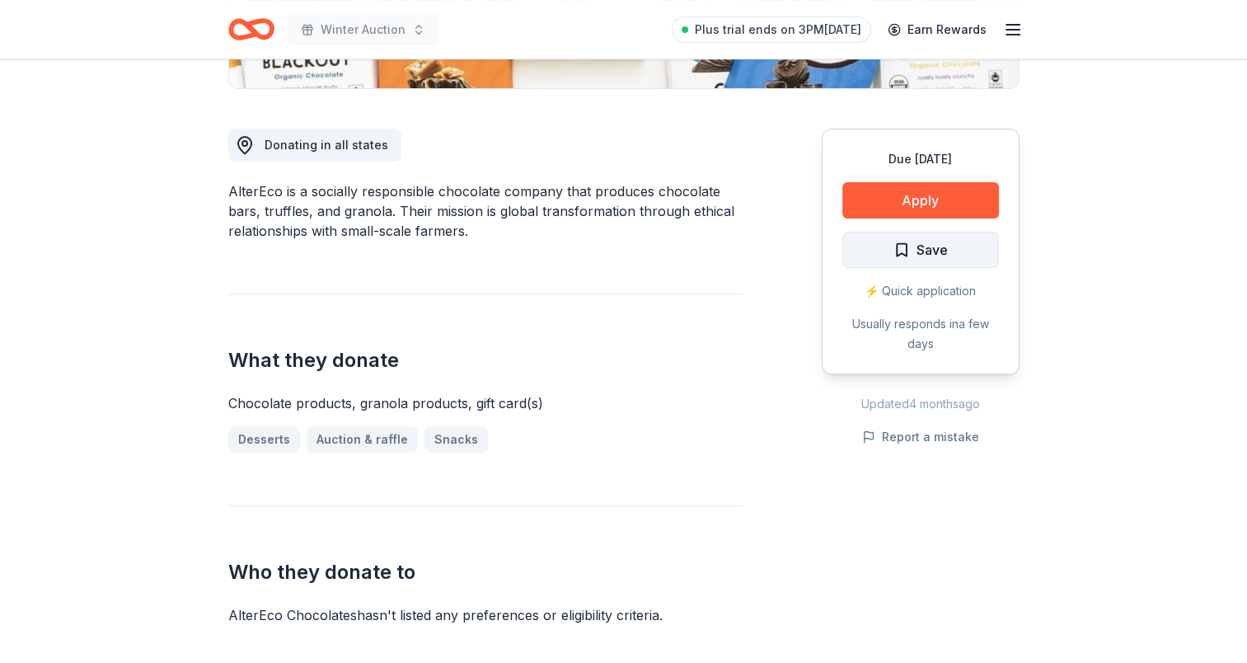
click at [915, 251] on span "Save" at bounding box center [921, 249] width 54 height 21
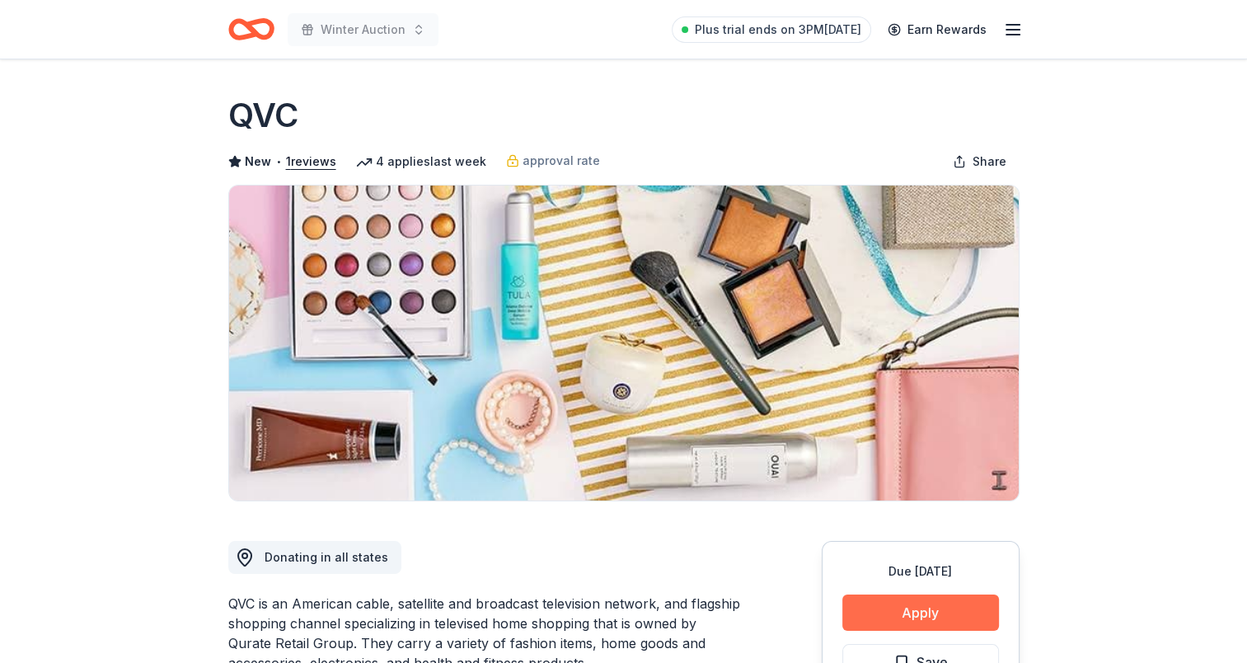
click at [902, 608] on button "Apply" at bounding box center [921, 612] width 157 height 36
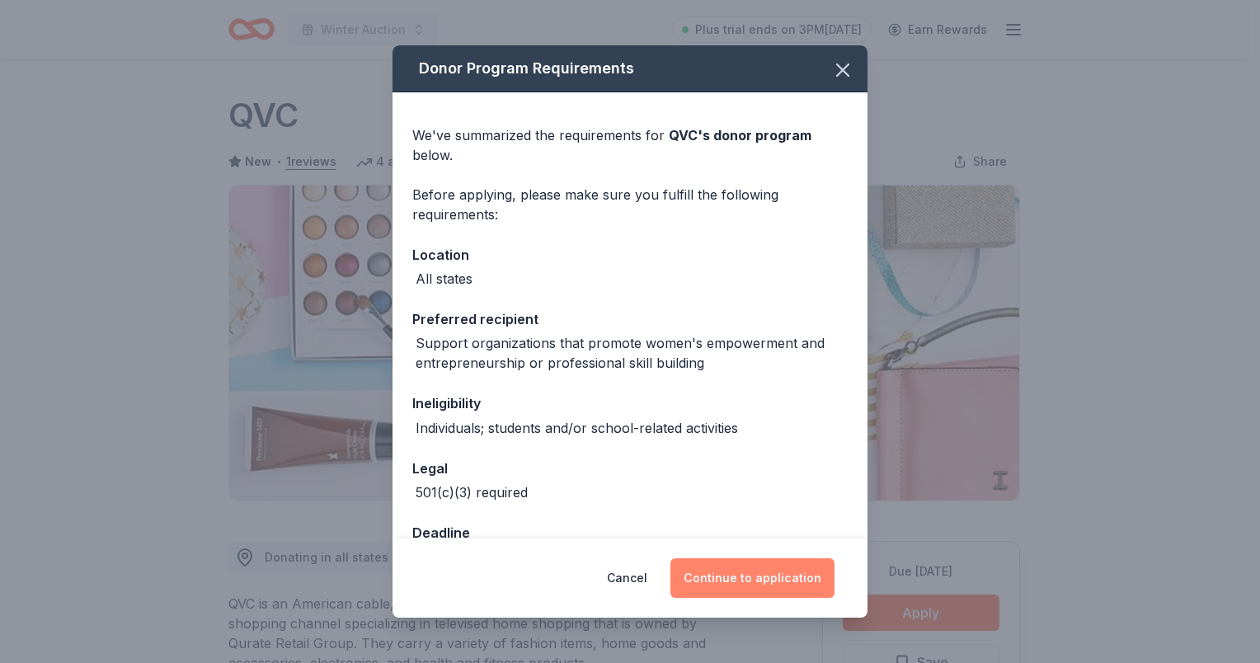
click at [782, 580] on button "Continue to application" at bounding box center [752, 578] width 164 height 40
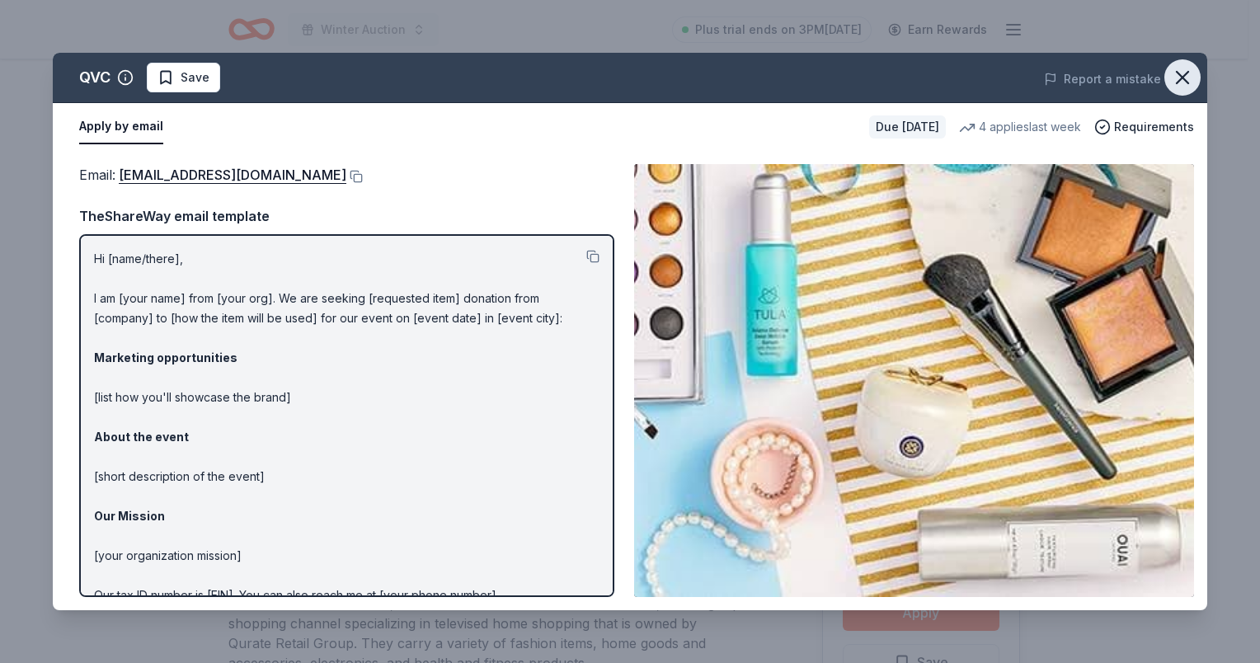
click at [1177, 76] on icon "button" at bounding box center [1182, 77] width 23 height 23
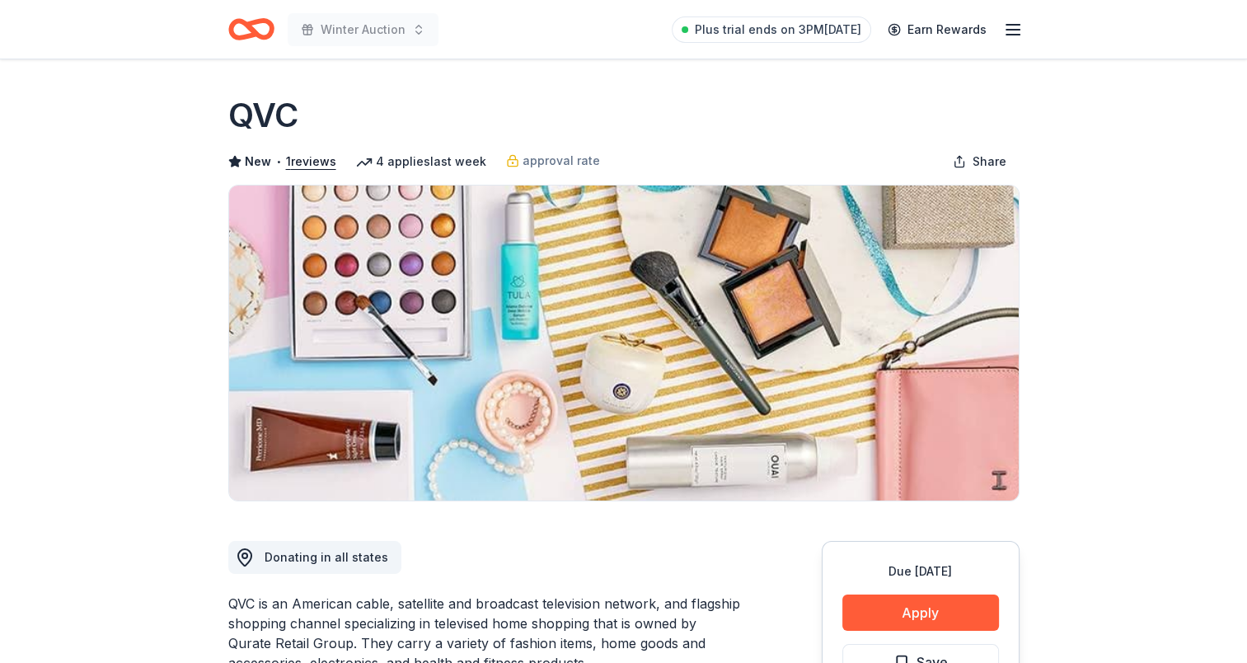
scroll to position [330, 0]
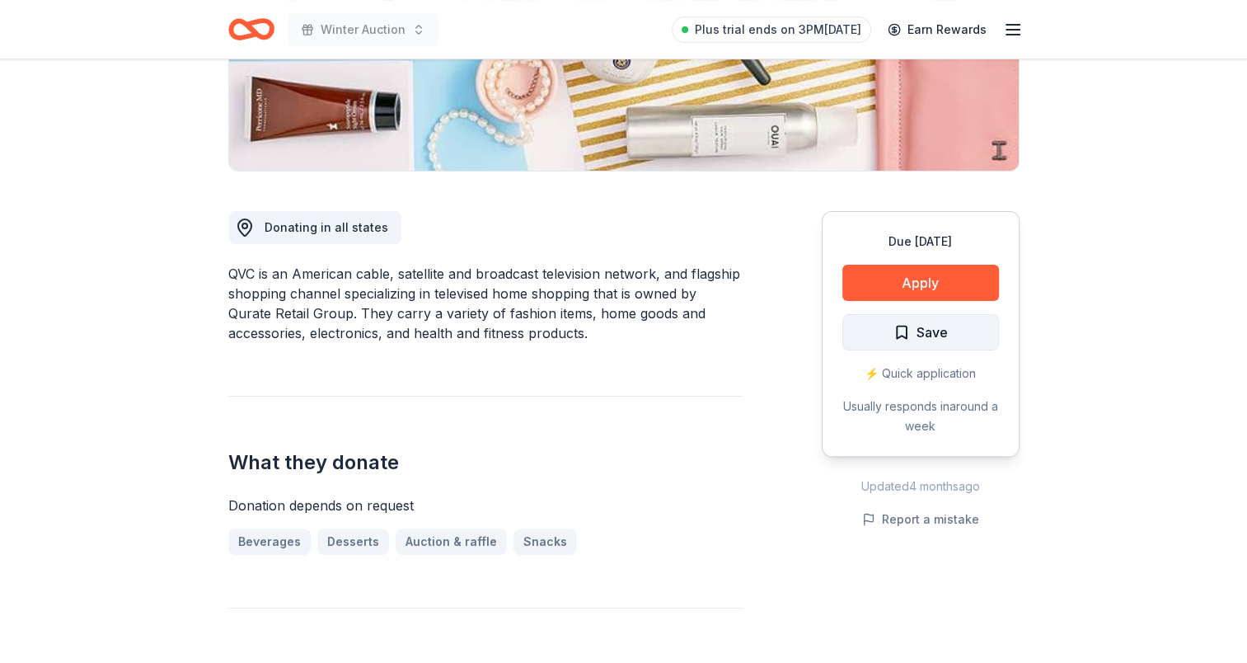
click at [897, 324] on span "Save" at bounding box center [921, 332] width 54 height 21
